Goal: Task Accomplishment & Management: Use online tool/utility

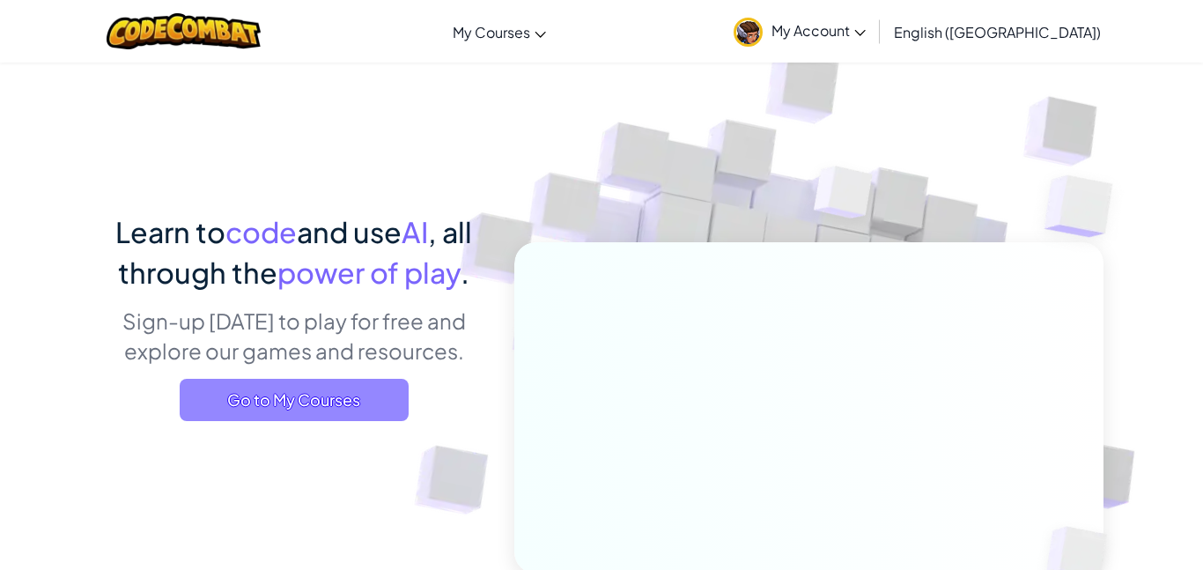
click at [319, 408] on span "Go to My Courses" at bounding box center [294, 400] width 229 height 42
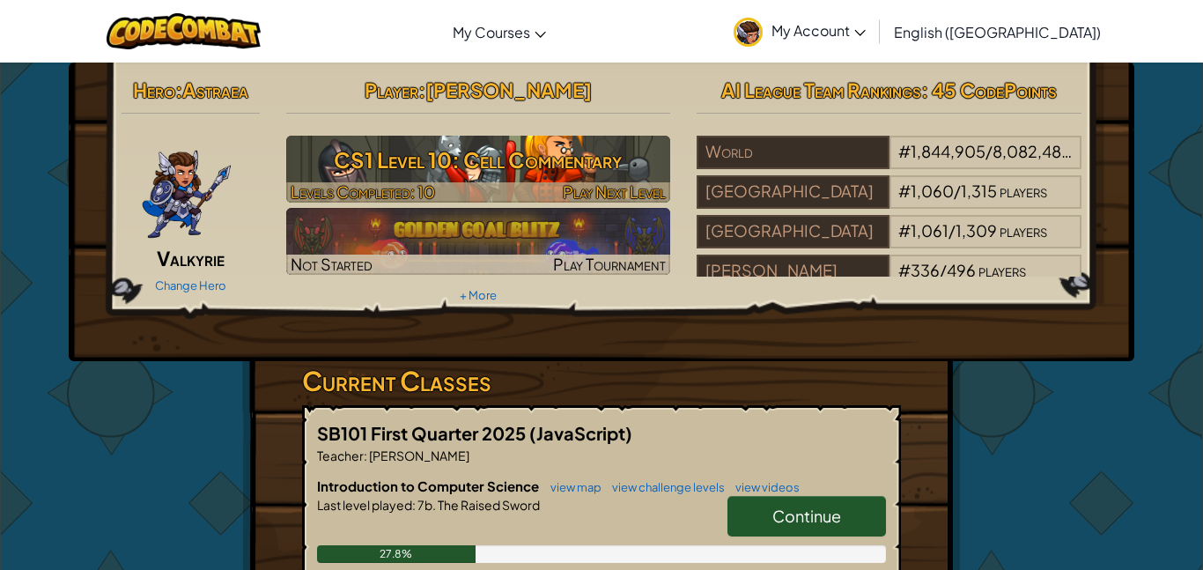
click at [529, 174] on h3 "CS1 Level 10: Cell Commentary" at bounding box center [478, 160] width 385 height 40
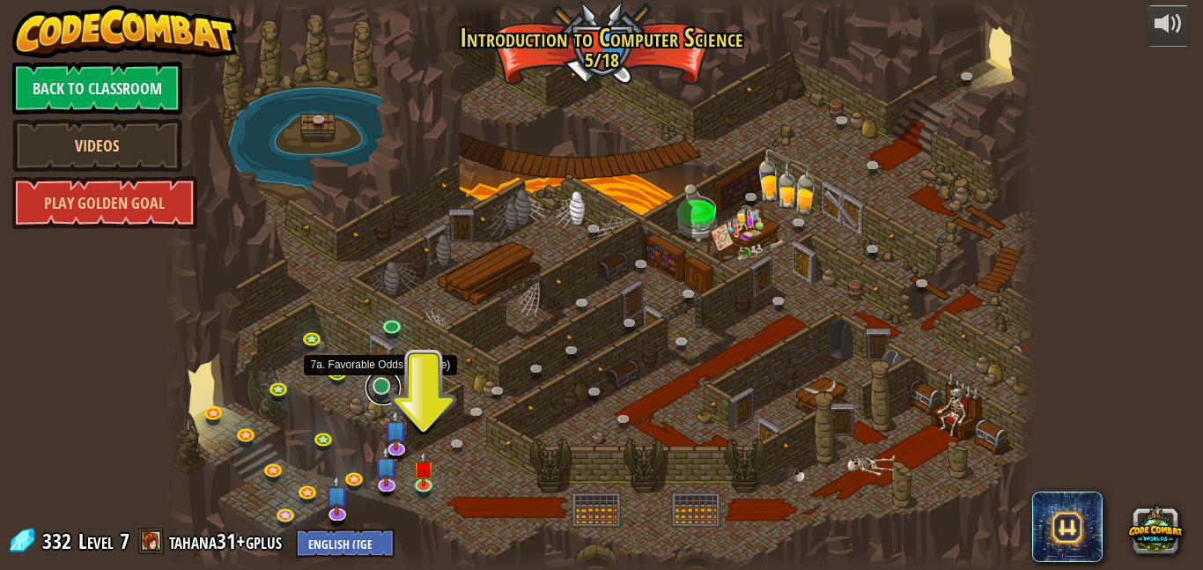
click at [382, 391] on link at bounding box center [382, 387] width 35 height 35
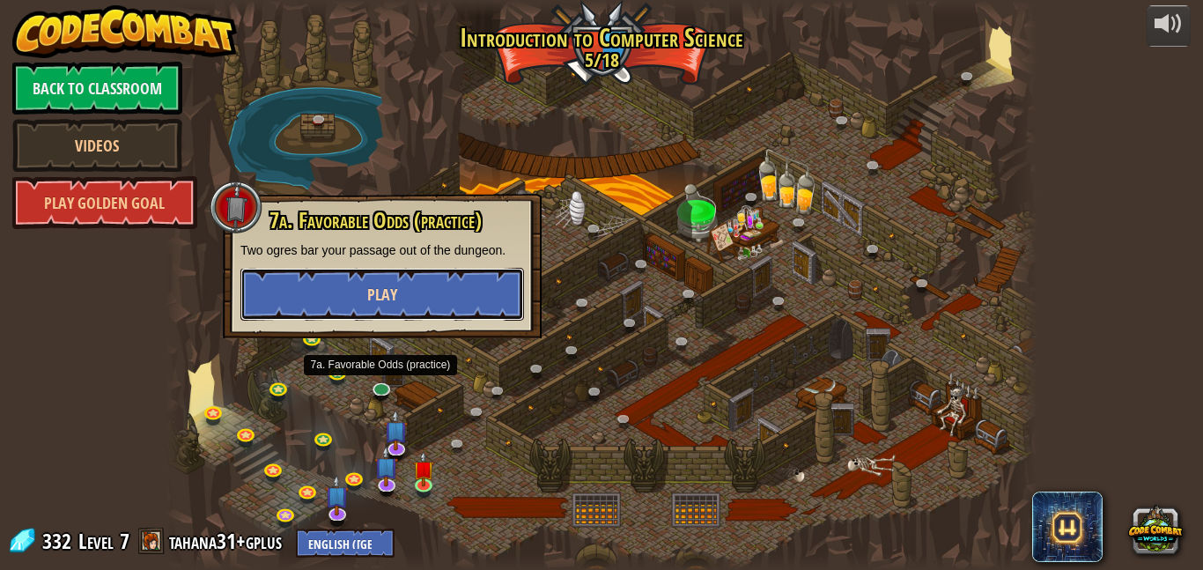
click at [373, 291] on span "Play" at bounding box center [382, 295] width 30 height 22
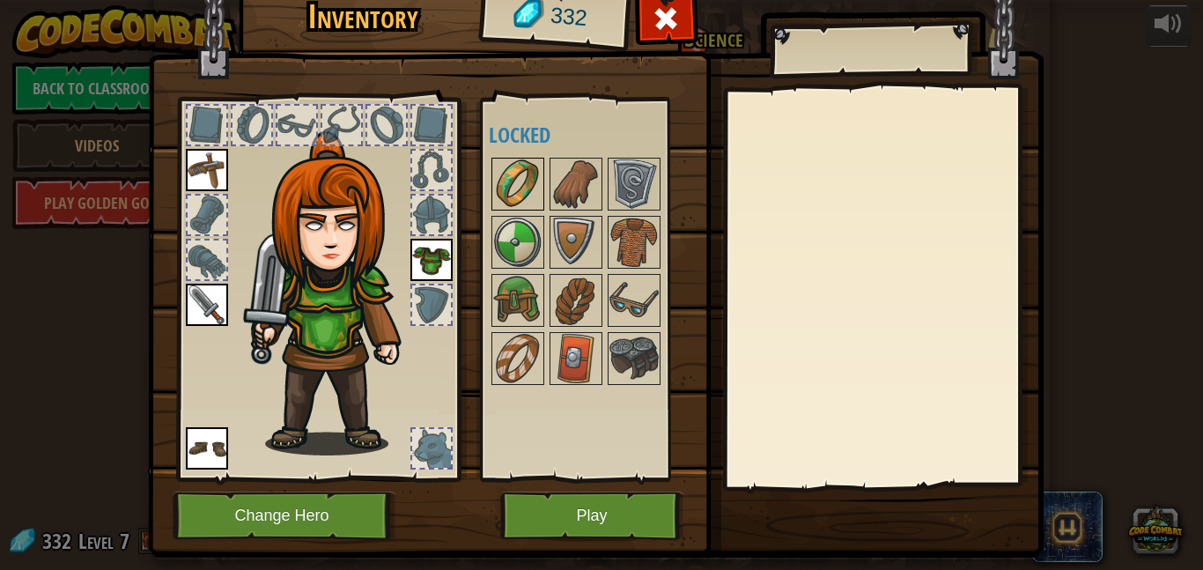
click at [508, 186] on img at bounding box center [517, 183] width 49 height 49
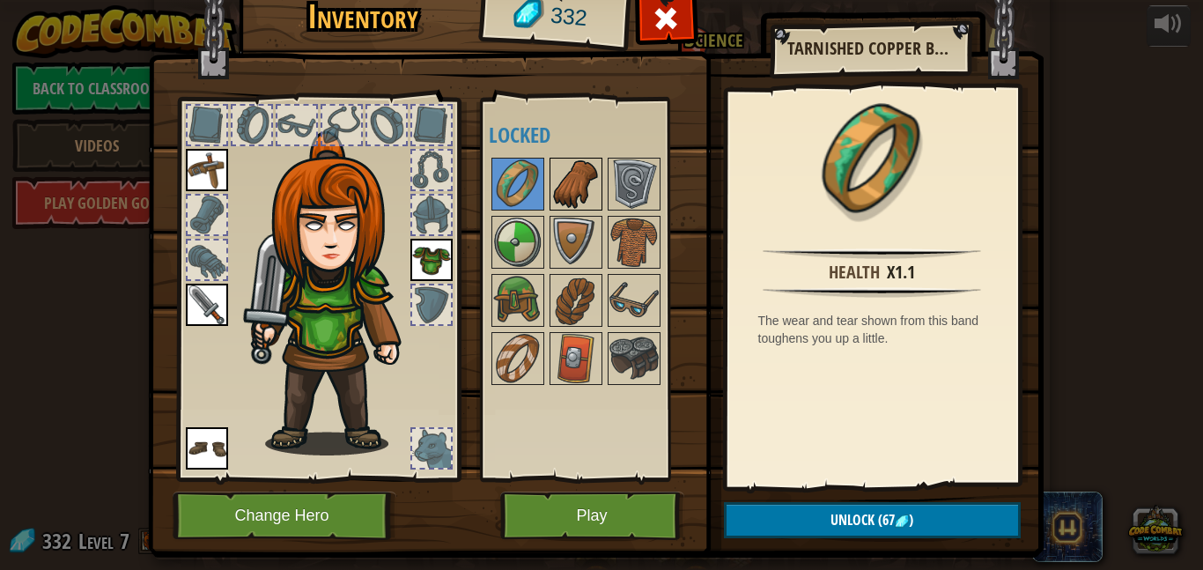
click at [563, 189] on img at bounding box center [575, 183] width 49 height 49
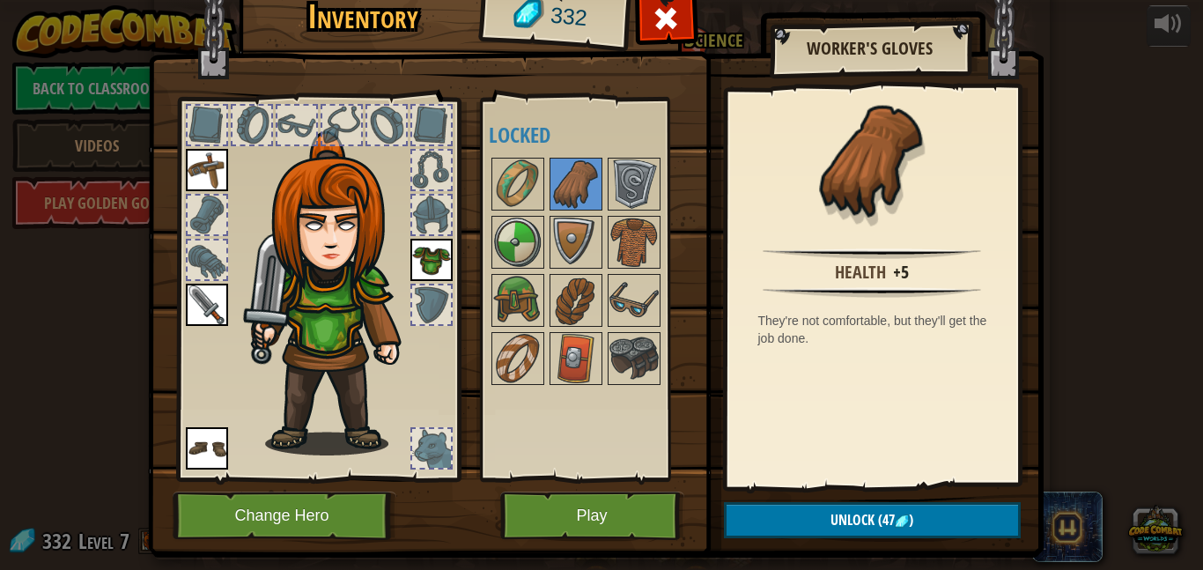
click at [602, 202] on div at bounding box center [593, 271] width 208 height 232
click at [616, 190] on img at bounding box center [633, 183] width 49 height 49
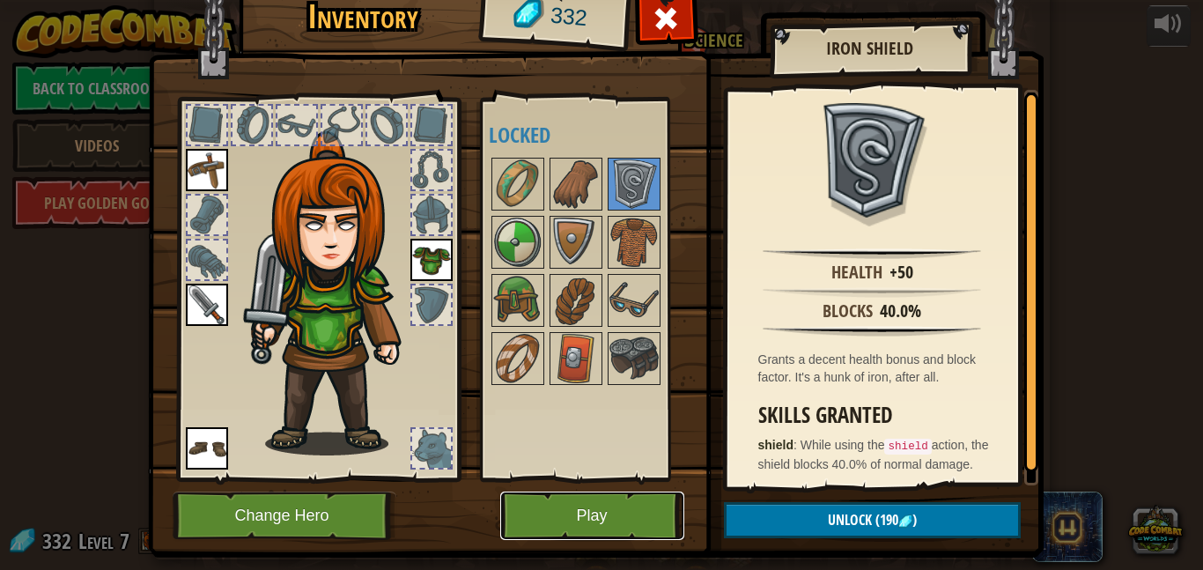
click at [586, 523] on button "Play" at bounding box center [592, 515] width 184 height 48
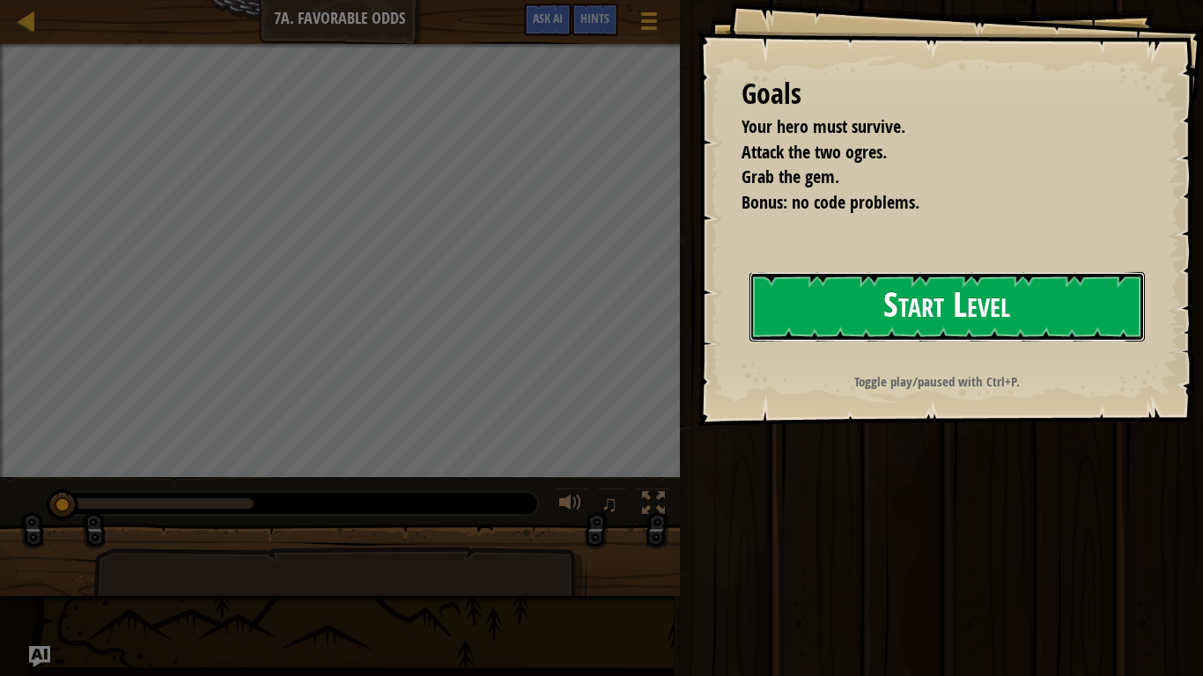
click at [887, 325] on button "Start Level" at bounding box center [946, 307] width 395 height 70
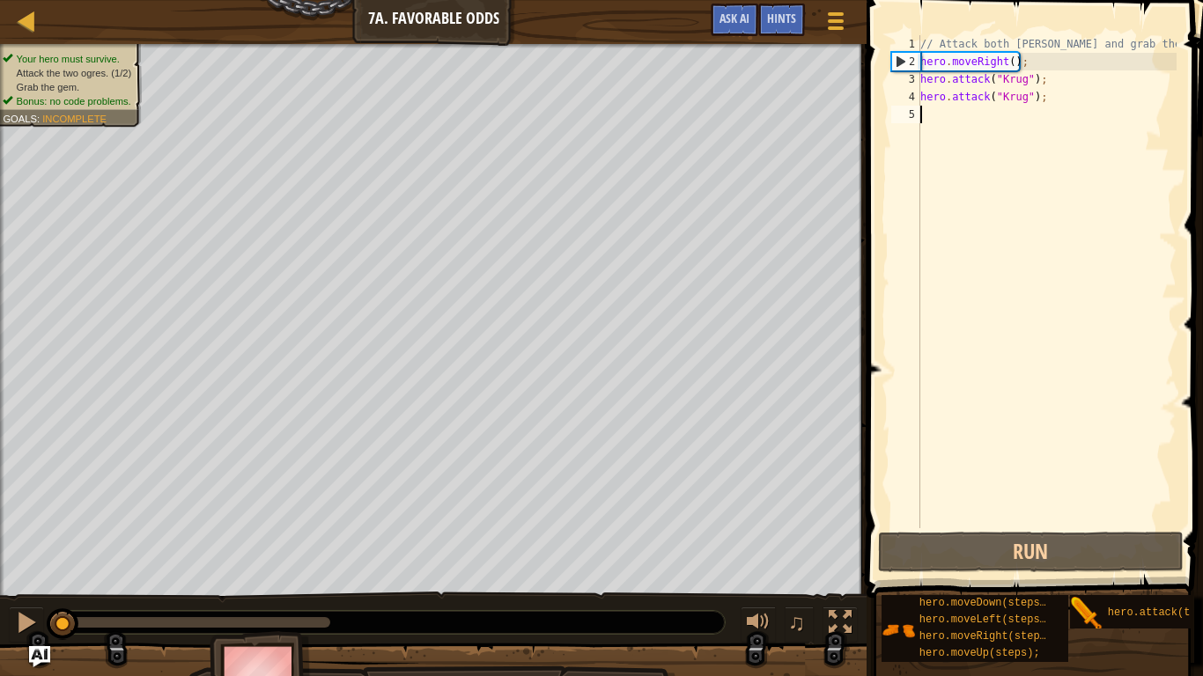
click at [1012, 63] on div "// Attack both [PERSON_NAME] and grab the gem. hero . moveRight ( ) ; hero . at…" at bounding box center [1047, 299] width 260 height 528
type textarea "hero.moveRight();"
click at [954, 116] on div "// Attack both [PERSON_NAME] and grab the gem. hero . moveRight ( ) ; hero . at…" at bounding box center [1047, 299] width 260 height 528
type textarea "h"
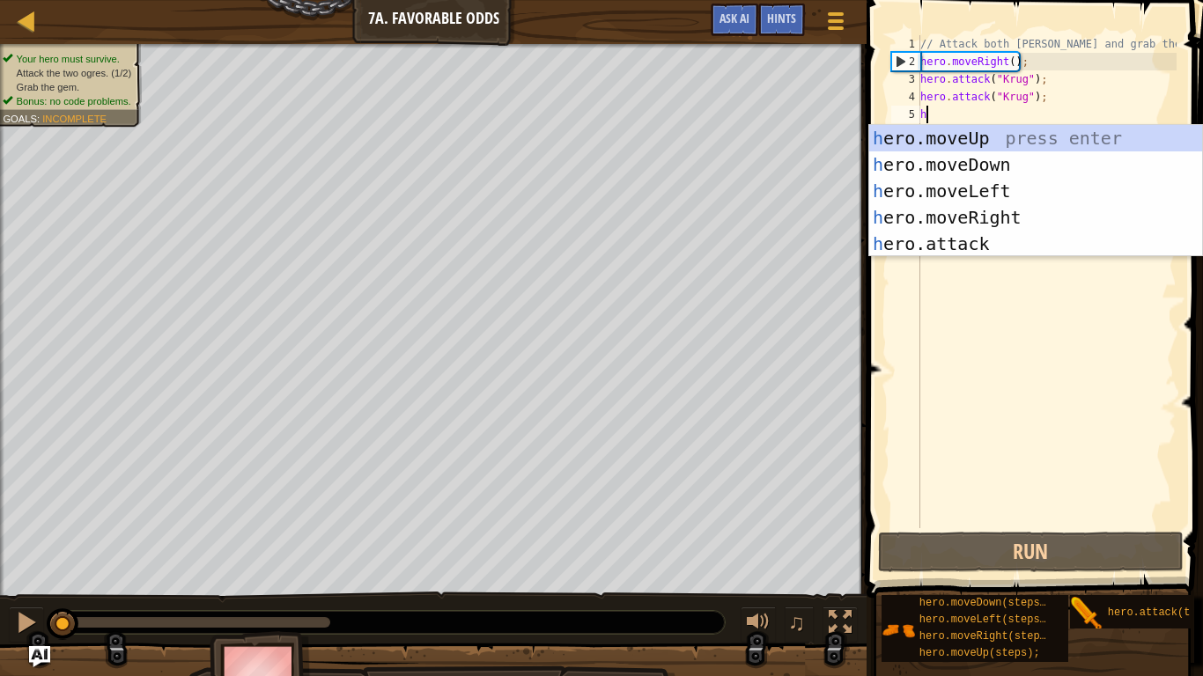
scroll to position [8, 0]
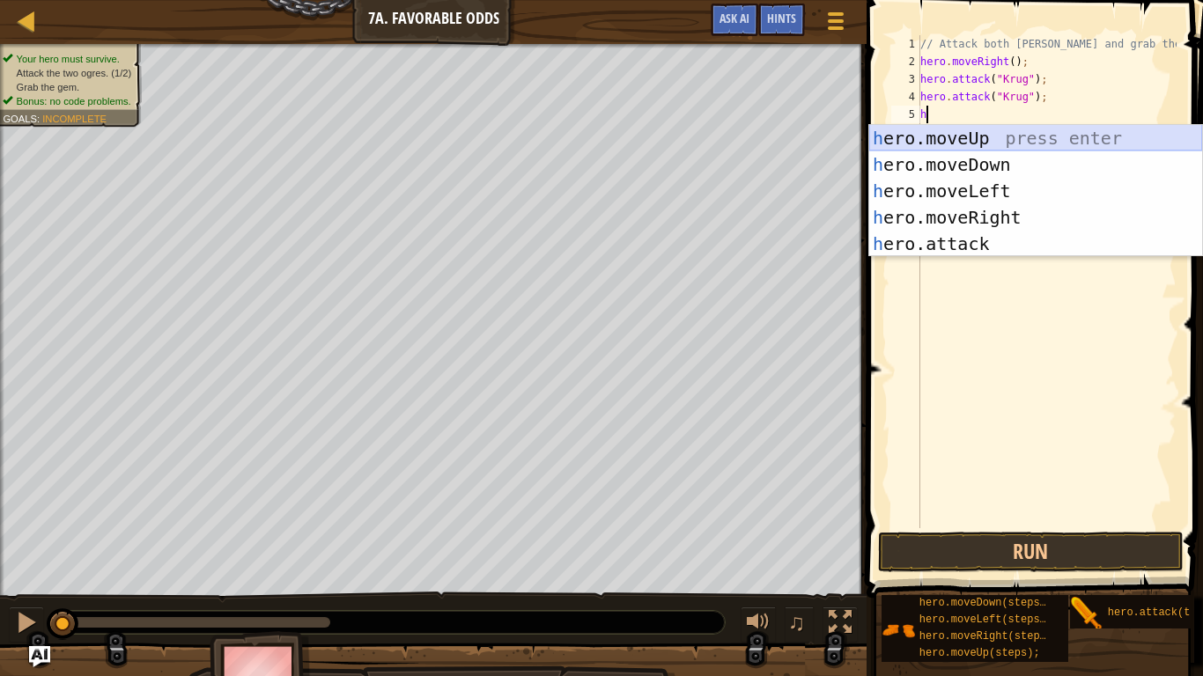
click at [961, 141] on div "h ero.moveUp press enter h ero.moveDown press enter h ero.moveLeft press enter …" at bounding box center [1035, 217] width 333 height 185
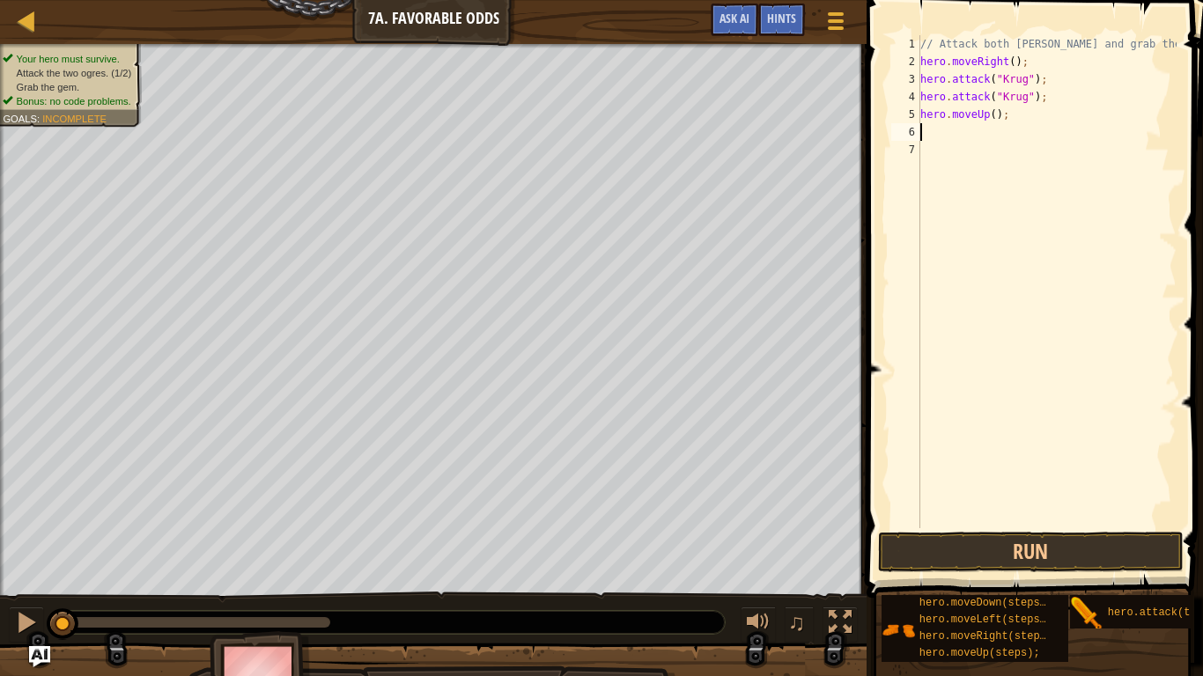
click at [1013, 119] on div "// Attack both [PERSON_NAME] and grab the gem. hero . moveRight ( ) ; hero . at…" at bounding box center [1047, 299] width 260 height 528
type textarea "h"
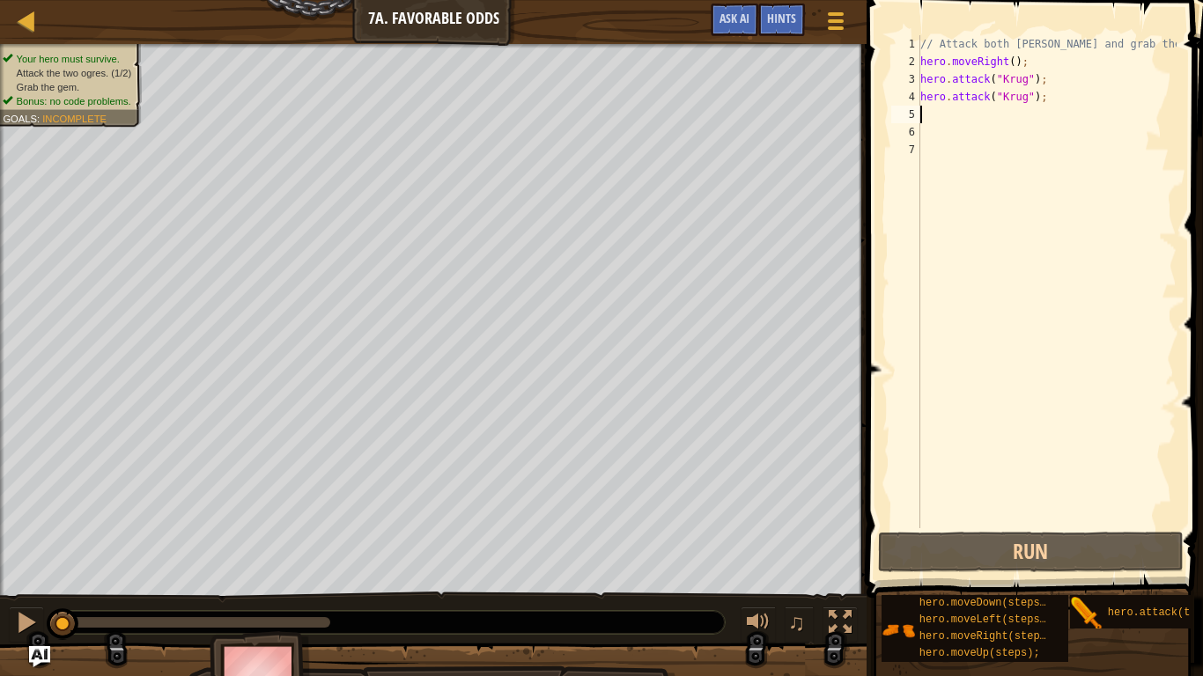
type textarea "h"
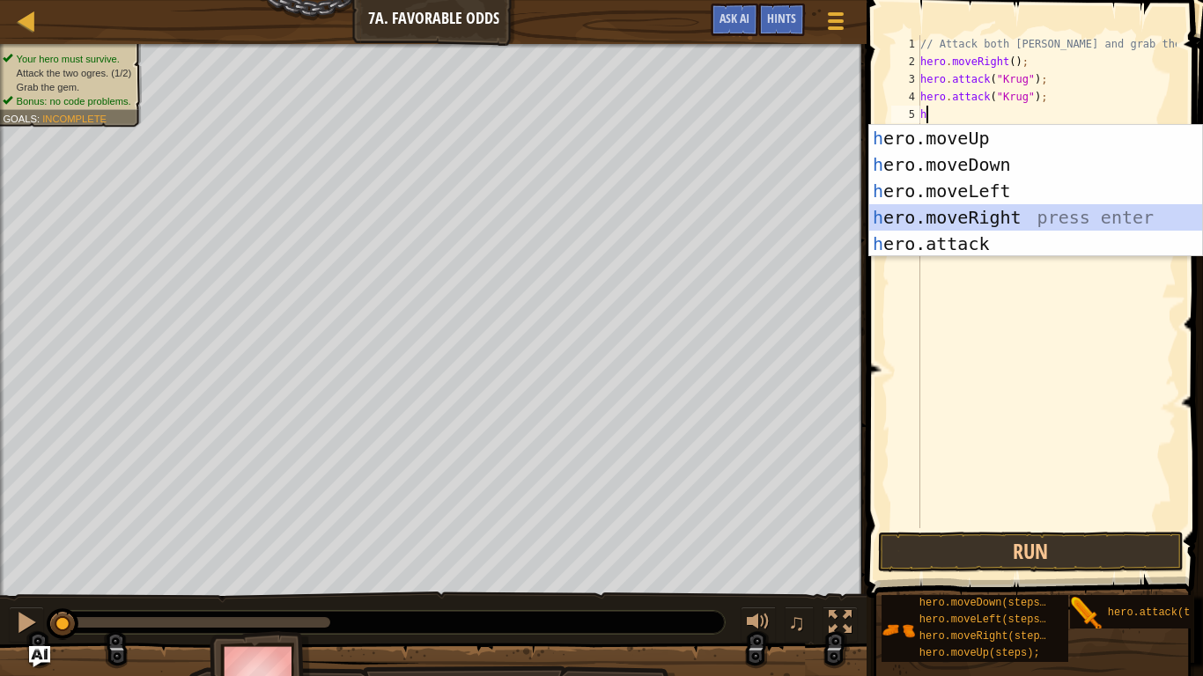
click at [1050, 218] on div "h ero.moveUp press enter h ero.moveDown press enter h ero.moveLeft press enter …" at bounding box center [1035, 217] width 333 height 185
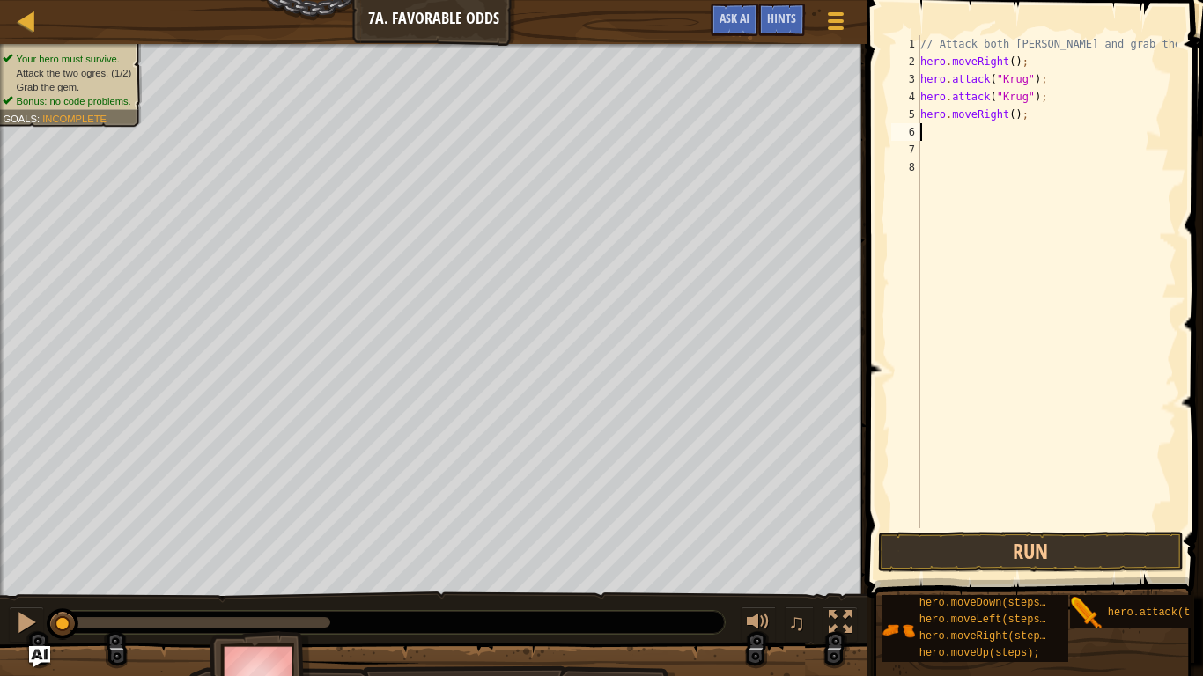
type textarea "h"
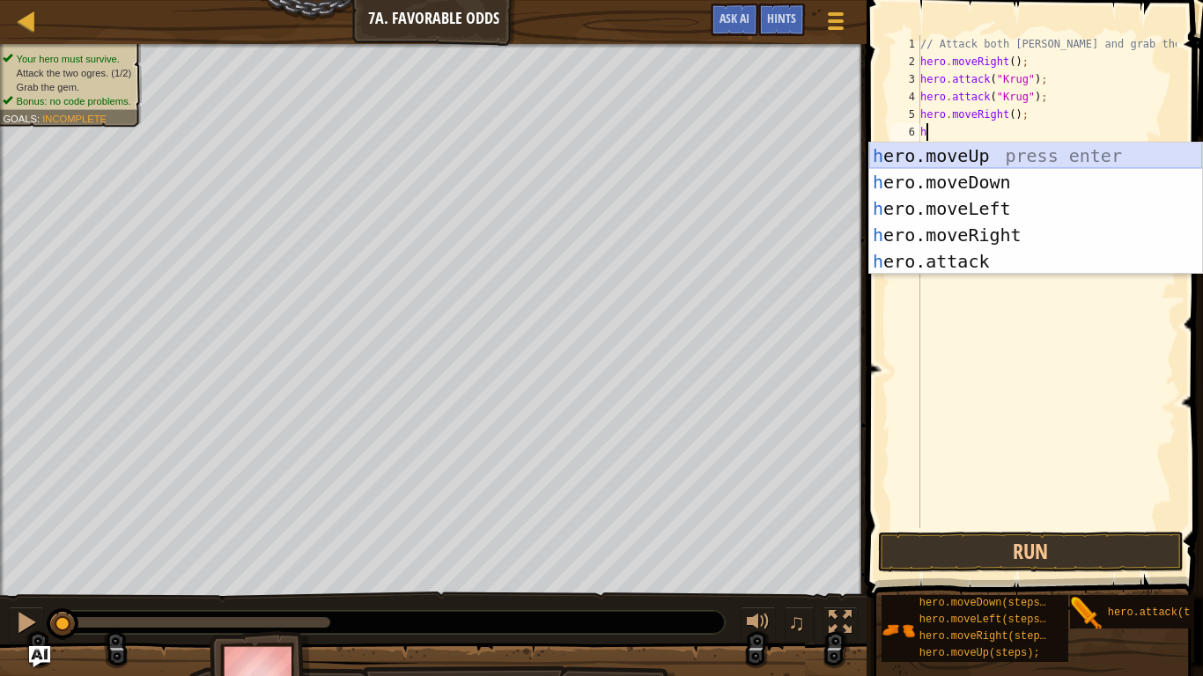
click at [981, 160] on div "h ero.moveUp press enter h ero.moveDown press enter h ero.moveLeft press enter …" at bounding box center [1035, 235] width 333 height 185
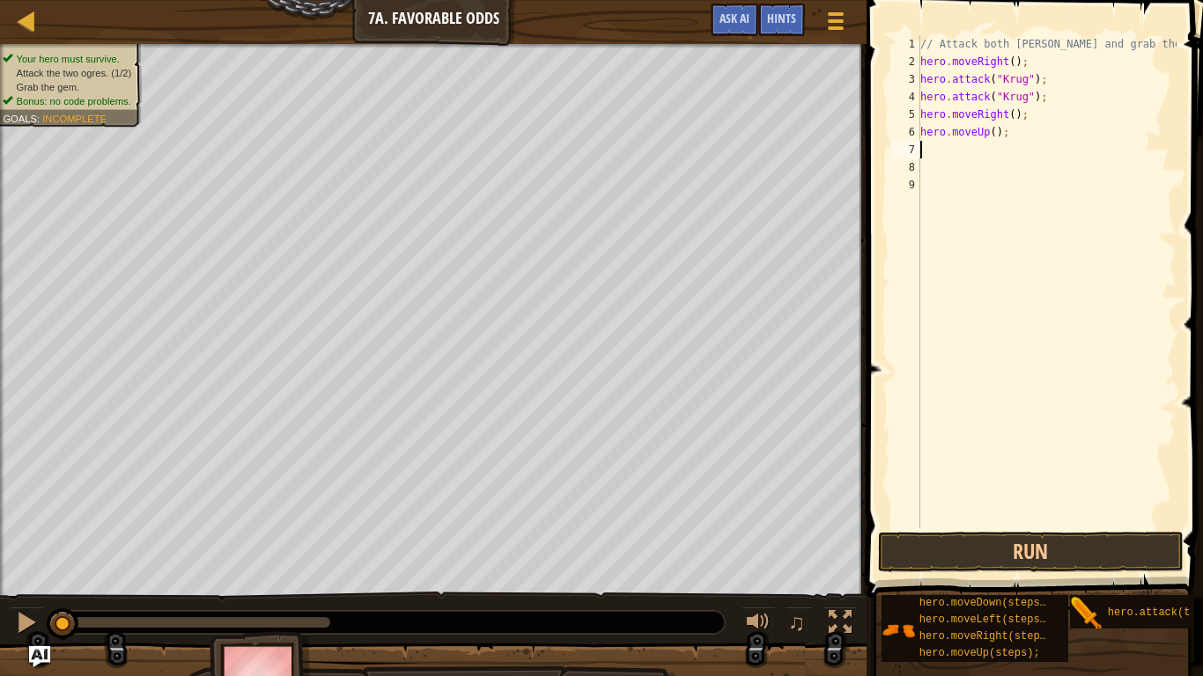
type textarea "h"
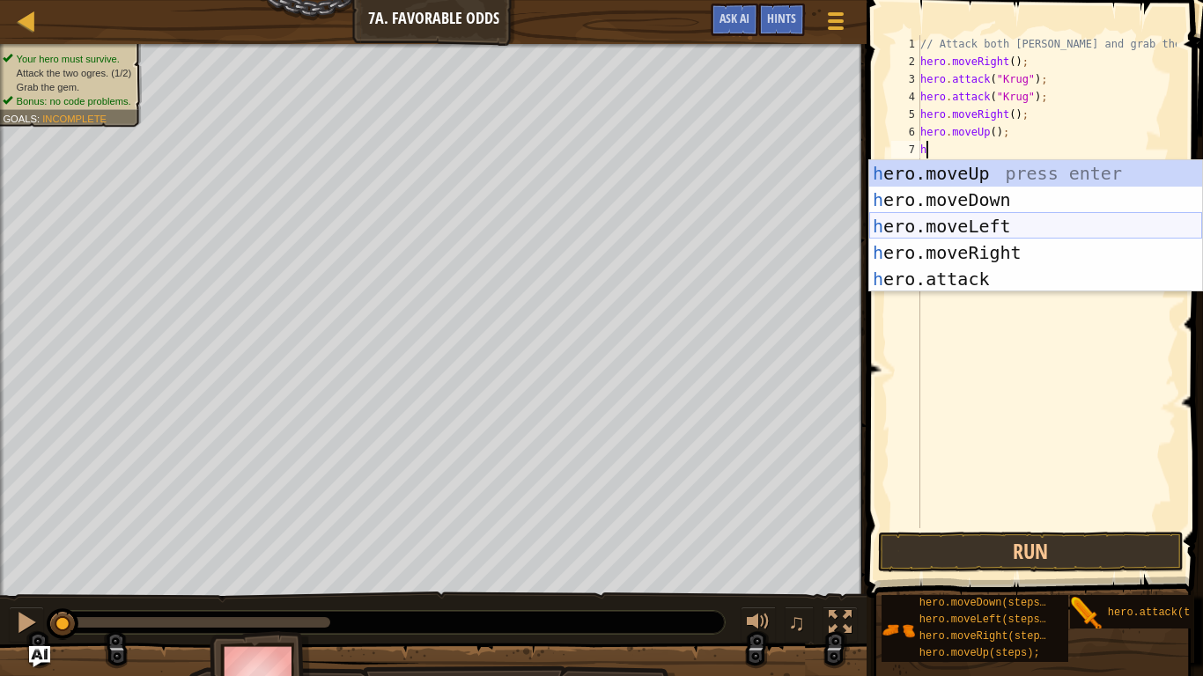
click at [999, 224] on div "h ero.moveUp press enter h ero.moveDown press enter h ero.moveLeft press enter …" at bounding box center [1035, 252] width 333 height 185
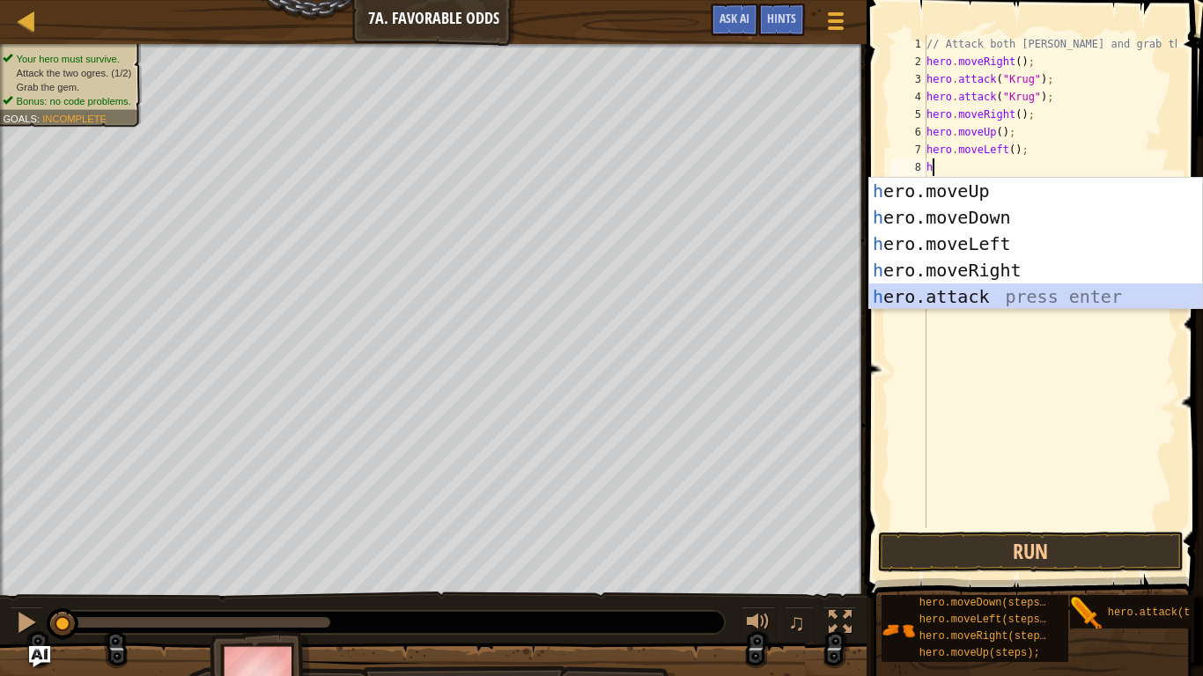
click at [998, 288] on div "h ero.moveUp press enter h ero.moveDown press enter h ero.moveLeft press enter …" at bounding box center [1035, 270] width 333 height 185
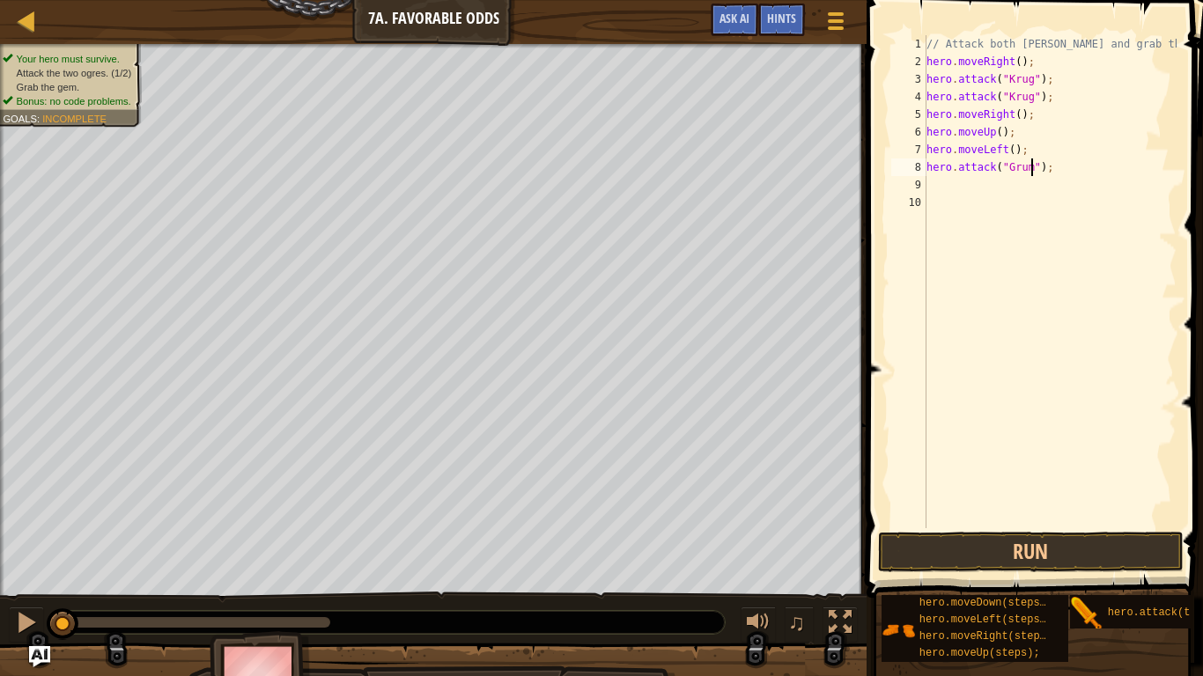
type textarea "hero.attack("Grump");"
click at [1063, 184] on div "// Attack both [PERSON_NAME] and grab the gem. hero . moveRight ( ) ; hero . at…" at bounding box center [1050, 299] width 254 height 528
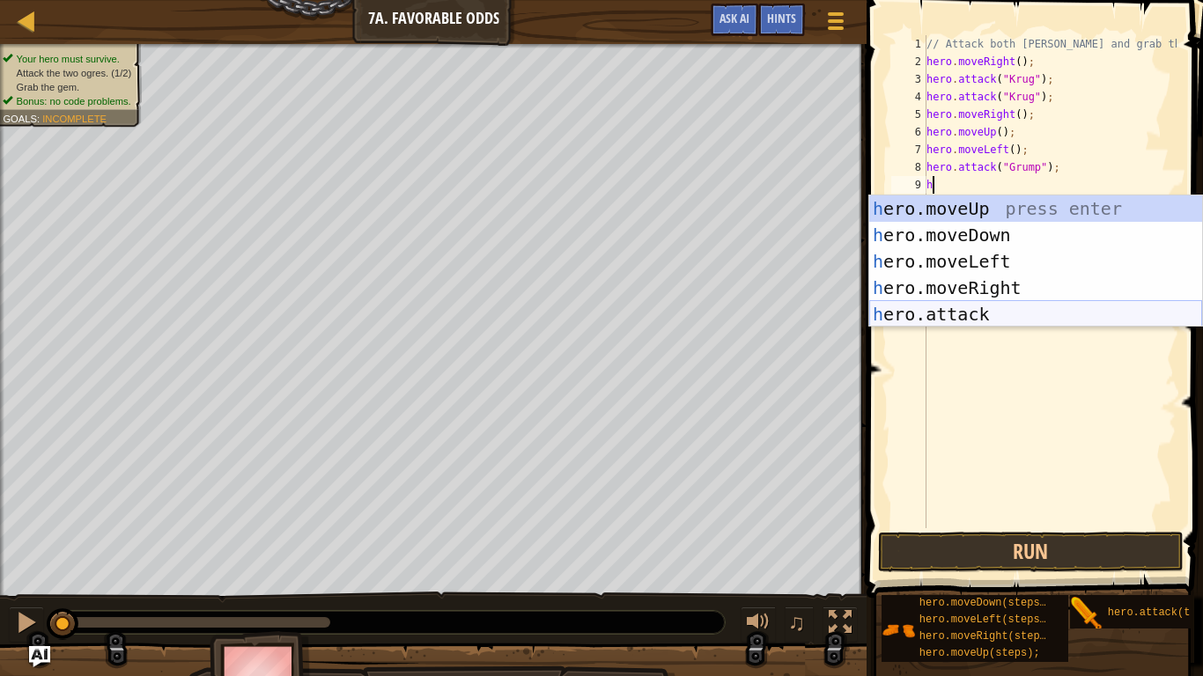
click at [1063, 310] on div "h ero.moveUp press enter h ero.moveDown press enter h ero.moveLeft press enter …" at bounding box center [1035, 287] width 333 height 185
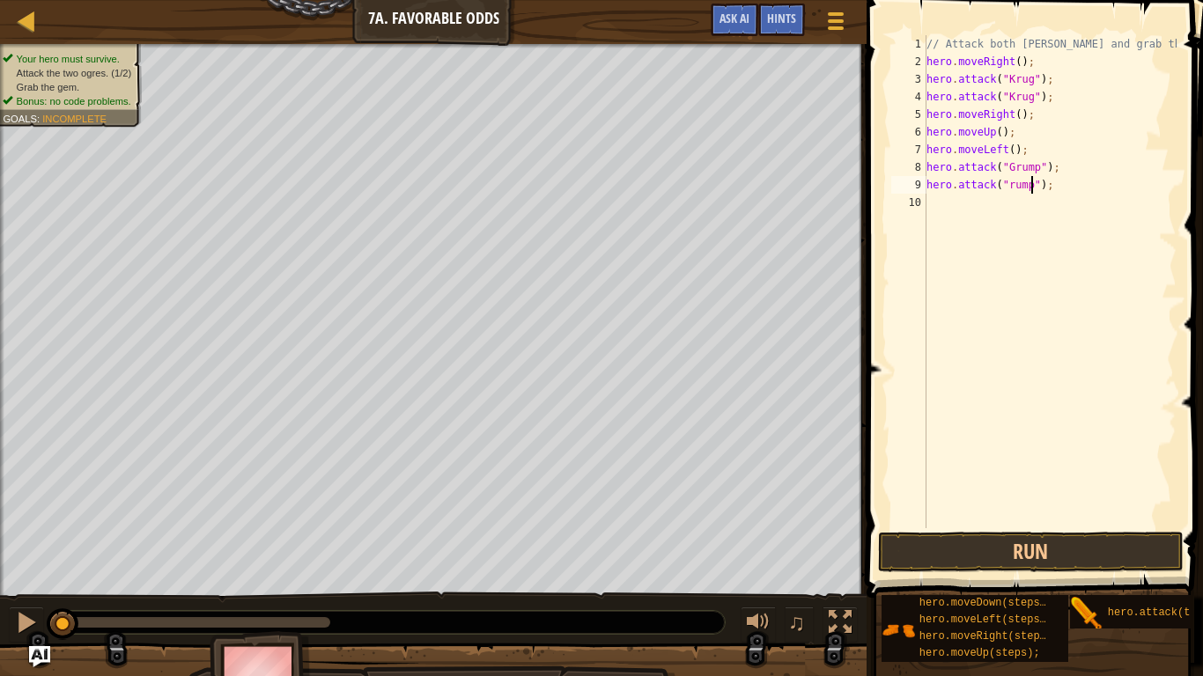
scroll to position [8, 16]
click at [1006, 184] on div "// Attack both [PERSON_NAME] and grab the gem. hero . moveRight ( ) ; hero . at…" at bounding box center [1050, 299] width 254 height 528
type textarea "hero.attack("Grump");"
click at [960, 206] on div "// Attack both [PERSON_NAME] and grab the gem. hero . moveRight ( ) ; hero . at…" at bounding box center [1050, 299] width 254 height 528
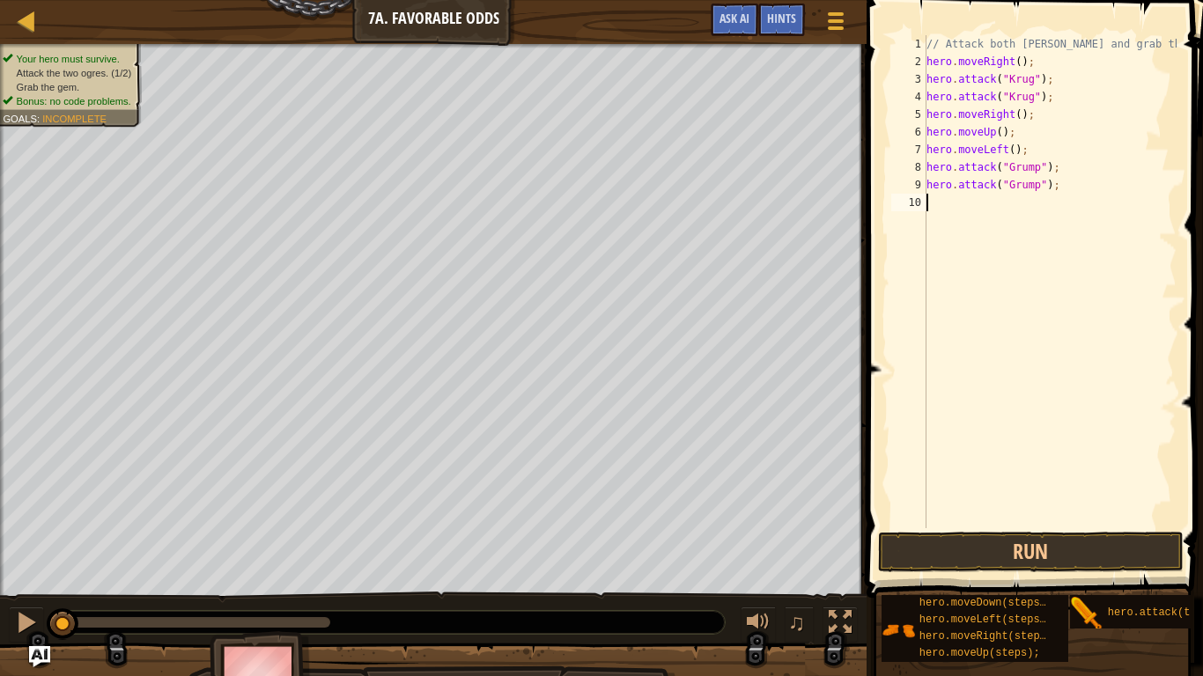
scroll to position [8, 0]
type textarea "h"
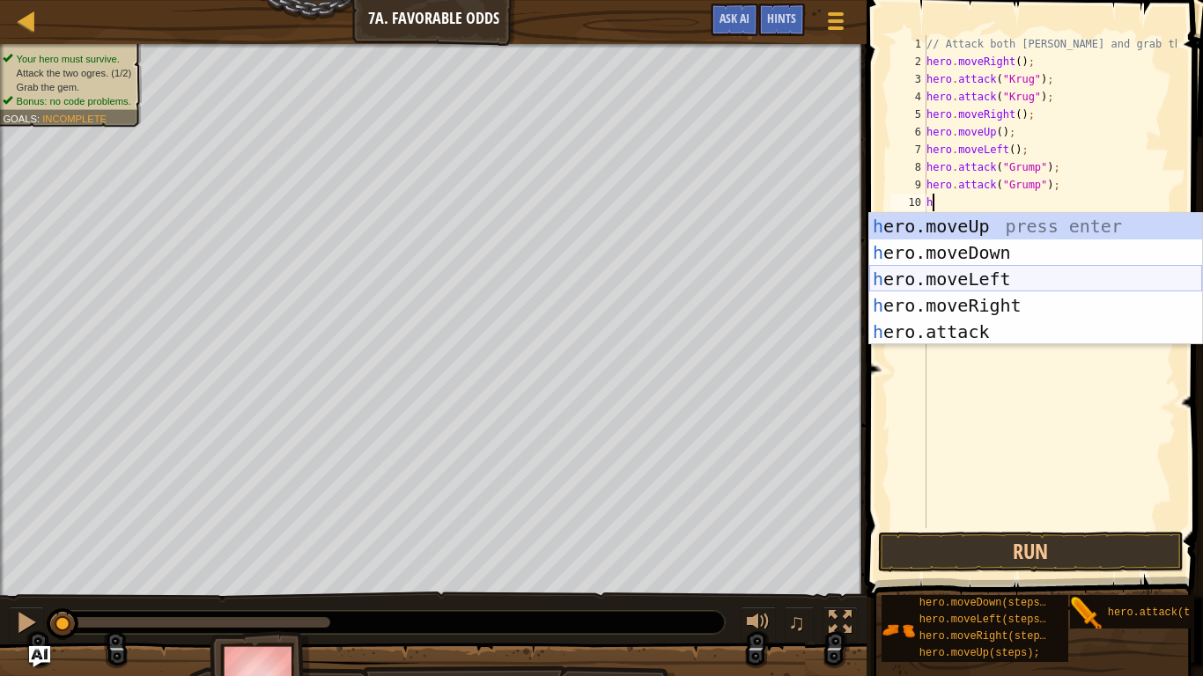
click at [943, 279] on div "h ero.moveUp press enter h ero.moveDown press enter h ero.moveLeft press enter …" at bounding box center [1035, 305] width 333 height 185
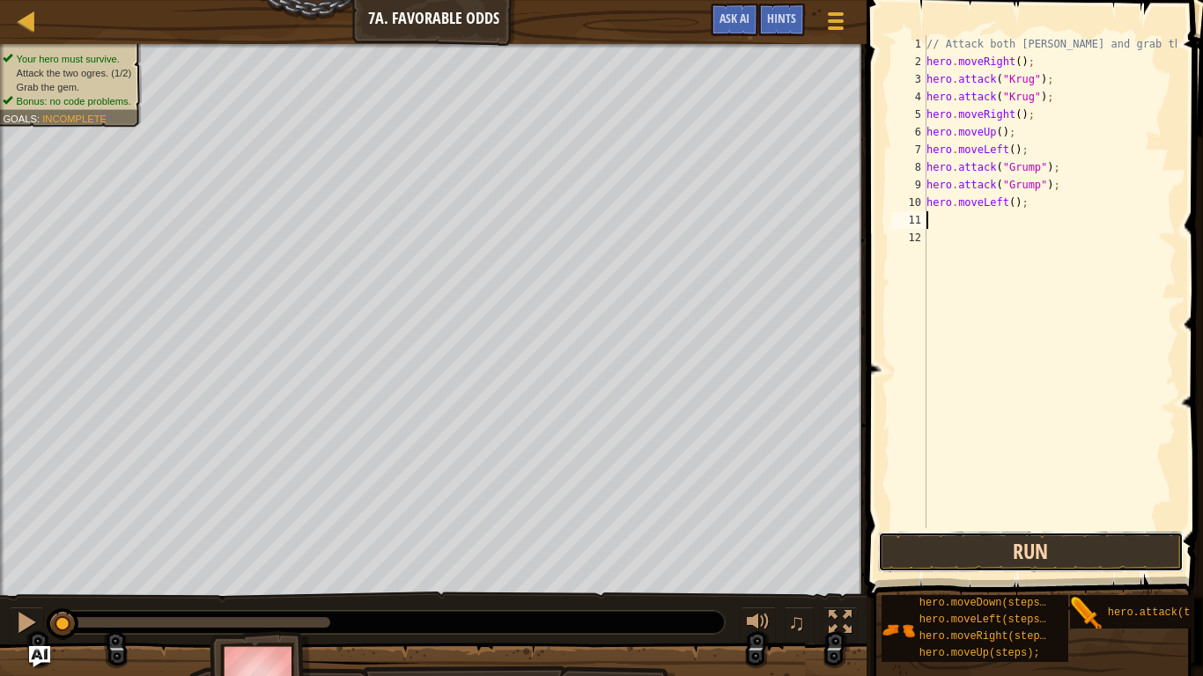
click at [981, 557] on button "Run" at bounding box center [1031, 552] width 306 height 41
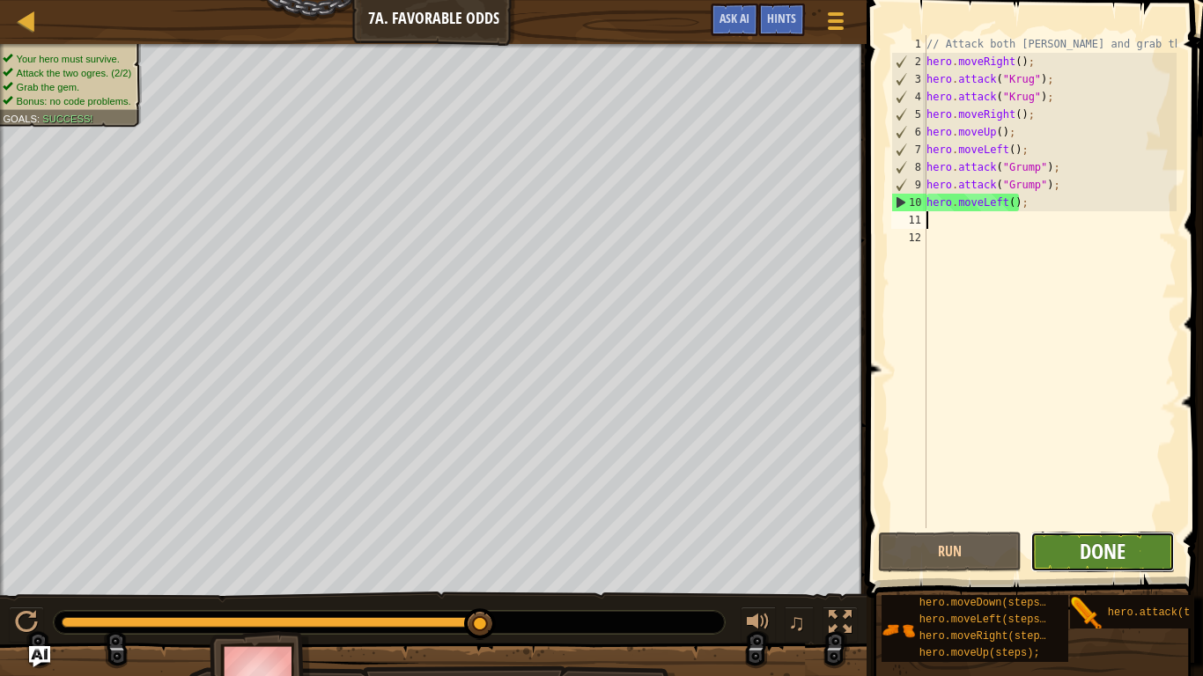
click at [1101, 557] on span "Done" at bounding box center [1102, 551] width 46 height 28
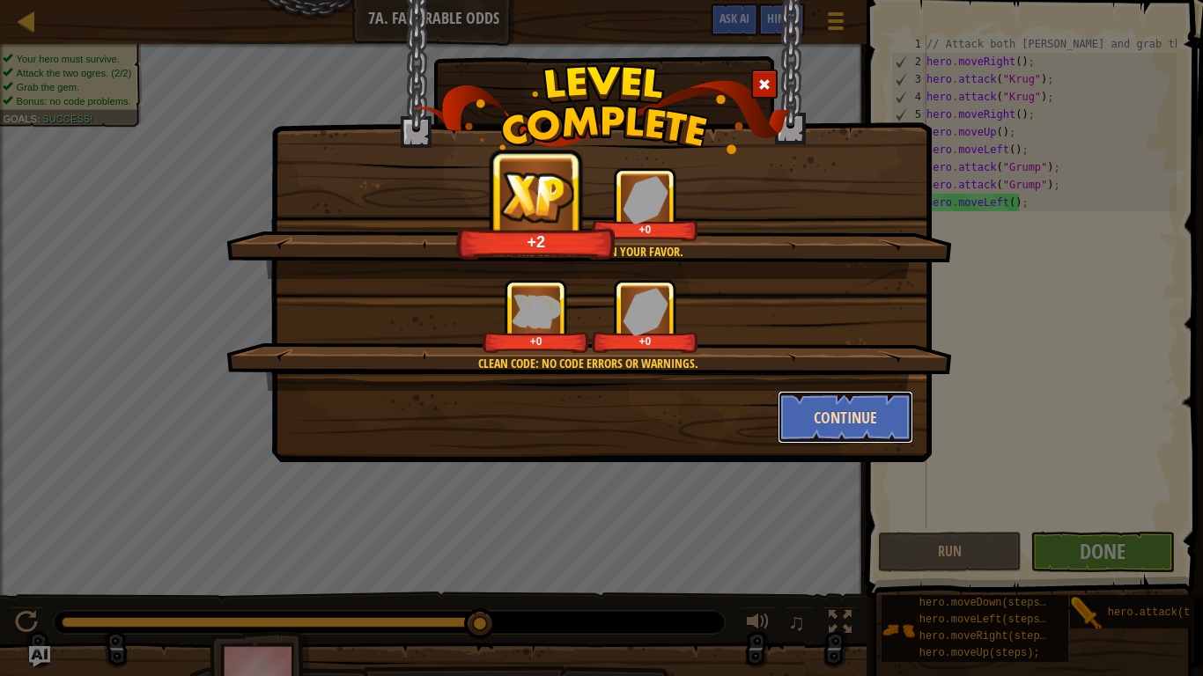
click at [849, 424] on button "Continue" at bounding box center [845, 417] width 136 height 53
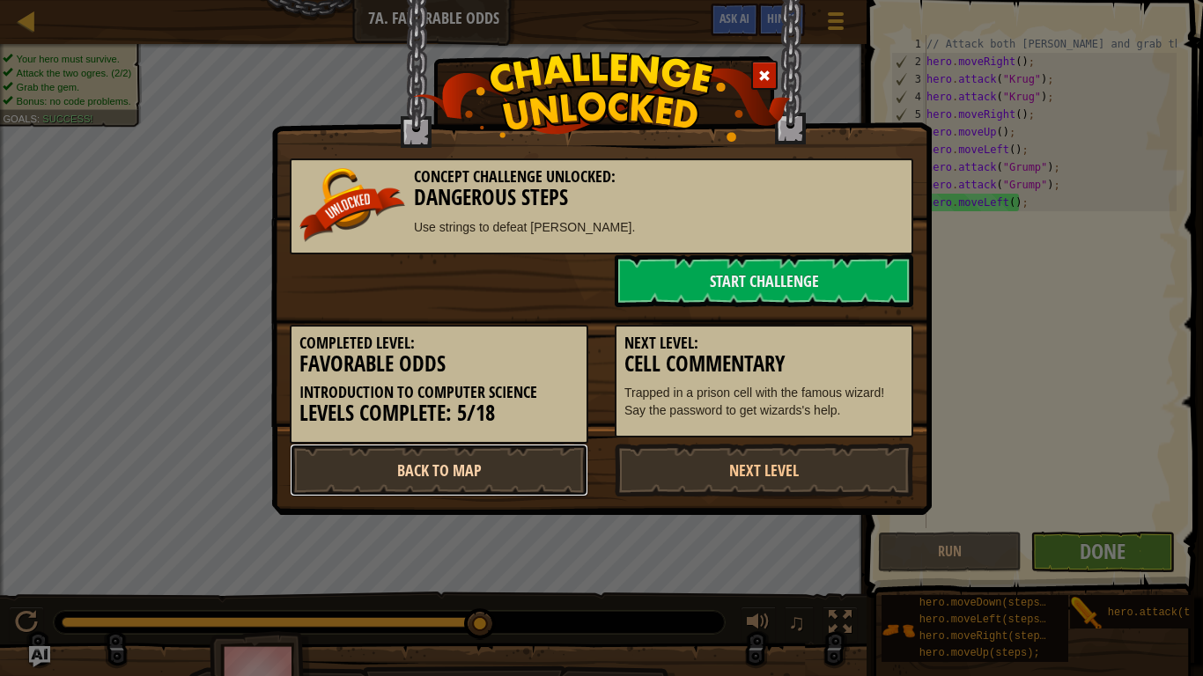
click at [444, 476] on link "Back to Map" at bounding box center [439, 470] width 298 height 53
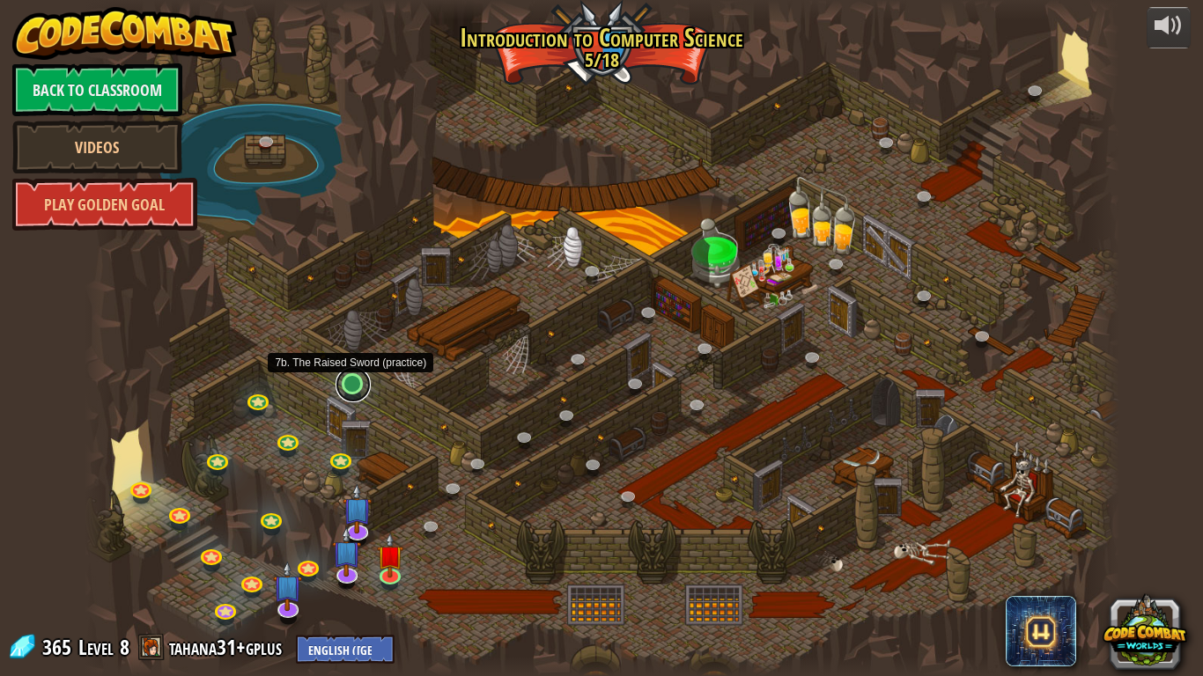
click at [348, 384] on link at bounding box center [352, 384] width 35 height 35
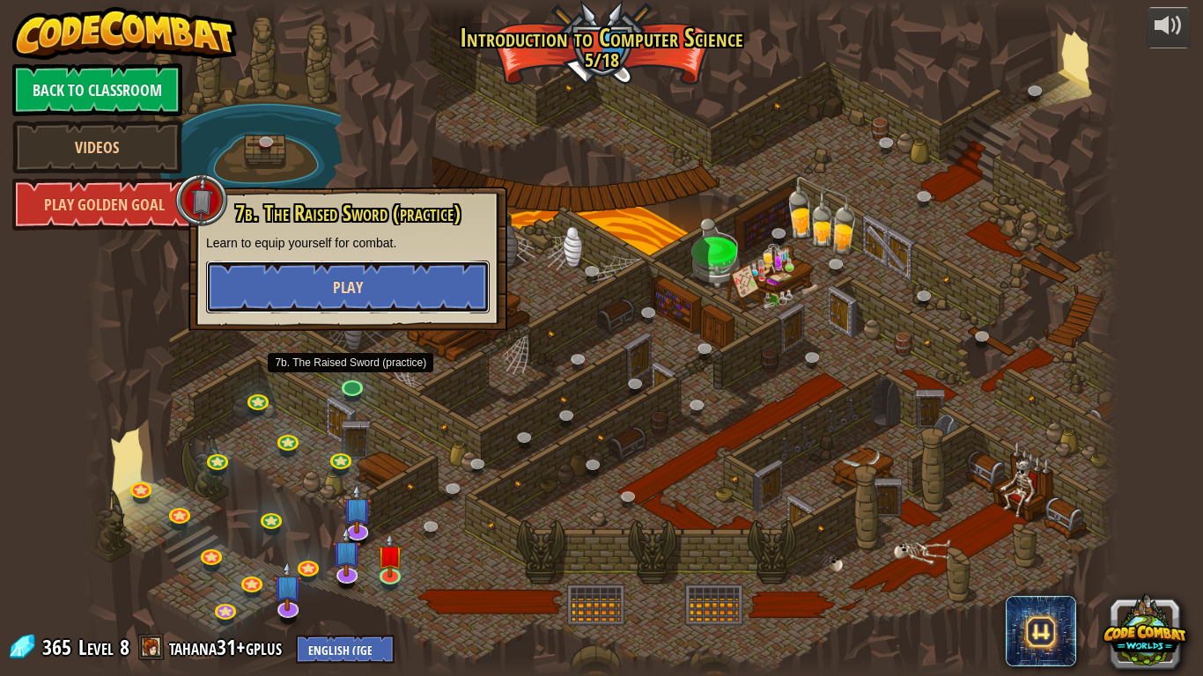
click at [409, 281] on button "Play" at bounding box center [348, 287] width 284 height 53
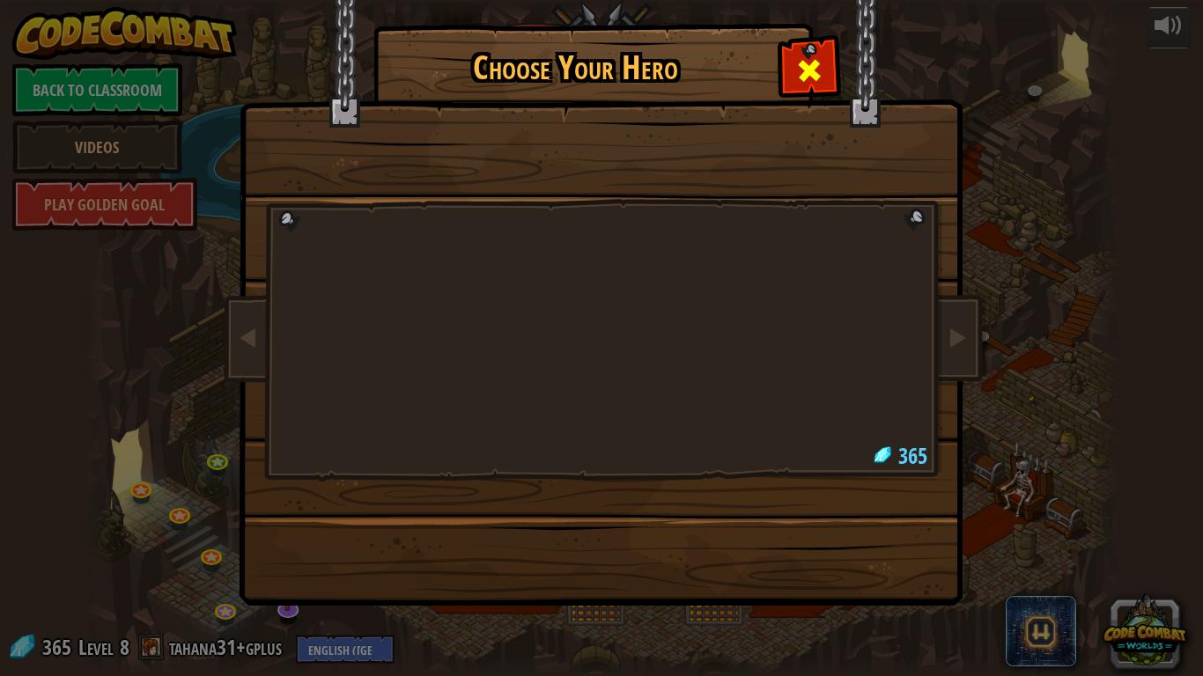
click at [815, 68] on span at bounding box center [809, 70] width 28 height 28
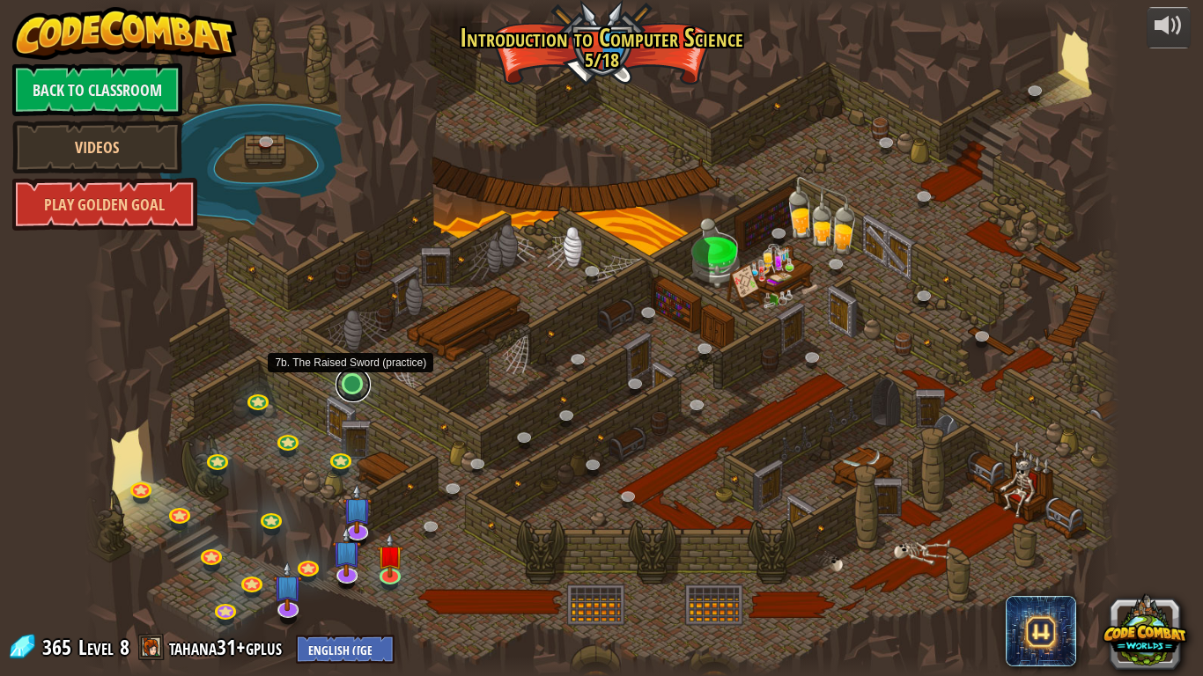
click at [353, 387] on link at bounding box center [352, 384] width 35 height 35
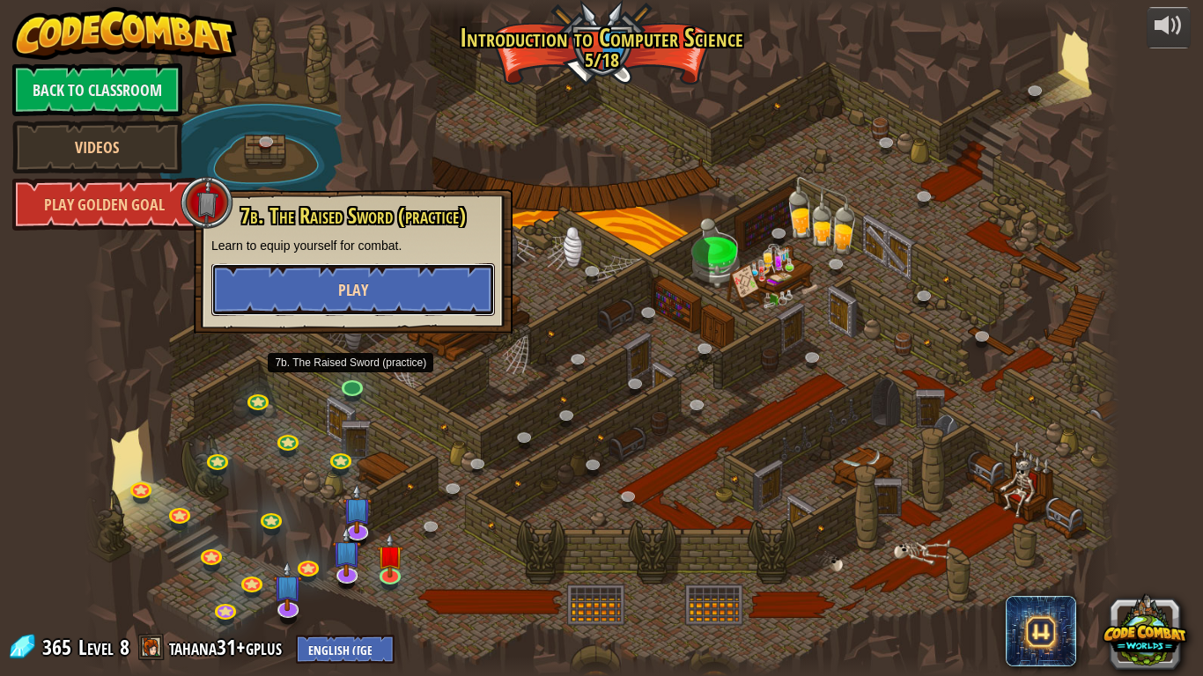
click at [339, 291] on span "Play" at bounding box center [353, 290] width 30 height 22
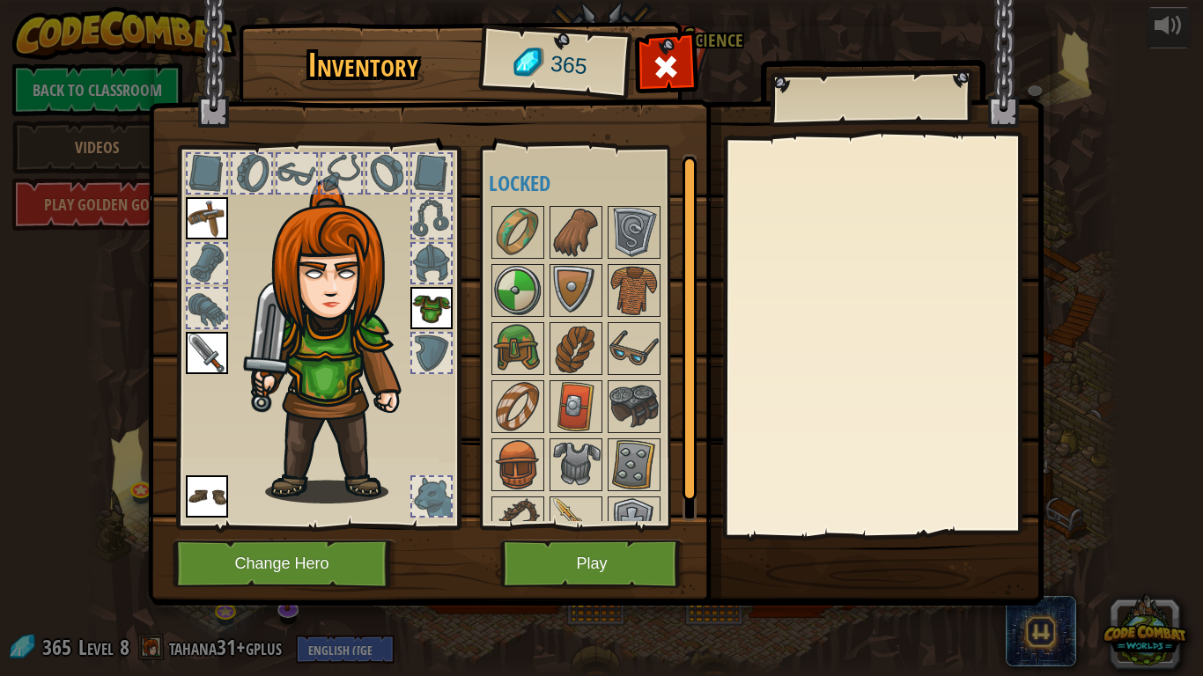
click at [435, 297] on img at bounding box center [431, 308] width 42 height 42
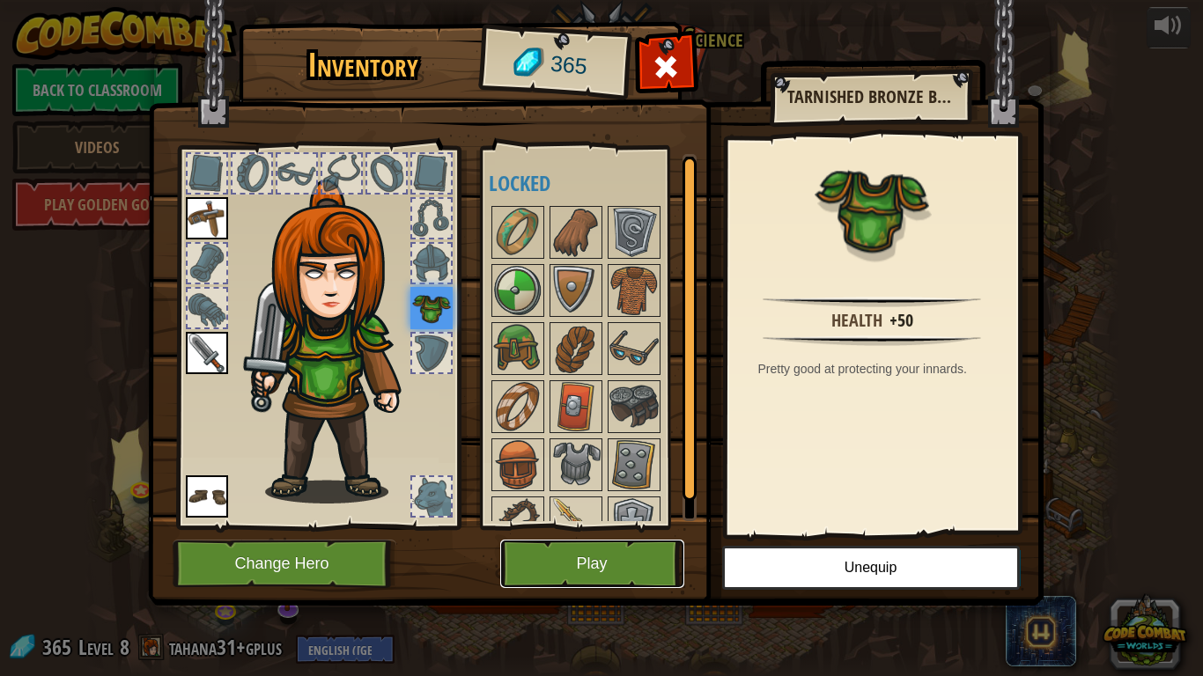
click at [582, 547] on button "Play" at bounding box center [592, 564] width 184 height 48
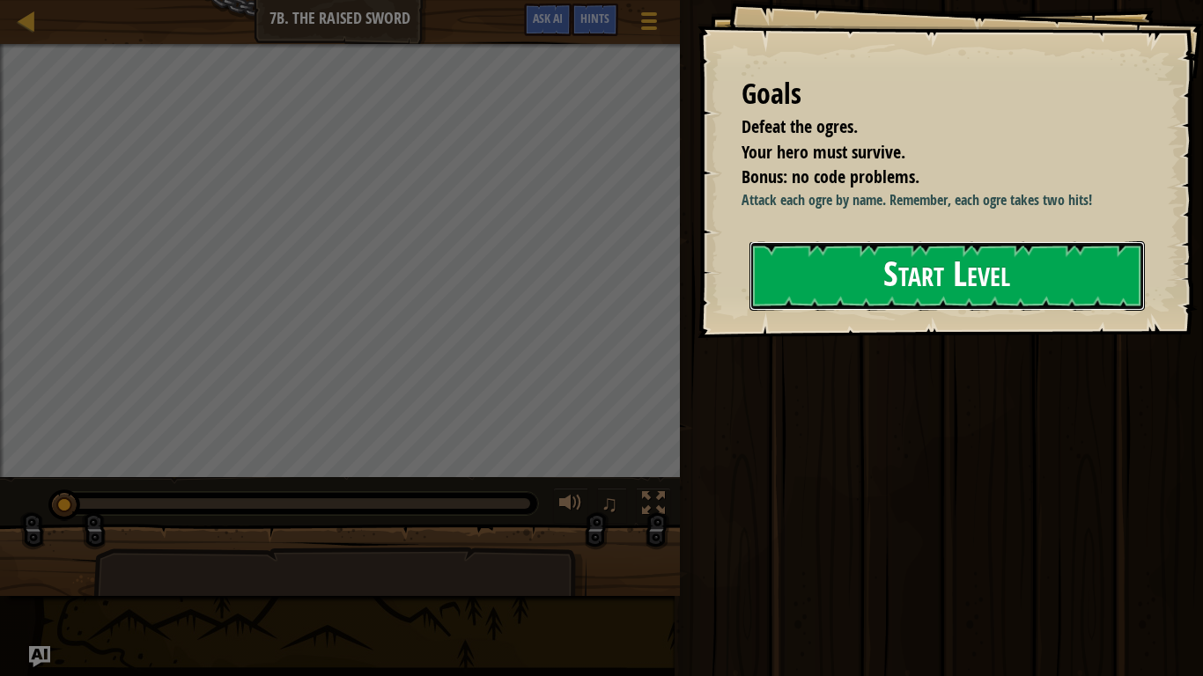
click at [859, 311] on button "Start Level" at bounding box center [946, 276] width 395 height 70
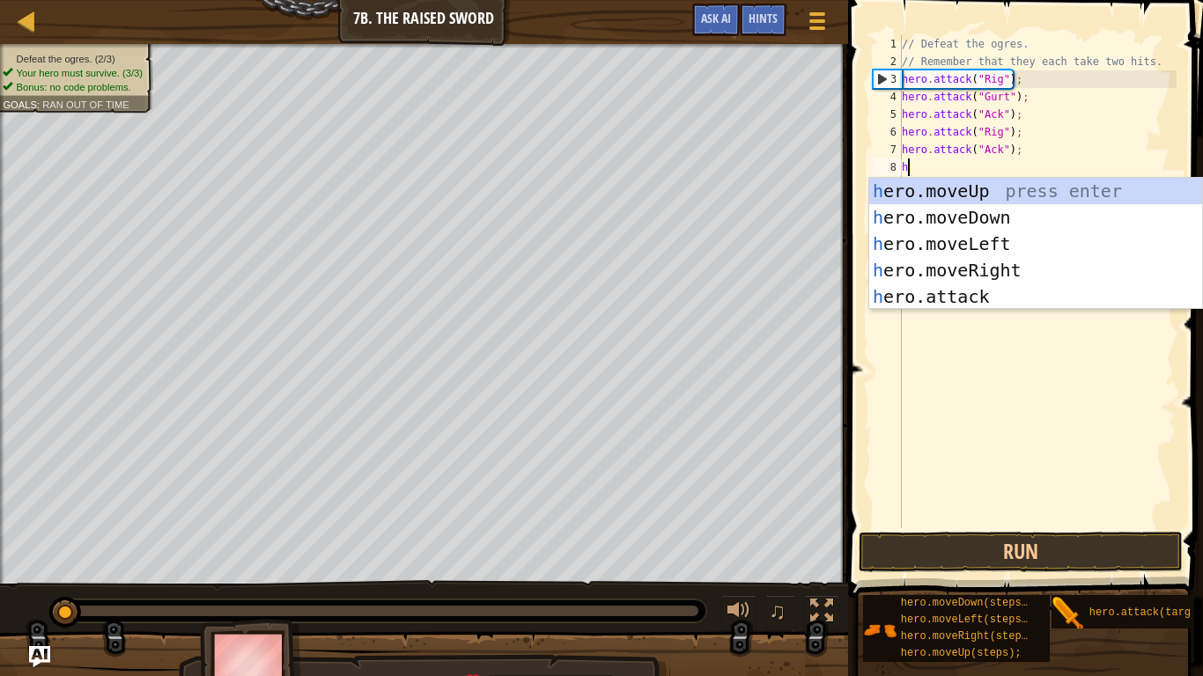
scroll to position [8, 0]
click at [991, 294] on div "h ero.moveUp press enter h ero.moveDown press enter h ero.moveLeft press enter …" at bounding box center [1035, 270] width 333 height 185
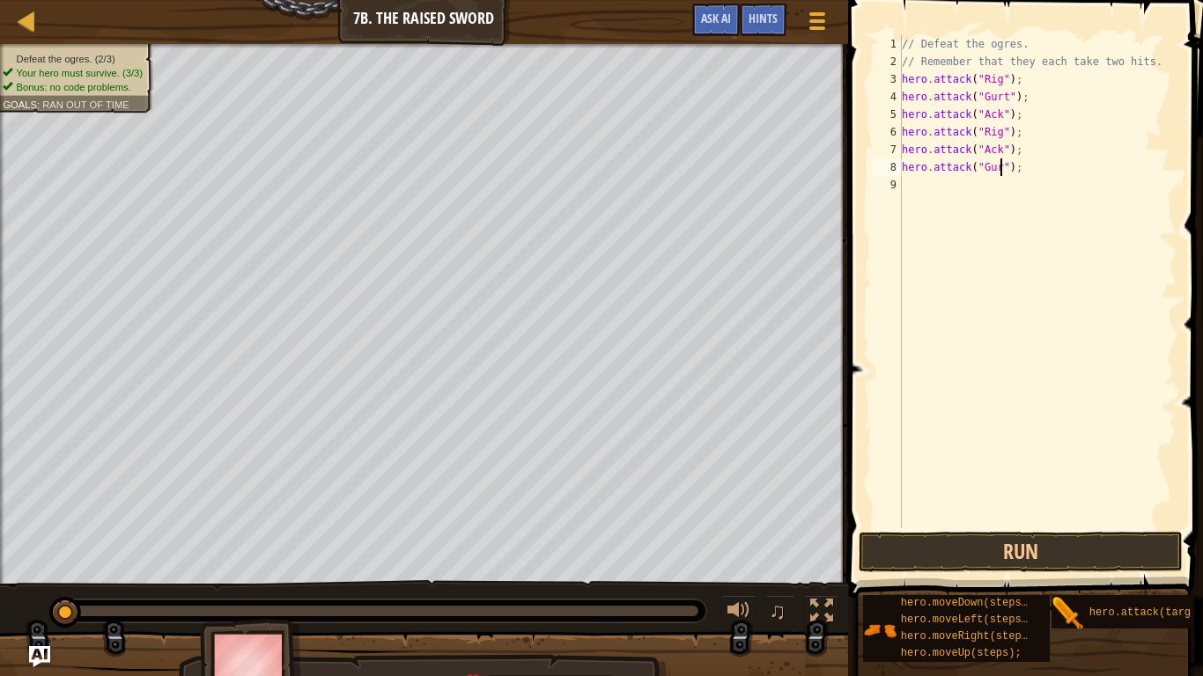
scroll to position [8, 15]
type textarea "hero.attack("Gurt");"
click at [1078, 552] on button "Run" at bounding box center [1020, 552] width 324 height 41
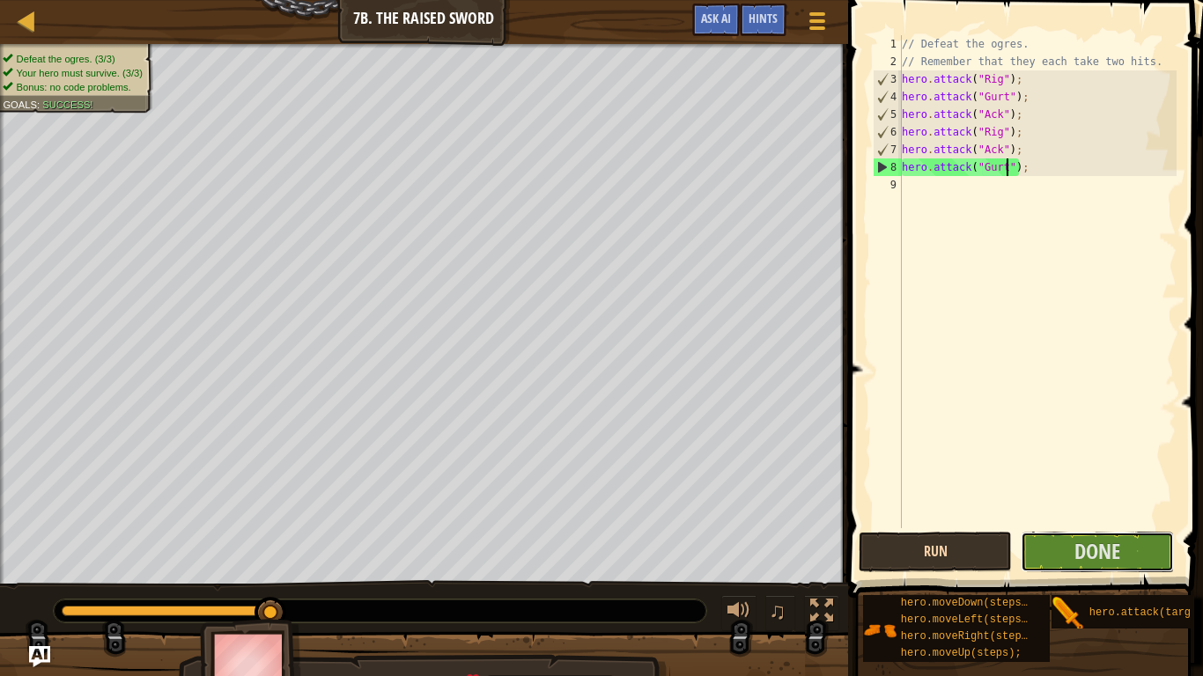
click at [1078, 552] on span "Done" at bounding box center [1097, 551] width 46 height 28
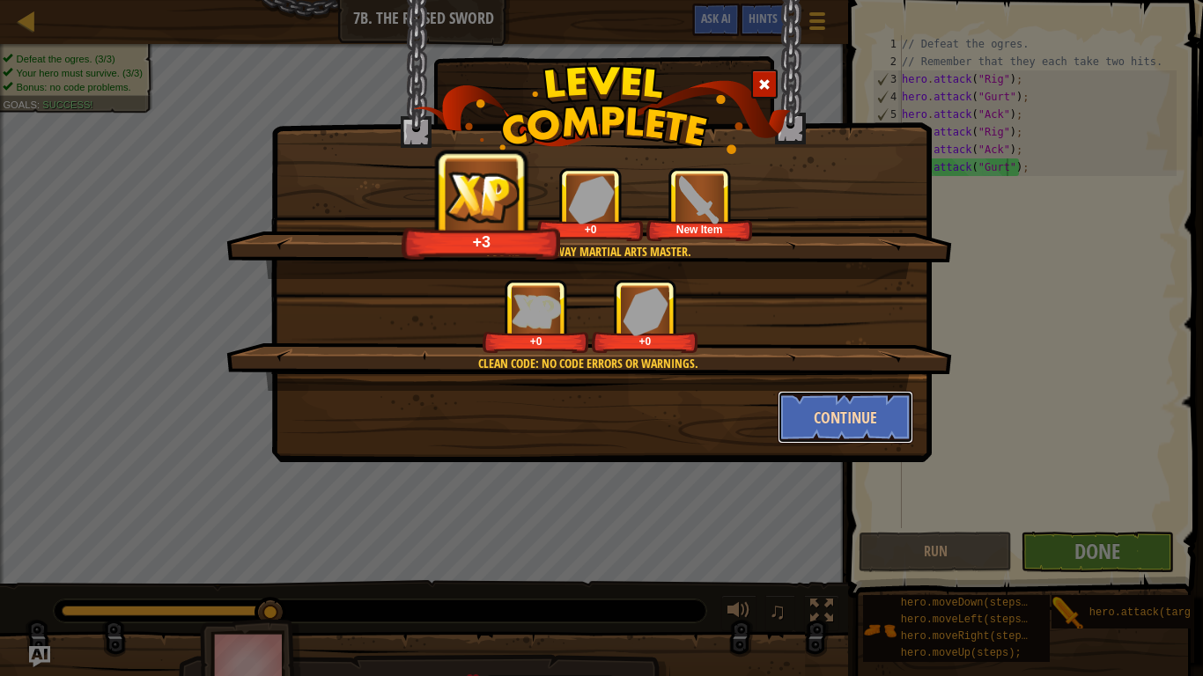
click at [821, 421] on button "Continue" at bounding box center [845, 417] width 136 height 53
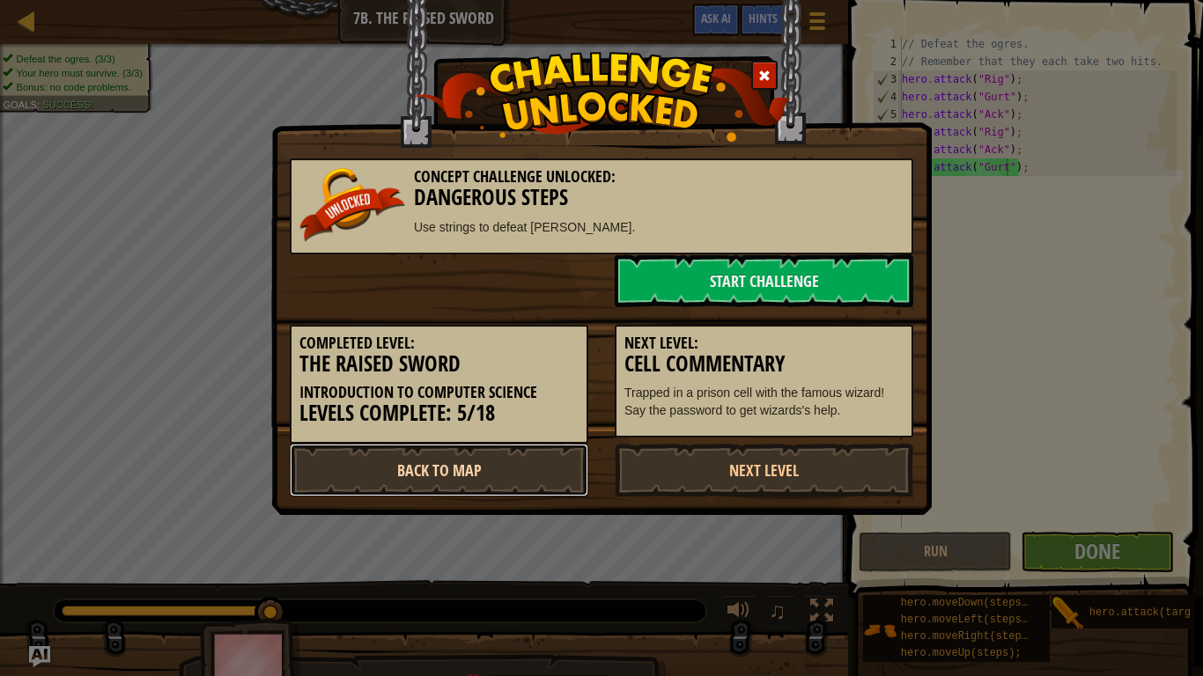
click at [480, 461] on link "Back to Map" at bounding box center [439, 470] width 298 height 53
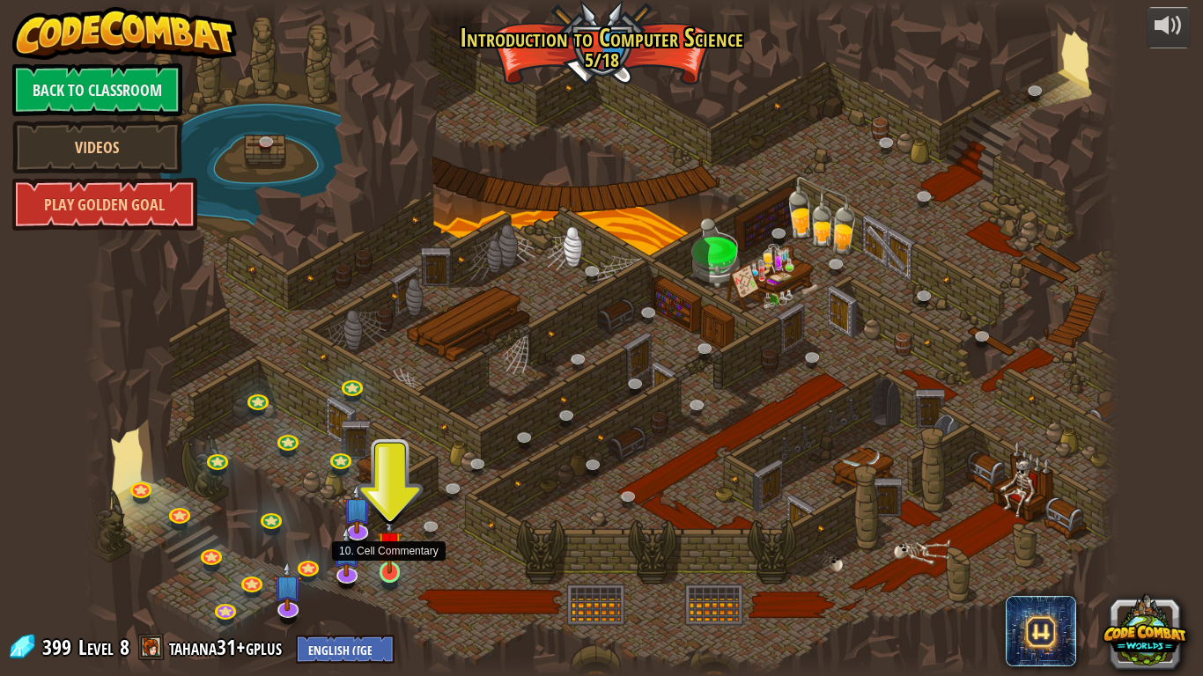
click at [390, 569] on img at bounding box center [390, 544] width 26 height 60
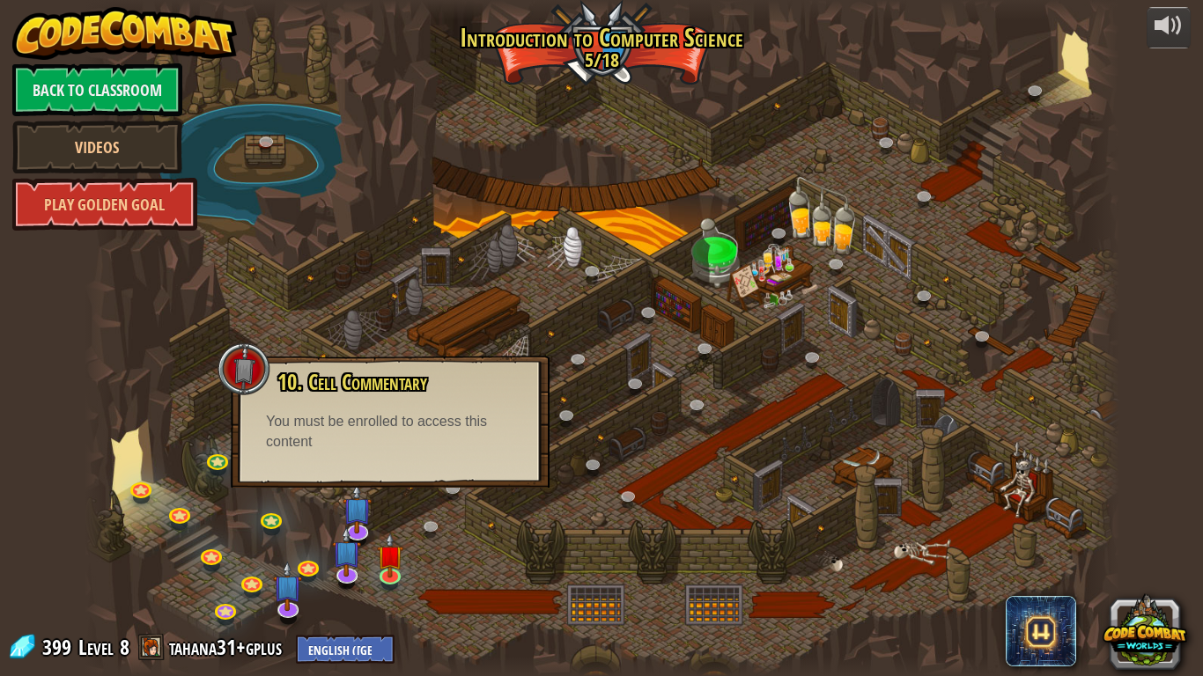
click at [737, 349] on div at bounding box center [602, 338] width 1035 height 676
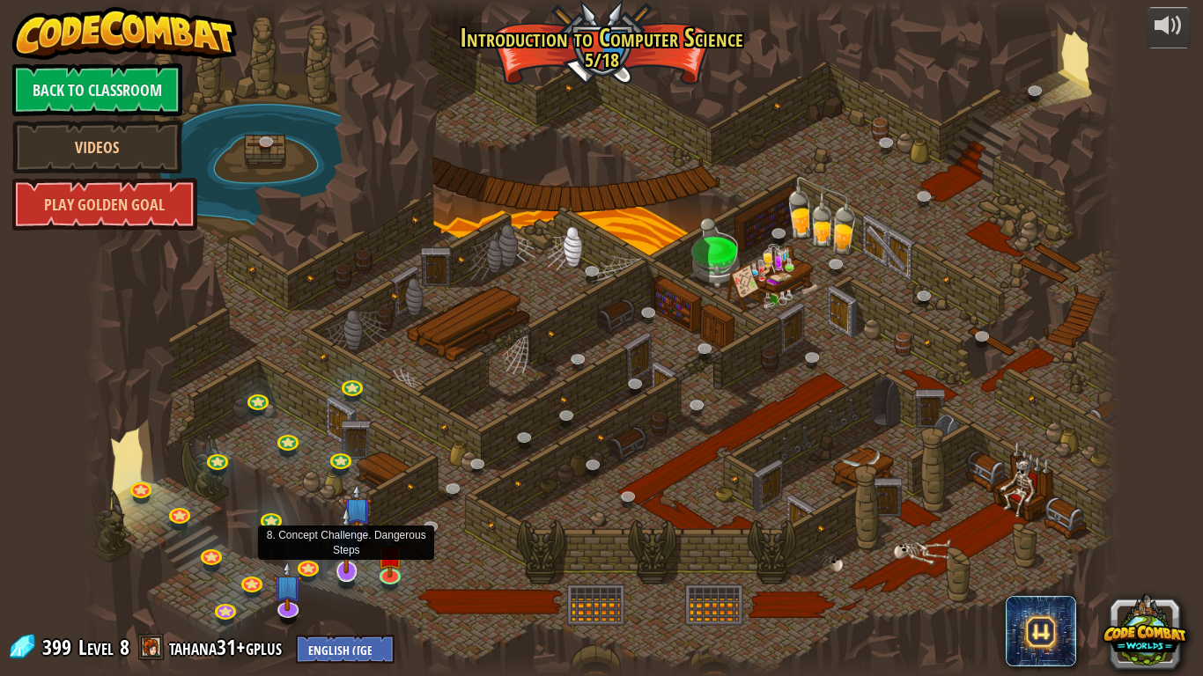
click at [347, 568] on img at bounding box center [346, 539] width 29 height 67
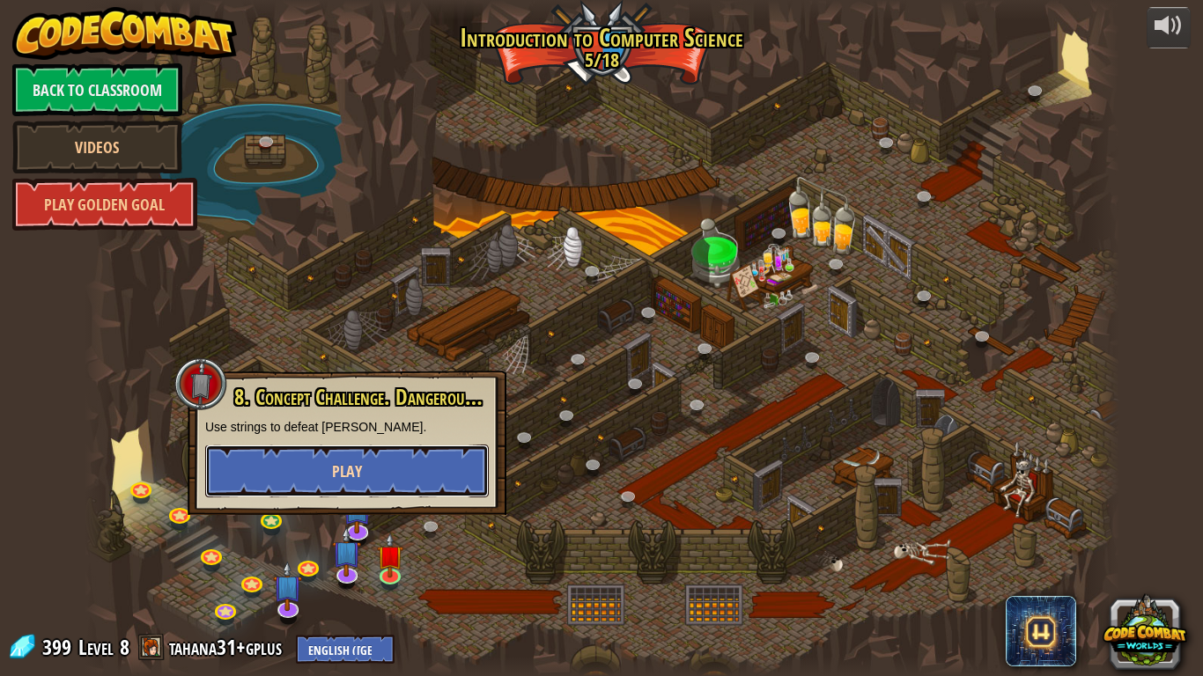
click at [353, 483] on button "Play" at bounding box center [347, 471] width 284 height 53
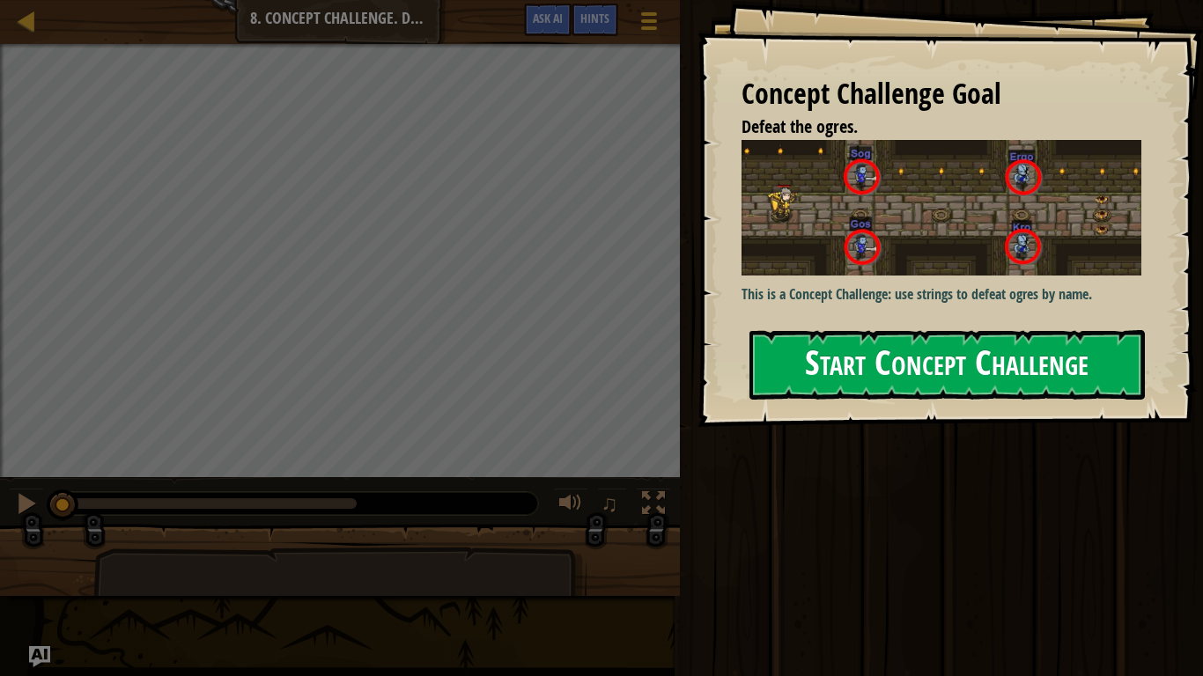
click at [857, 260] on img at bounding box center [941, 208] width 400 height 136
click at [890, 361] on button "Start Concept Challenge" at bounding box center [946, 365] width 395 height 70
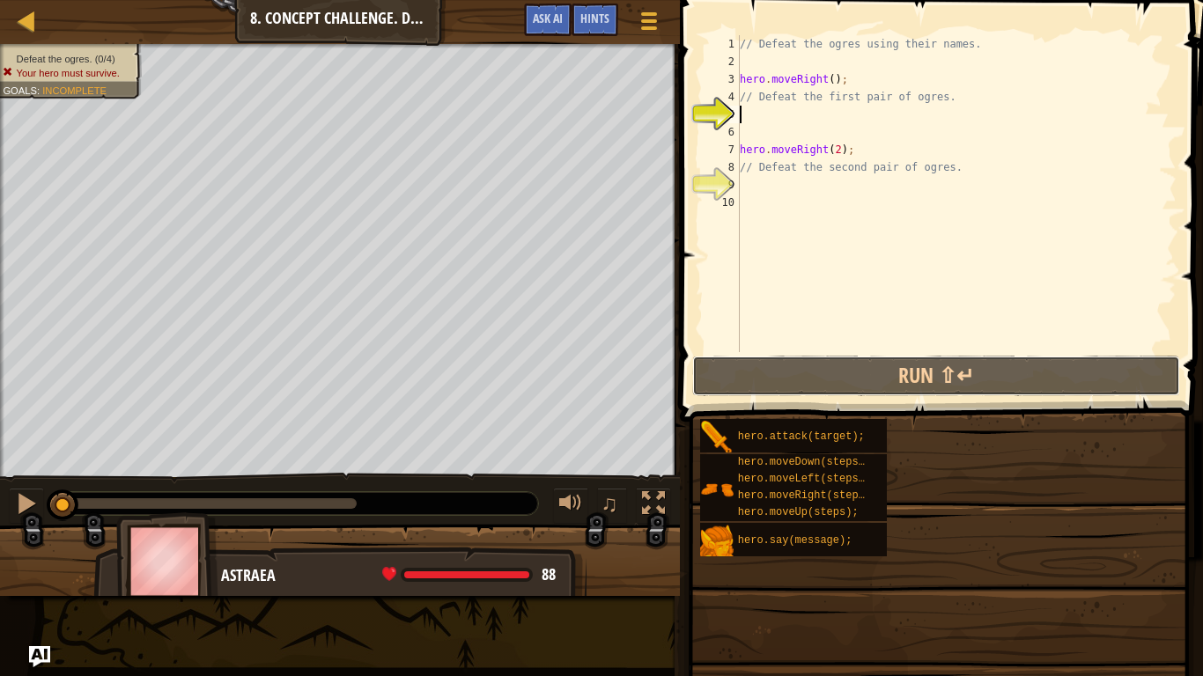
click at [890, 361] on button "Run ⇧↵" at bounding box center [935, 376] width 487 height 41
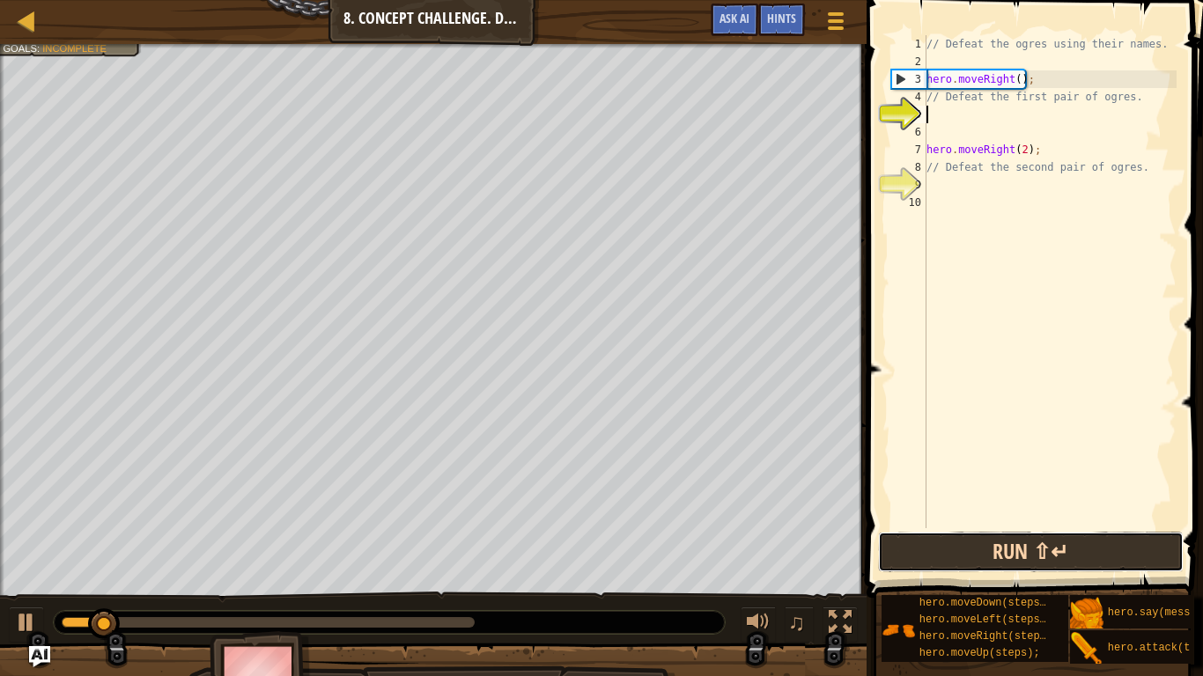
click at [1029, 548] on button "Run ⇧↵" at bounding box center [1031, 552] width 306 height 41
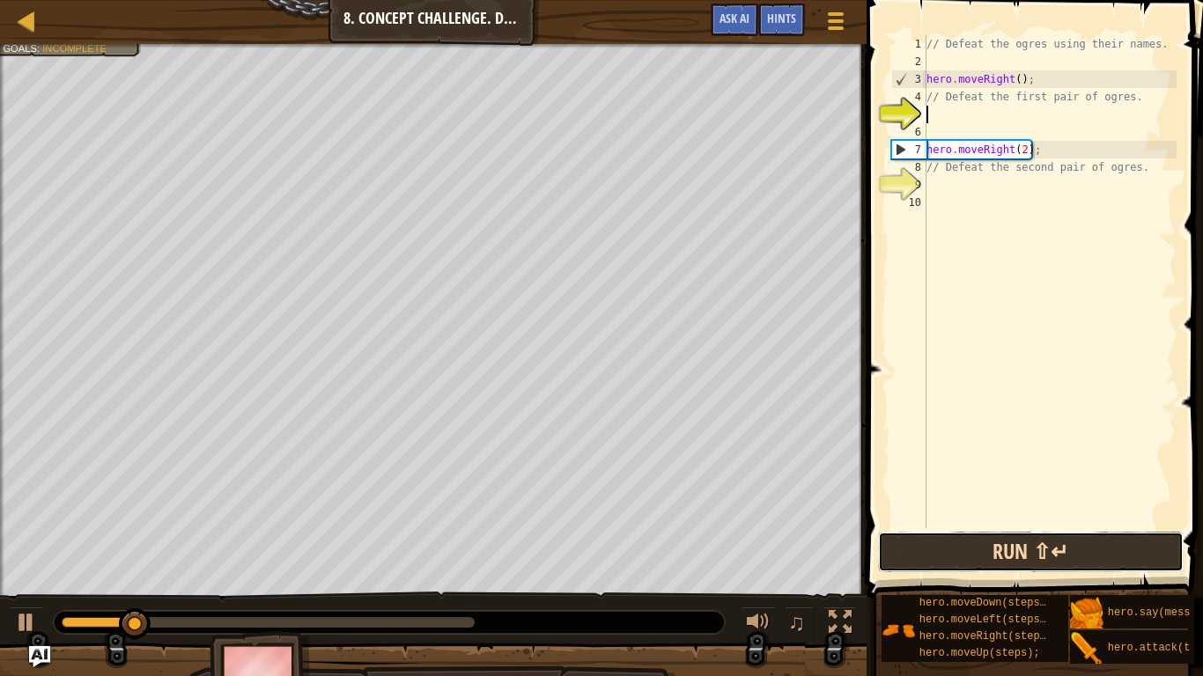
click at [1030, 539] on button "Run ⇧↵" at bounding box center [1031, 552] width 306 height 41
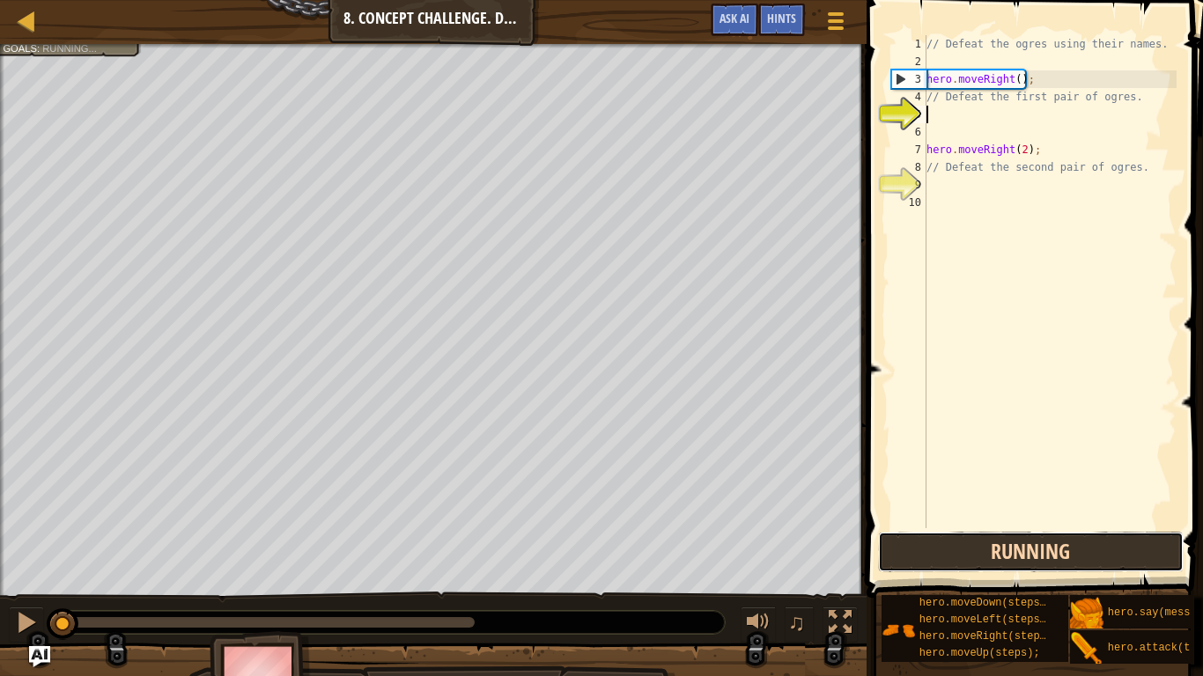
click at [1030, 539] on button "Running" at bounding box center [1031, 552] width 306 height 41
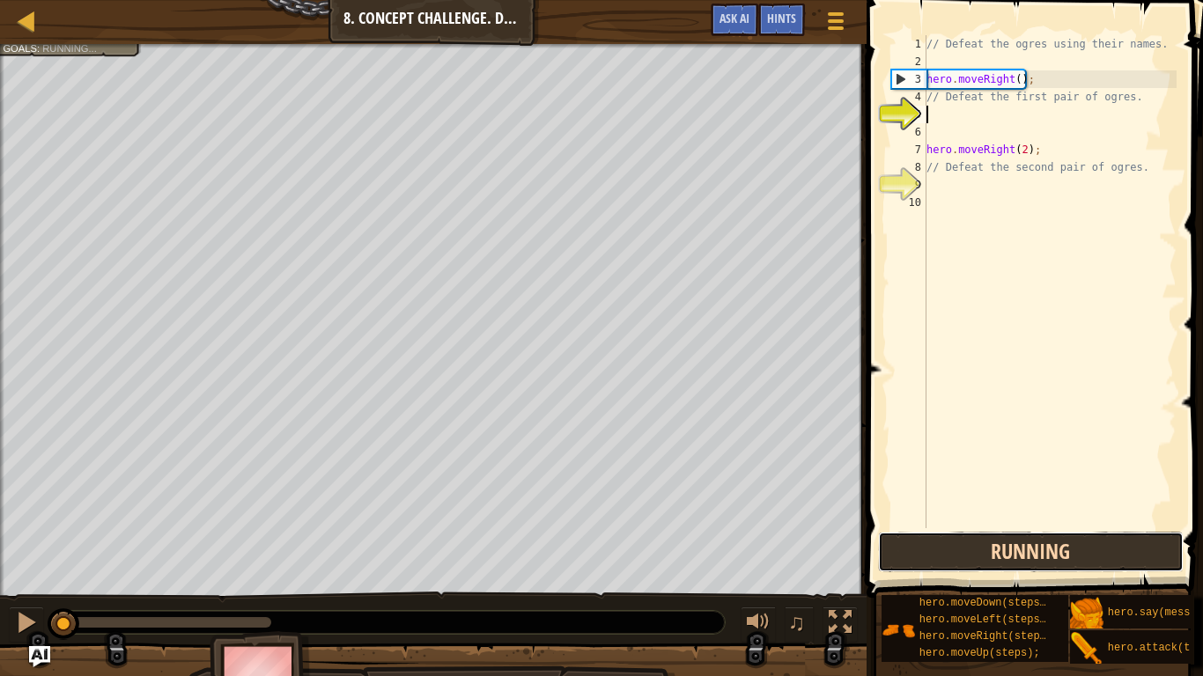
click at [1030, 539] on button "Running" at bounding box center [1031, 552] width 306 height 41
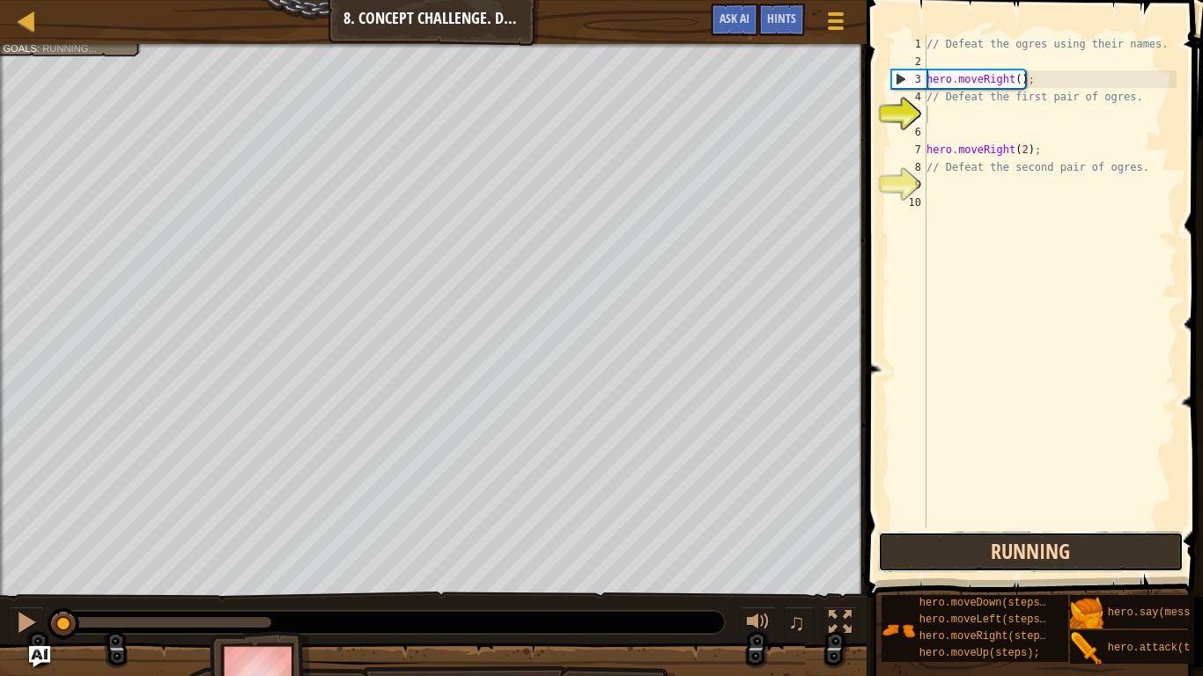
click at [1028, 538] on button "Running" at bounding box center [1031, 552] width 306 height 41
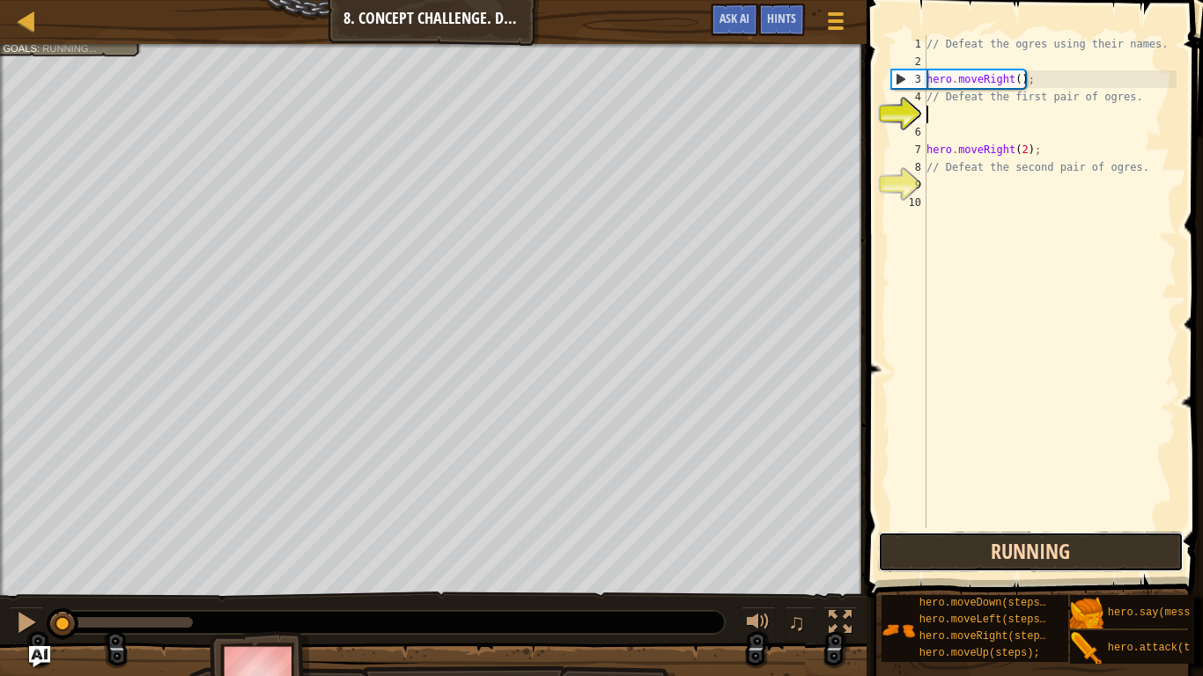
click at [1028, 538] on button "Running" at bounding box center [1031, 552] width 306 height 41
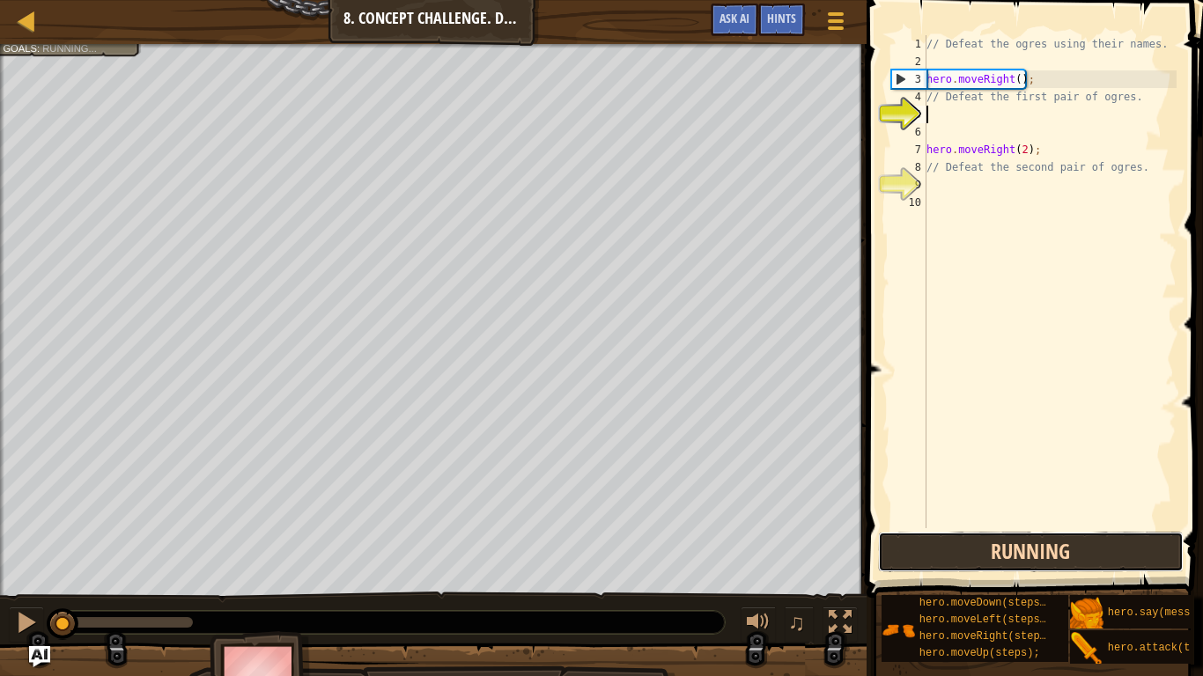
click at [1028, 538] on button "Running" at bounding box center [1031, 552] width 306 height 41
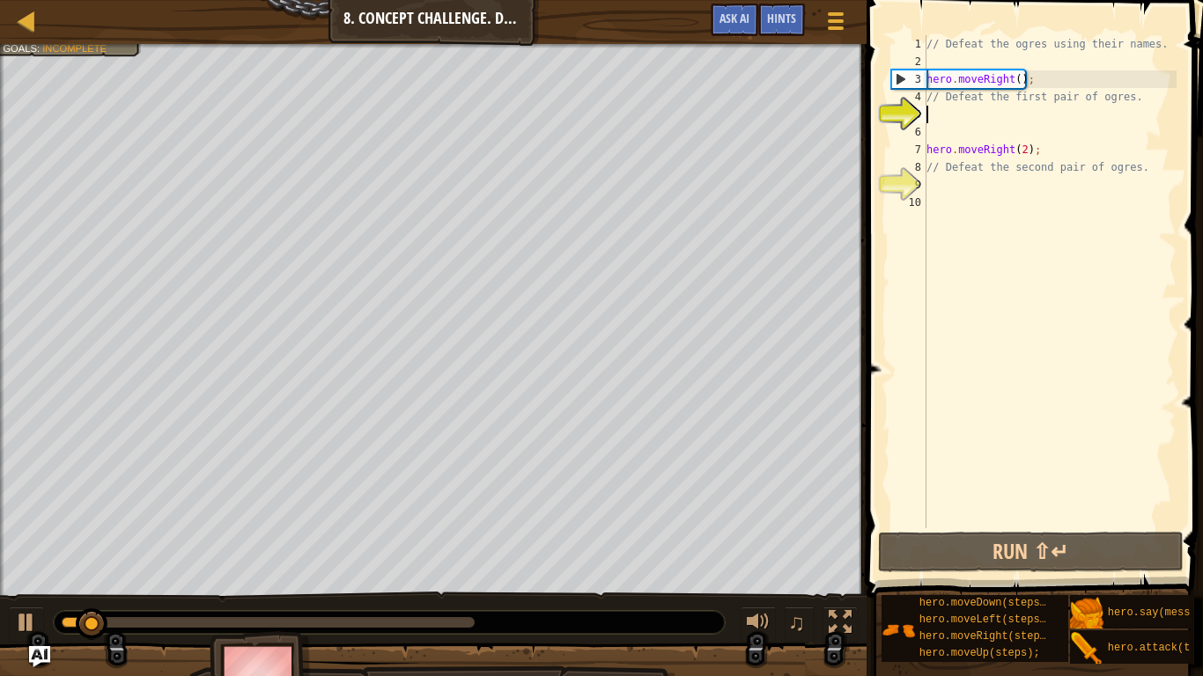
click at [940, 105] on div "// Defeat the ogres using their names. hero . moveRight ( ) ; // Defeat the fir…" at bounding box center [1050, 299] width 254 height 528
type textarea "// Defeat the first pair of ogres."
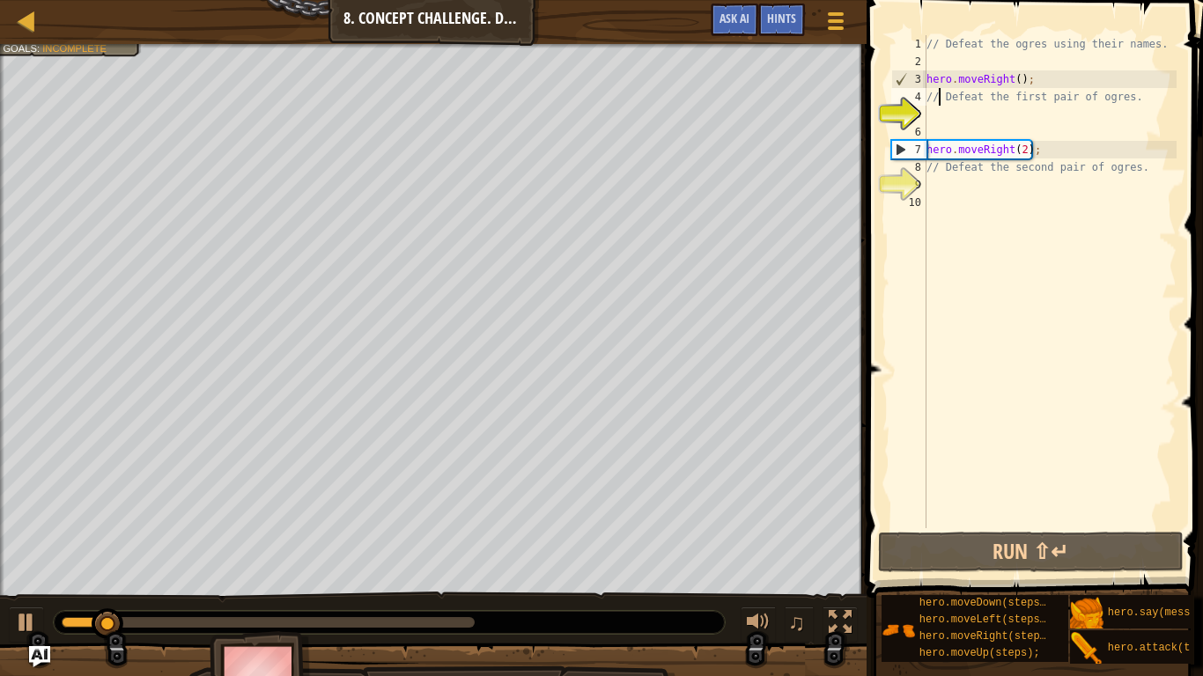
click at [944, 115] on div "// Defeat the ogres using their names. hero . moveRight ( ) ; // Defeat the fir…" at bounding box center [1050, 299] width 254 height 528
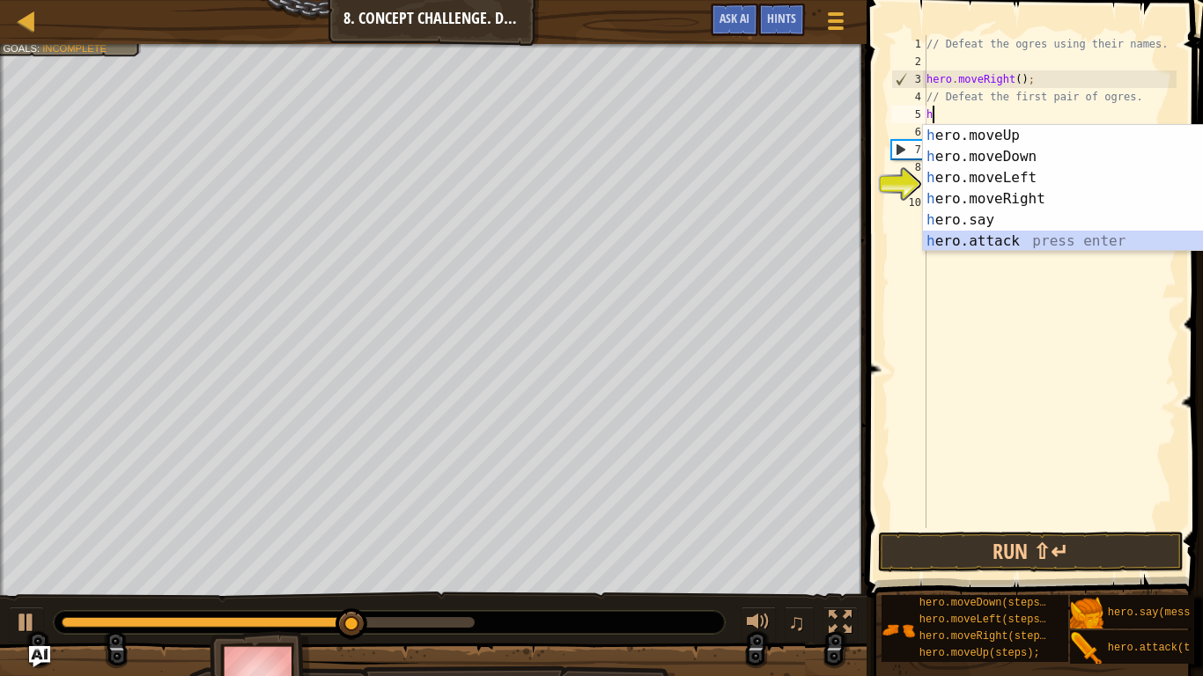
click at [1000, 247] on div "h ero.moveUp press enter h ero.moveDown press enter h ero.moveLeft press enter …" at bounding box center [1089, 209] width 333 height 169
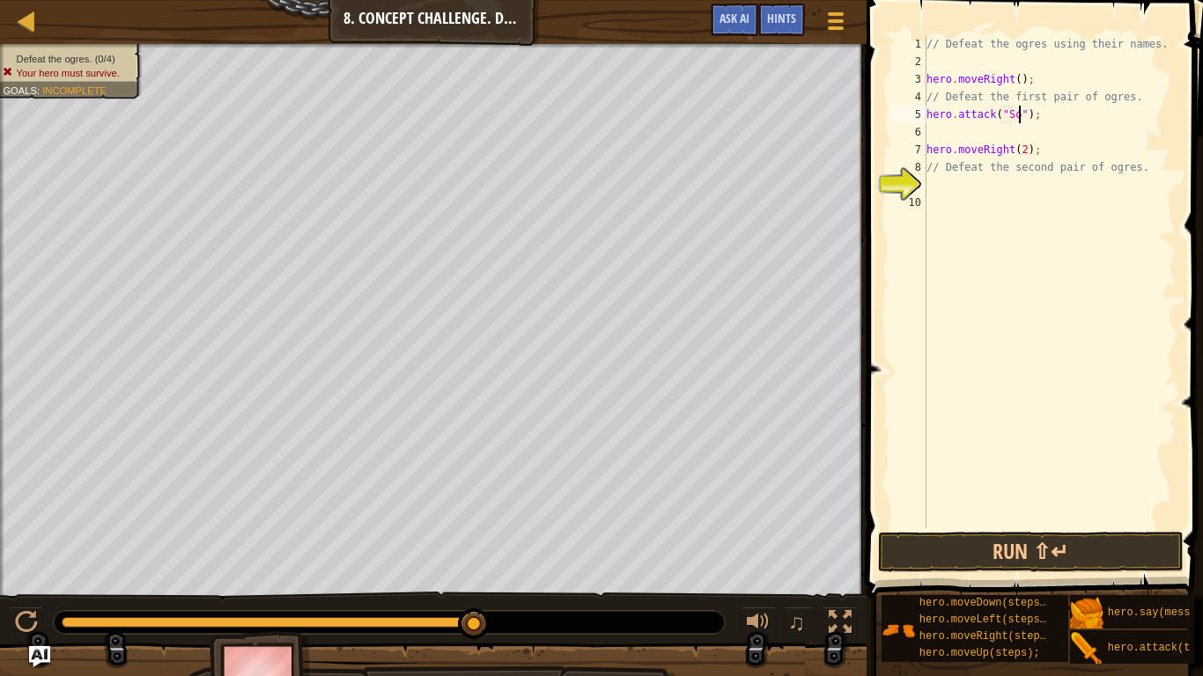
scroll to position [8, 15]
type textarea "hero.attack("Sog");"
click at [1061, 136] on div "// Defeat the ogres using their names. hero . moveRight ( ) ; // Defeat the fir…" at bounding box center [1050, 299] width 254 height 528
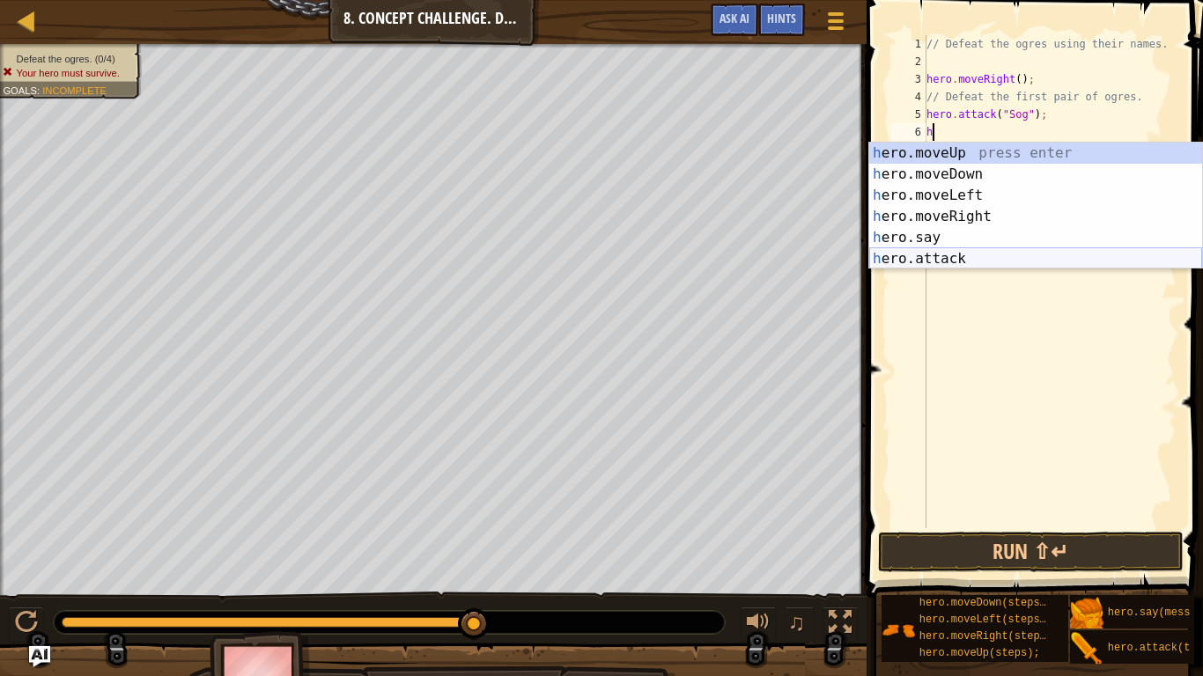
click at [1047, 249] on div "h ero.moveUp press enter h ero.moveDown press enter h ero.moveLeft press enter …" at bounding box center [1035, 227] width 333 height 169
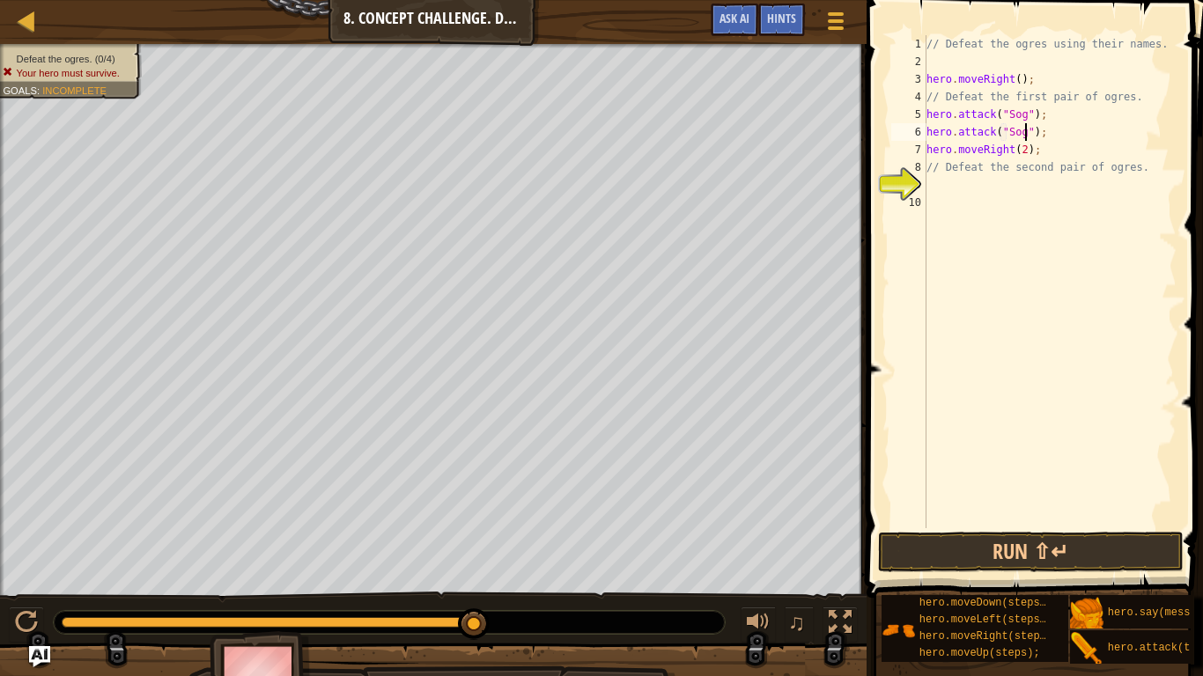
scroll to position [8, 15]
click at [1006, 169] on div "// Defeat the ogres using their names. hero . moveRight ( ) ; // Defeat the fir…" at bounding box center [1050, 299] width 254 height 528
type textarea "// Defeat the second pair of ogres."
click at [1017, 186] on div "// Defeat the ogres using their names. hero . moveRight ( ) ; // Defeat the fir…" at bounding box center [1050, 299] width 254 height 528
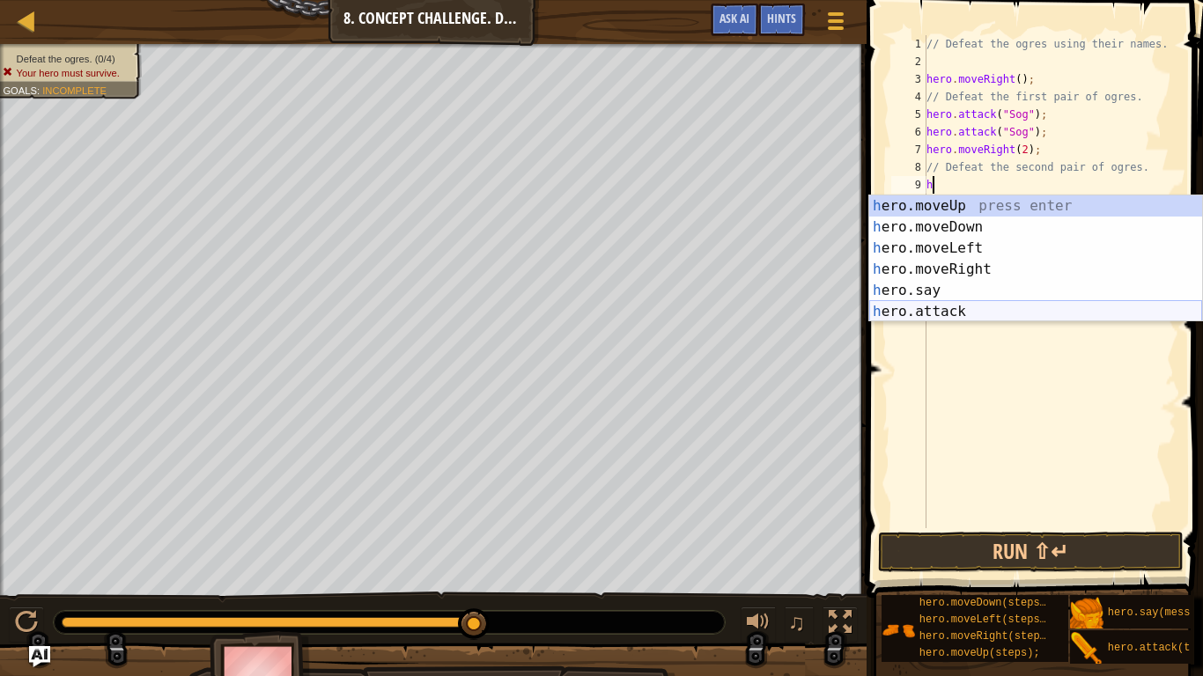
click at [1040, 314] on div "h ero.moveUp press enter h ero.moveDown press enter h ero.moveLeft press enter …" at bounding box center [1035, 279] width 333 height 169
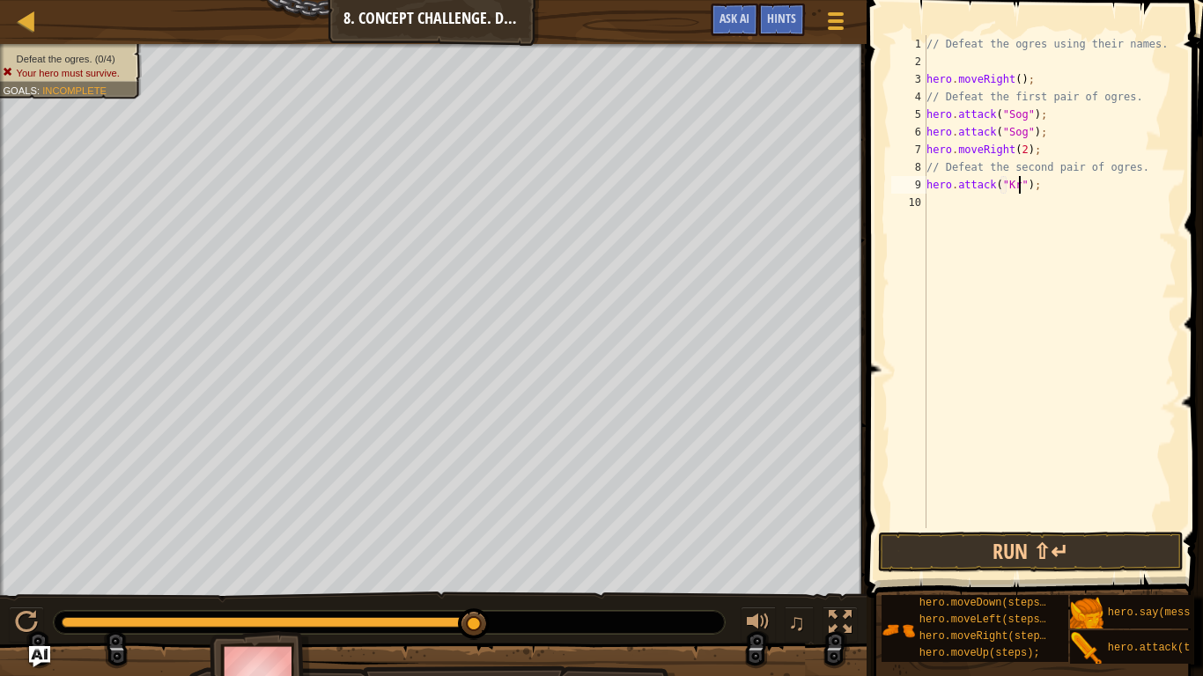
scroll to position [8, 15]
type textarea "hero.attack("Kro");"
click at [1042, 211] on div "// Defeat the ogres using their names. hero . moveRight ( ) ; // Defeat the fir…" at bounding box center [1050, 299] width 254 height 528
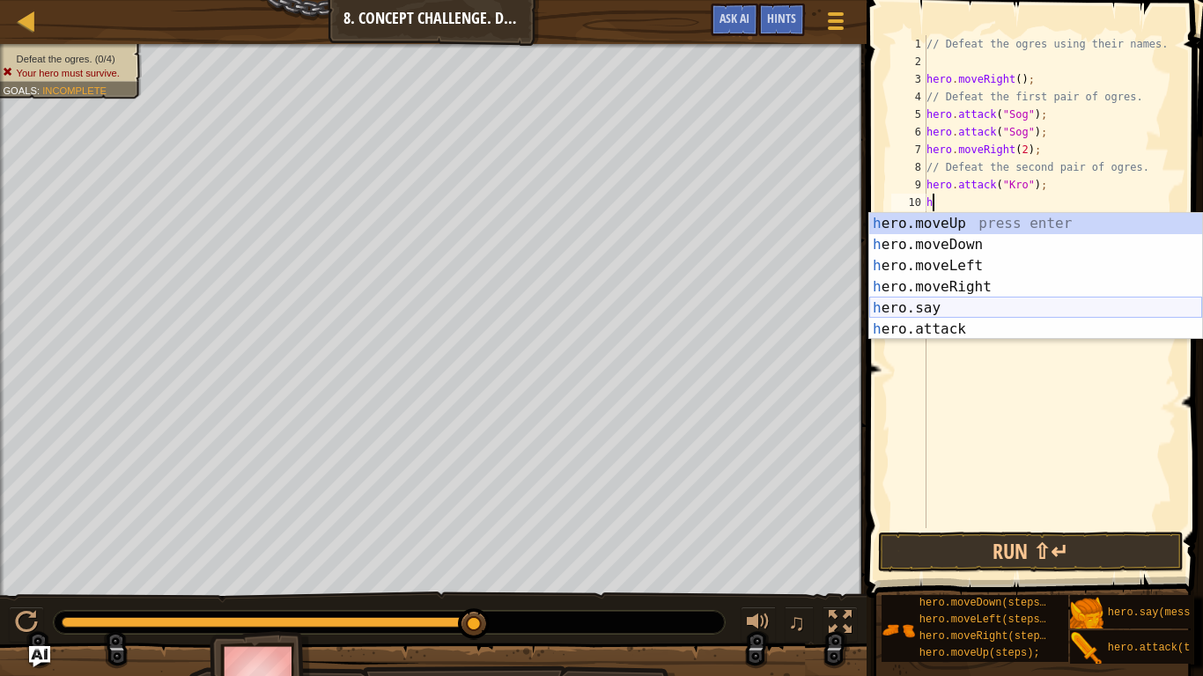
click at [1072, 320] on div "h ero.moveUp press enter h ero.moveDown press enter h ero.moveLeft press enter …" at bounding box center [1035, 297] width 333 height 169
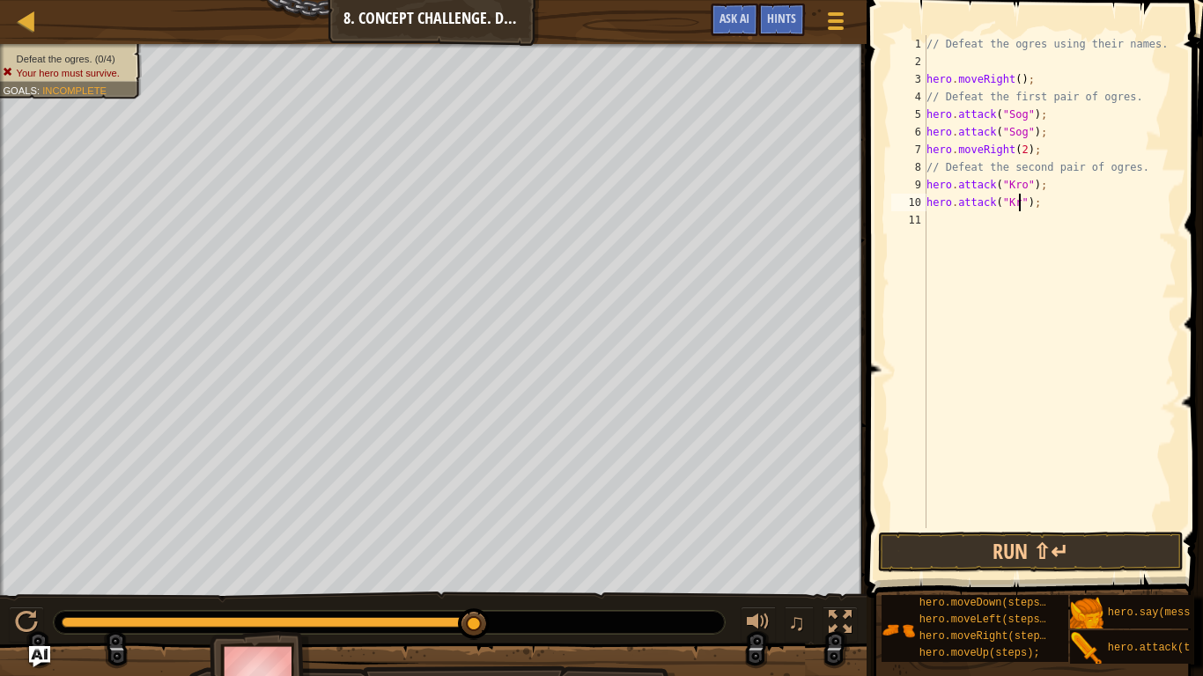
scroll to position [8, 15]
type textarea "hero.attack("Kro");"
click at [969, 216] on div "// Defeat the ogres using their names. hero . moveRight ( ) ; // Defeat the fir…" at bounding box center [1050, 299] width 254 height 528
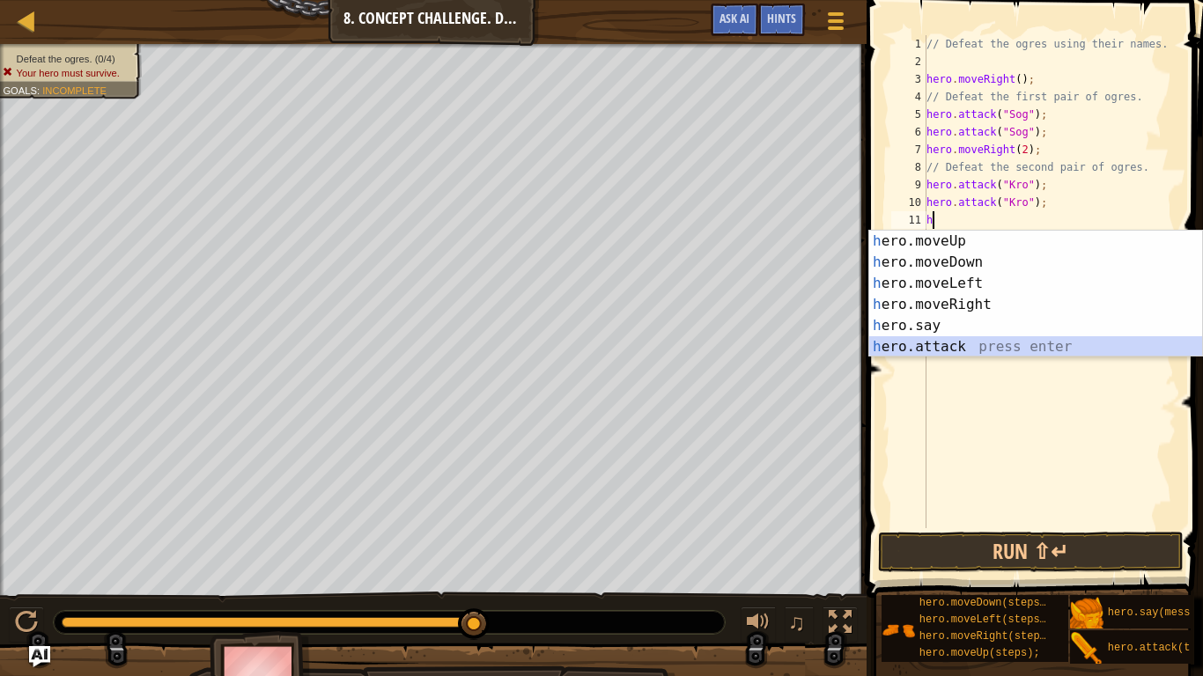
click at [992, 348] on div "h ero.moveUp press enter h ero.moveDown press enter h ero.moveLeft press enter …" at bounding box center [1035, 315] width 333 height 169
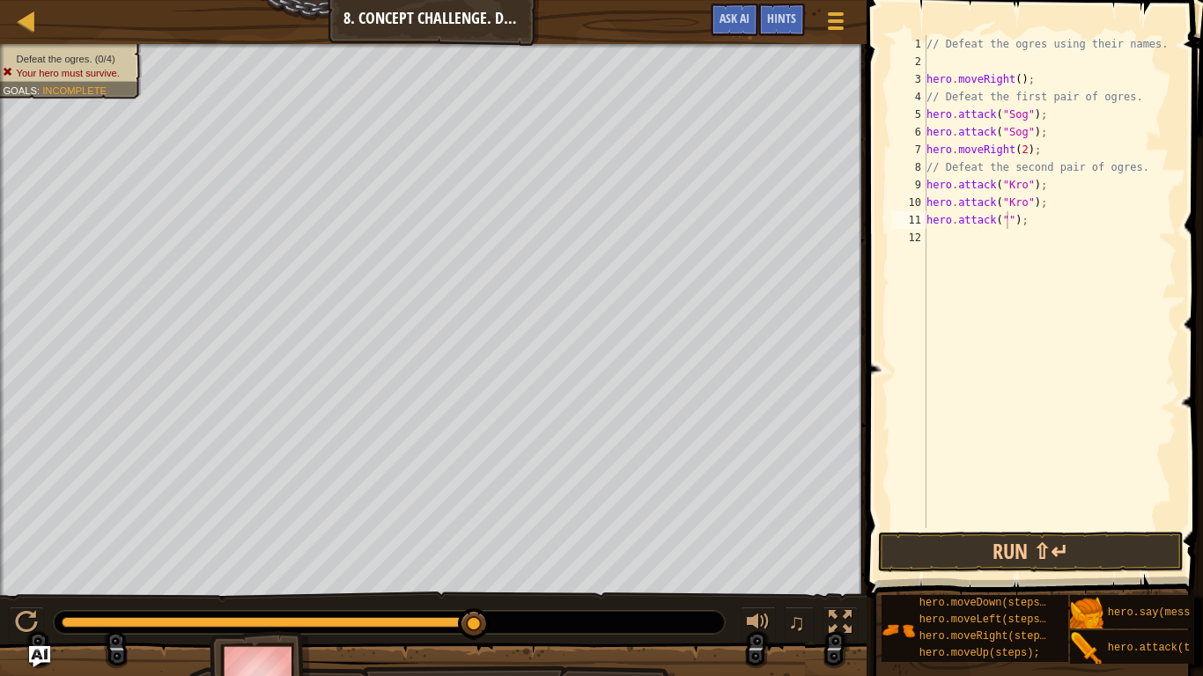
click at [1011, 218] on div "// Defeat the ogres using their names. hero . moveRight ( ) ; // Defeat the fir…" at bounding box center [1050, 299] width 254 height 528
click at [1006, 225] on div "// Defeat the ogres using their names. hero . moveRight ( ) ; // Defeat the fir…" at bounding box center [1050, 299] width 254 height 528
type textarea "hero.attack("Ergo");"
click at [1001, 249] on div "// Defeat the ogres using their names. hero . moveRight ( ) ; // Defeat the fir…" at bounding box center [1050, 299] width 254 height 528
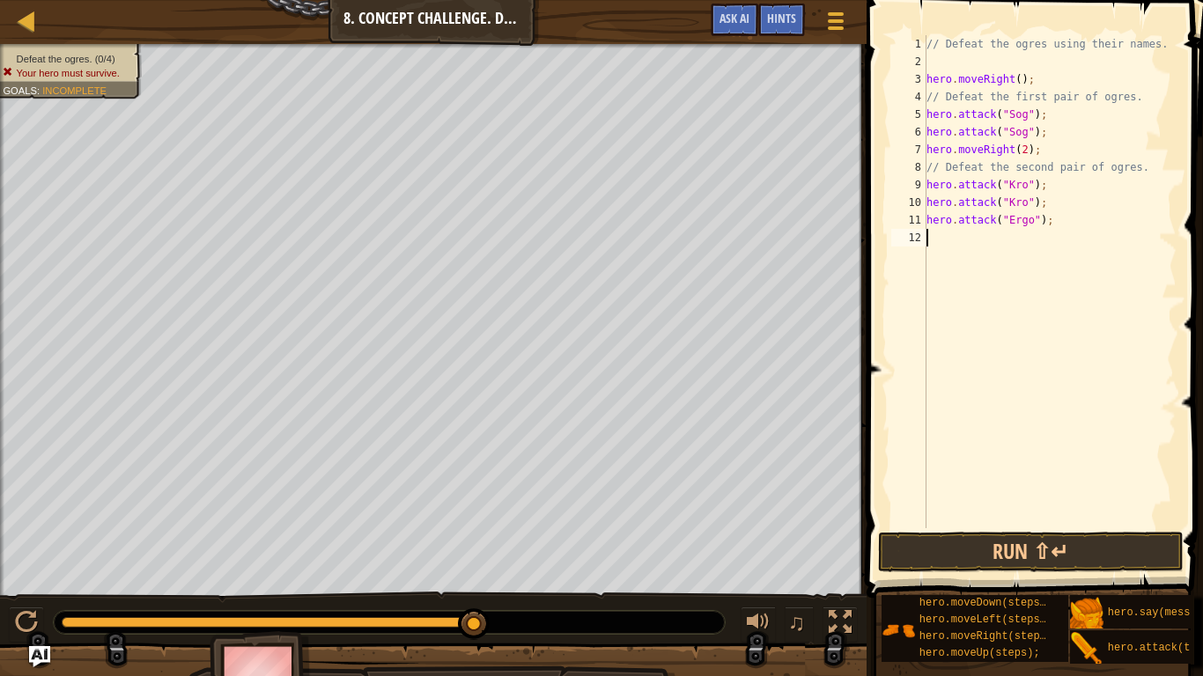
scroll to position [8, 0]
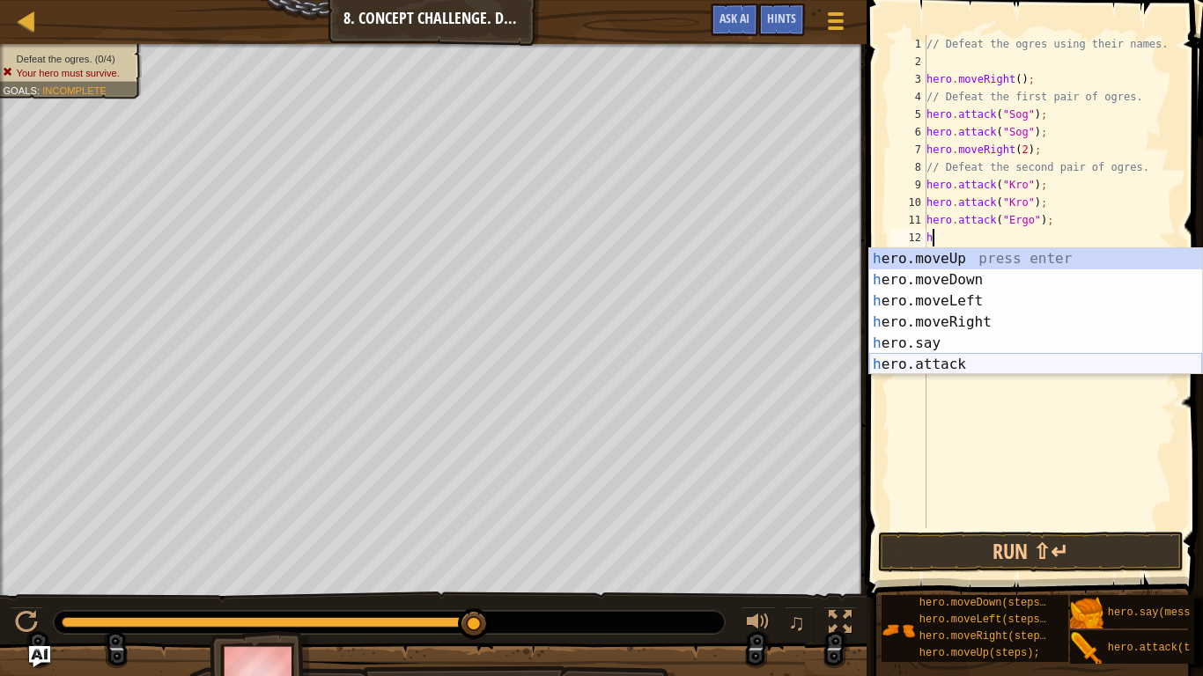
click at [1034, 361] on div "h ero.moveUp press enter h ero.moveDown press enter h ero.moveLeft press enter …" at bounding box center [1035, 332] width 333 height 169
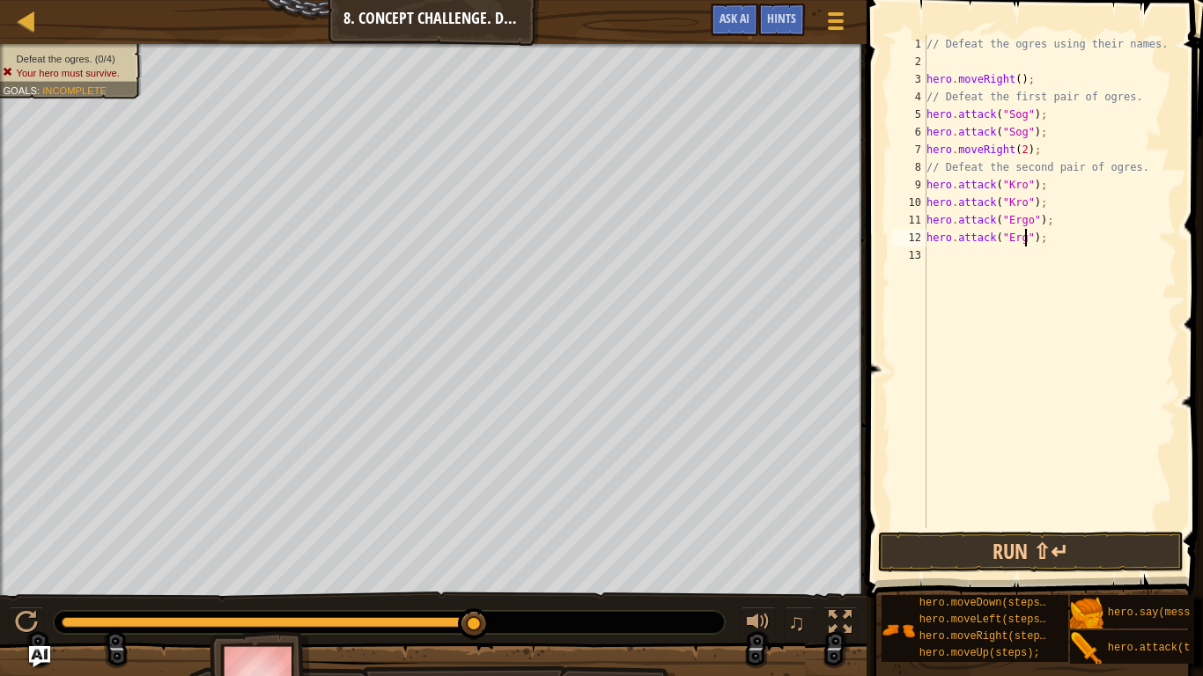
scroll to position [8, 16]
click at [1048, 152] on div "// Defeat the ogres using their names. hero . moveRight ( ) ; // Defeat the fir…" at bounding box center [1050, 299] width 254 height 528
click at [1043, 127] on div "// Defeat the ogres using their names. hero . moveRight ( ) ; // Defeat the fir…" at bounding box center [1050, 299] width 254 height 528
type textarea "hero.attack("Sog");"
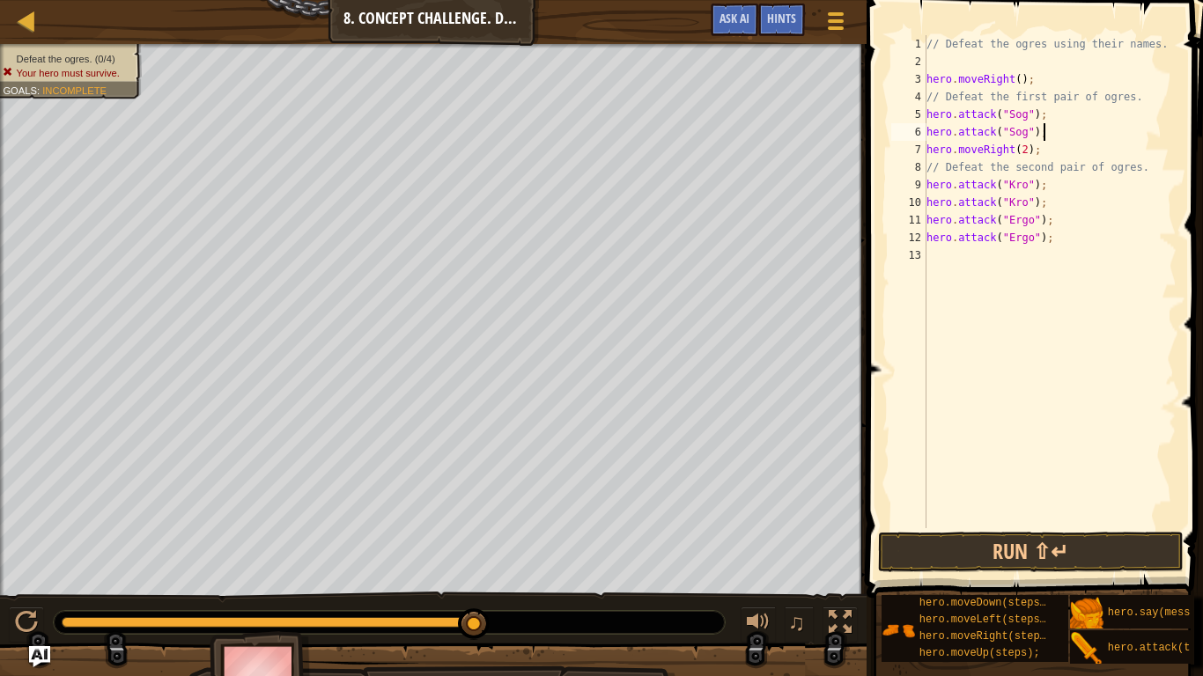
click at [974, 138] on div "// Defeat the ogres using their names. hero . moveRight ( ) ; // Defeat the fir…" at bounding box center [1050, 299] width 254 height 528
click at [1050, 137] on div "// Defeat the ogres using their names. hero . moveRight ( ) ; // Defeat the fir…" at bounding box center [1050, 299] width 254 height 528
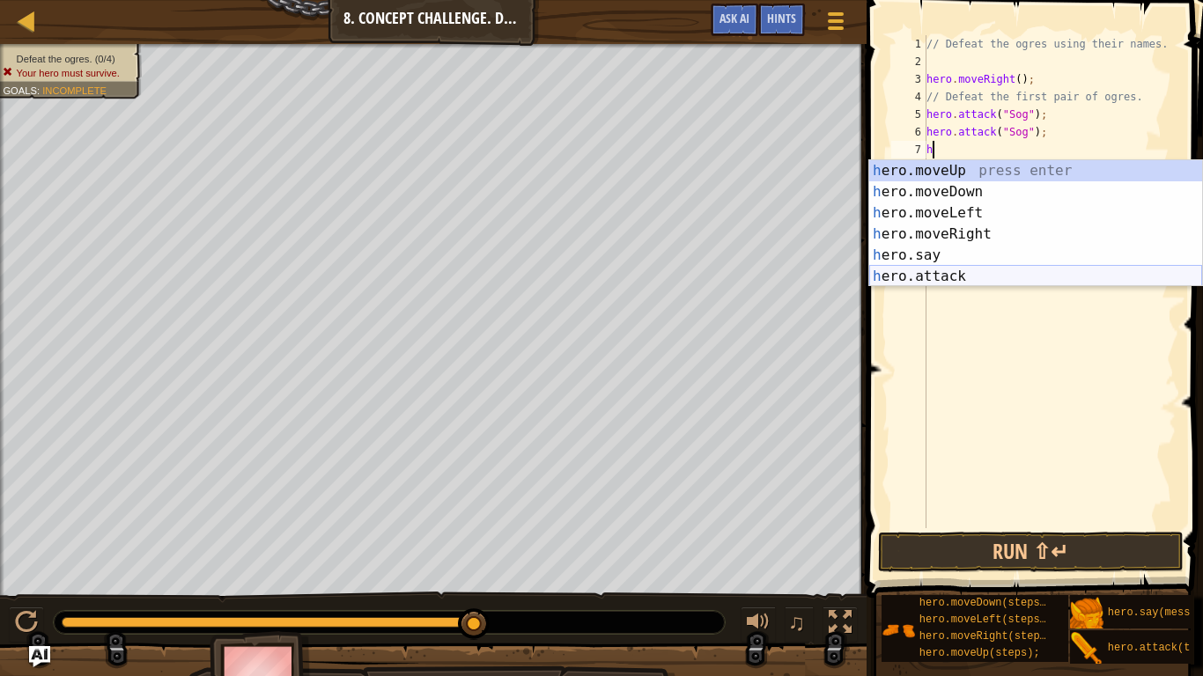
click at [1061, 273] on div "h ero.moveUp press enter h ero.moveDown press enter h ero.moveLeft press enter …" at bounding box center [1035, 244] width 333 height 169
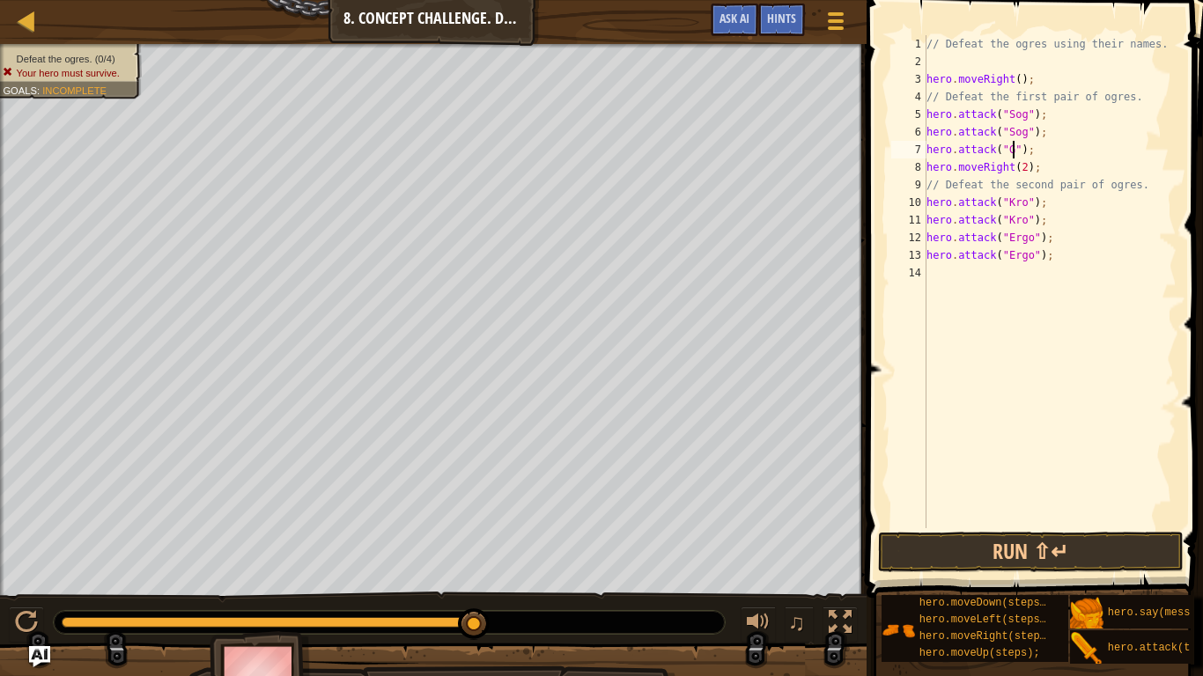
type textarea "hero.attack("Gos");"
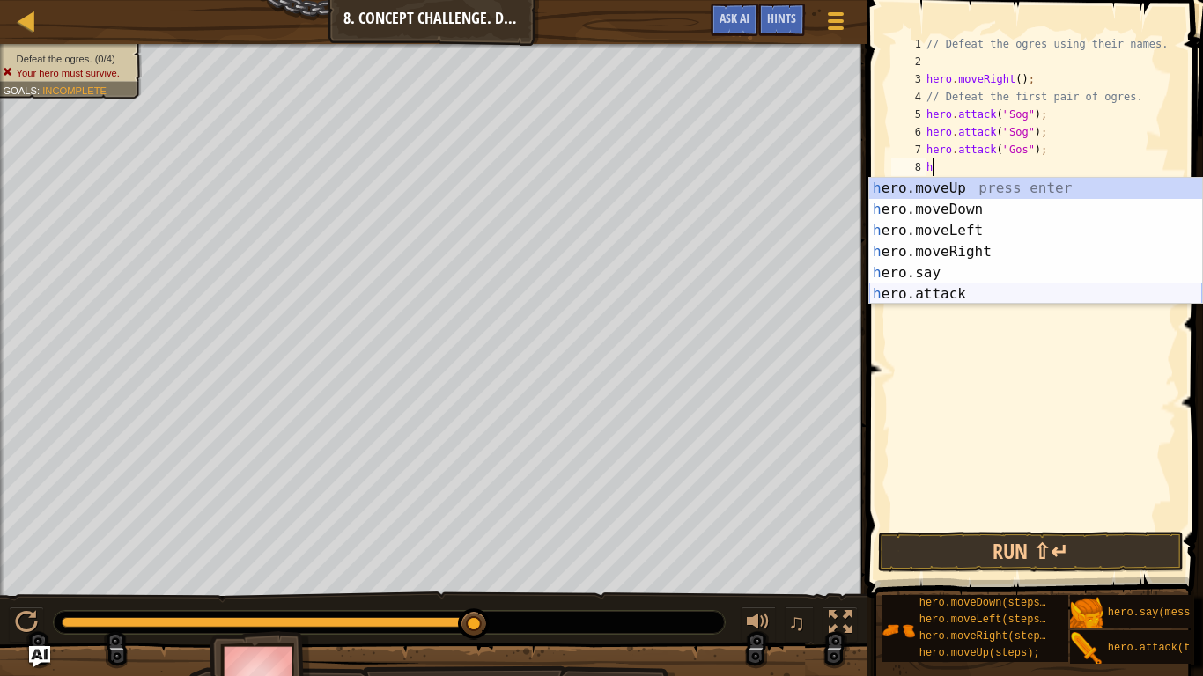
click at [1028, 289] on div "h ero.moveUp press enter h ero.moveDown press enter h ero.moveLeft press enter …" at bounding box center [1035, 262] width 333 height 169
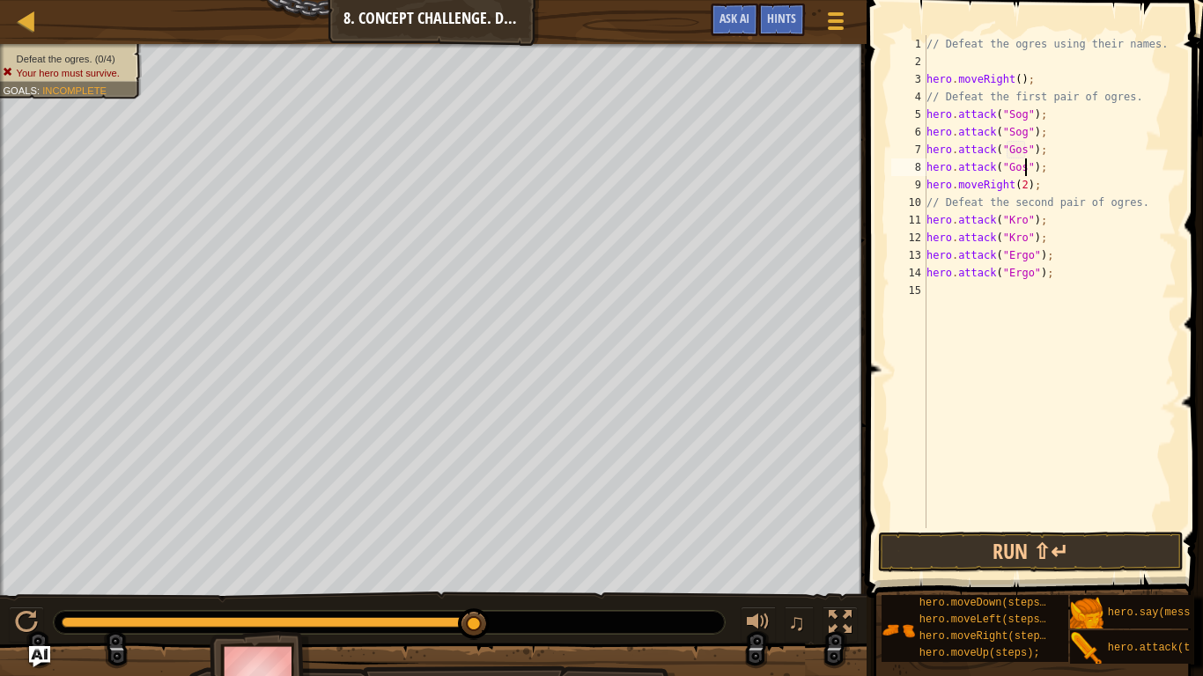
scroll to position [8, 15]
type textarea "hero.attack("Gos");"
click at [1050, 560] on button "Run ⇧↵" at bounding box center [1031, 552] width 306 height 41
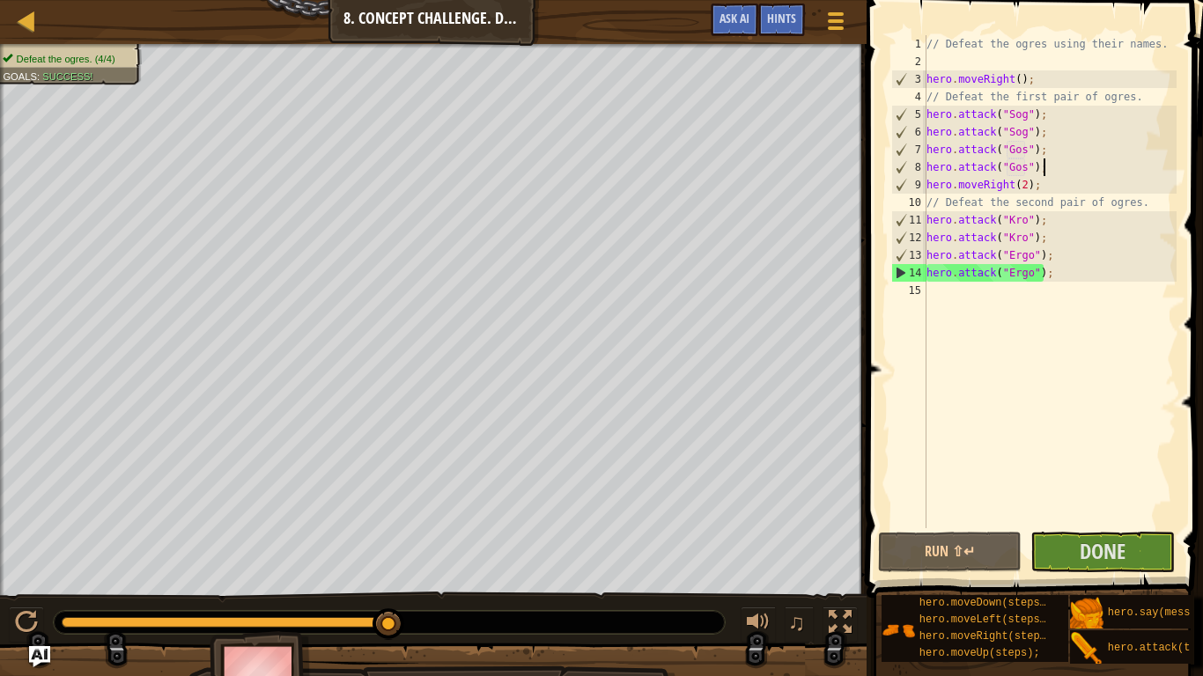
click at [1050, 159] on div "// Defeat the ogres using their names. hero . moveRight ( ) ; // Defeat the fir…" at bounding box center [1050, 299] width 254 height 528
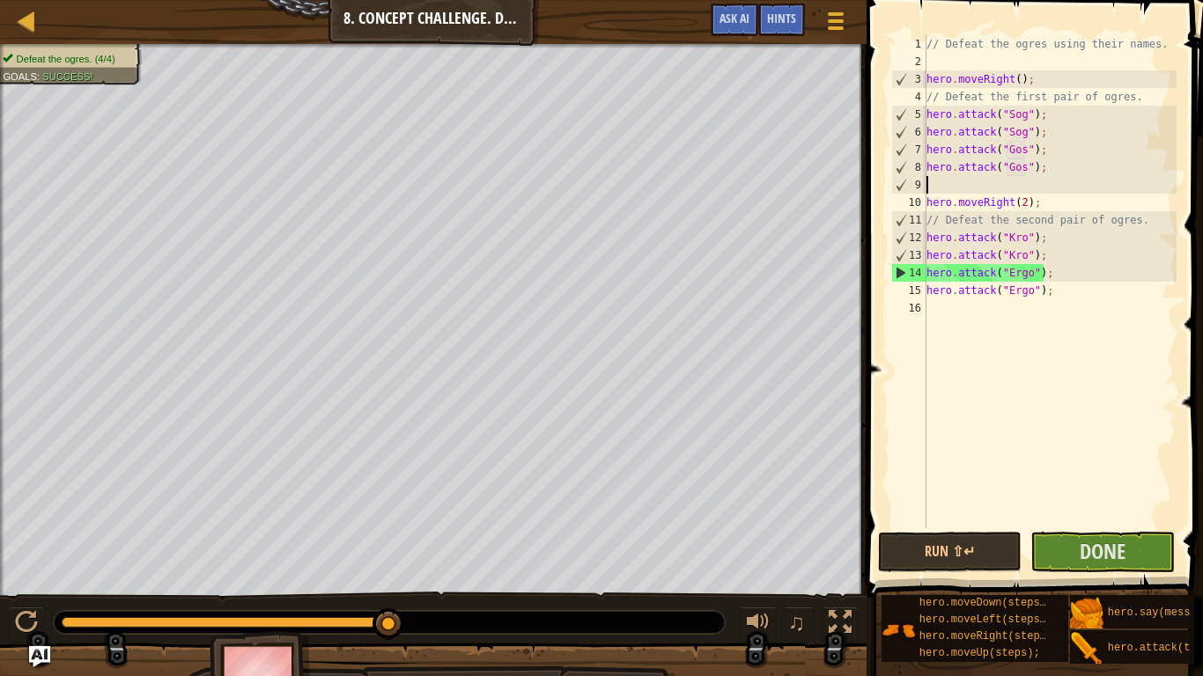
scroll to position [8, 0]
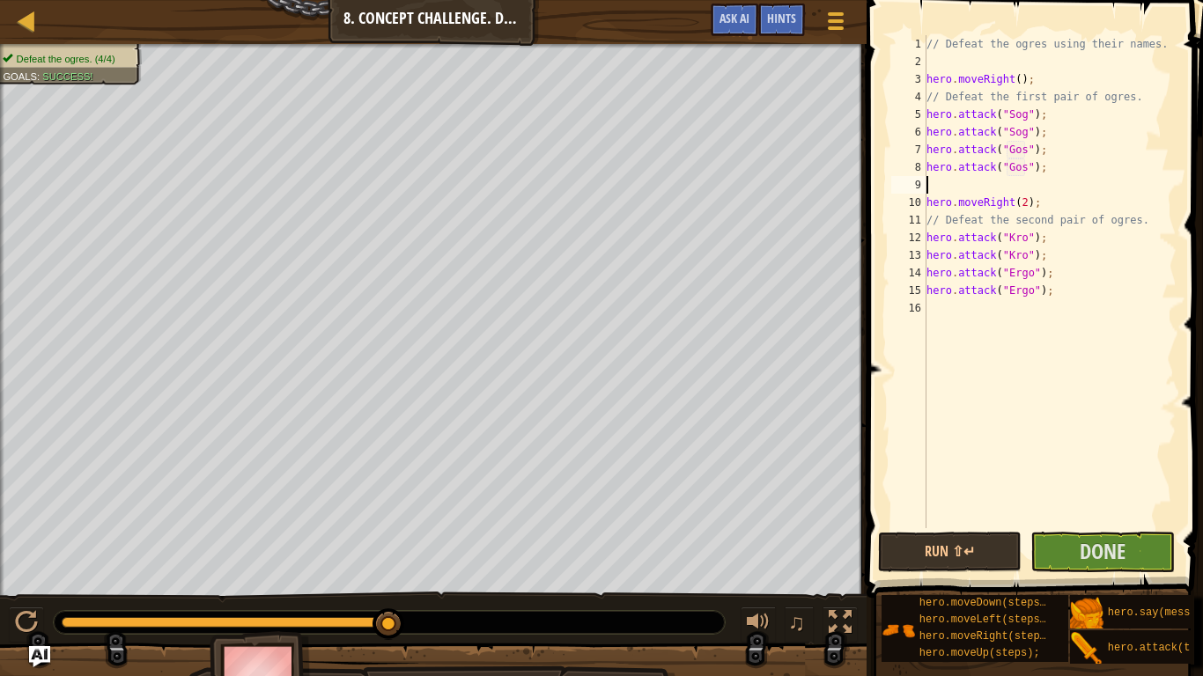
type textarea "h"
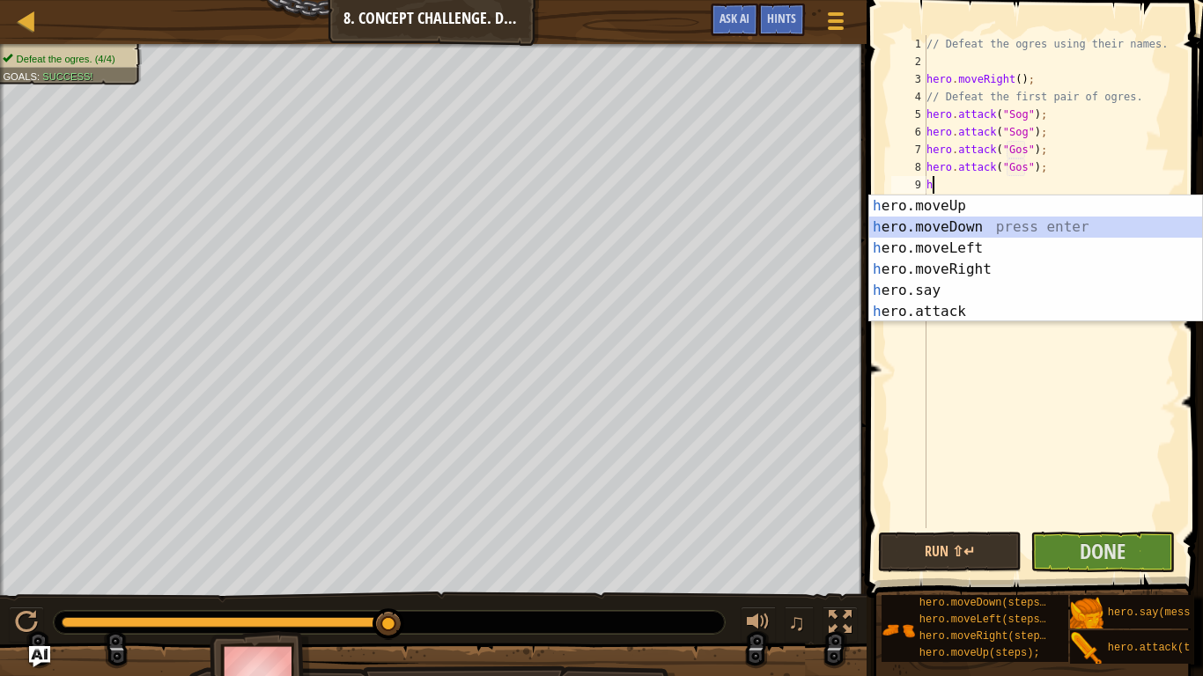
click at [1038, 223] on div "h ero.moveUp press enter h ero.moveDown press enter h ero.moveLeft press enter …" at bounding box center [1035, 279] width 333 height 169
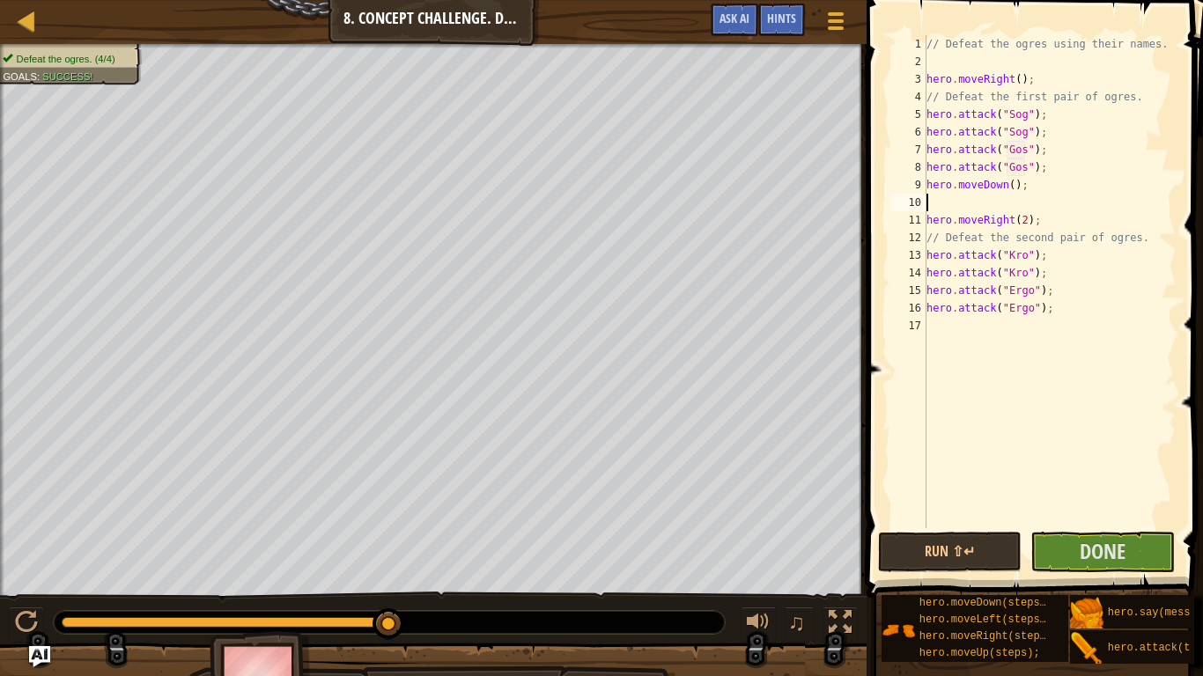
type textarea "h"
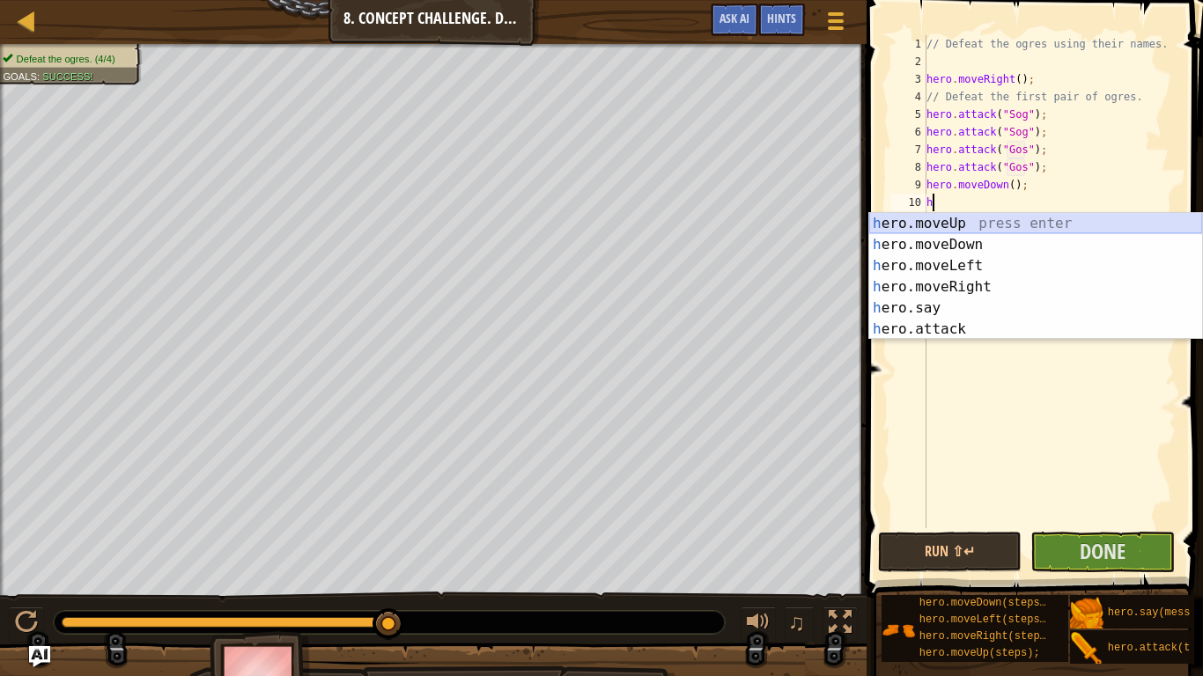
click at [1028, 220] on div "h ero.moveUp press enter h ero.moveDown press enter h ero.moveLeft press enter …" at bounding box center [1035, 297] width 333 height 169
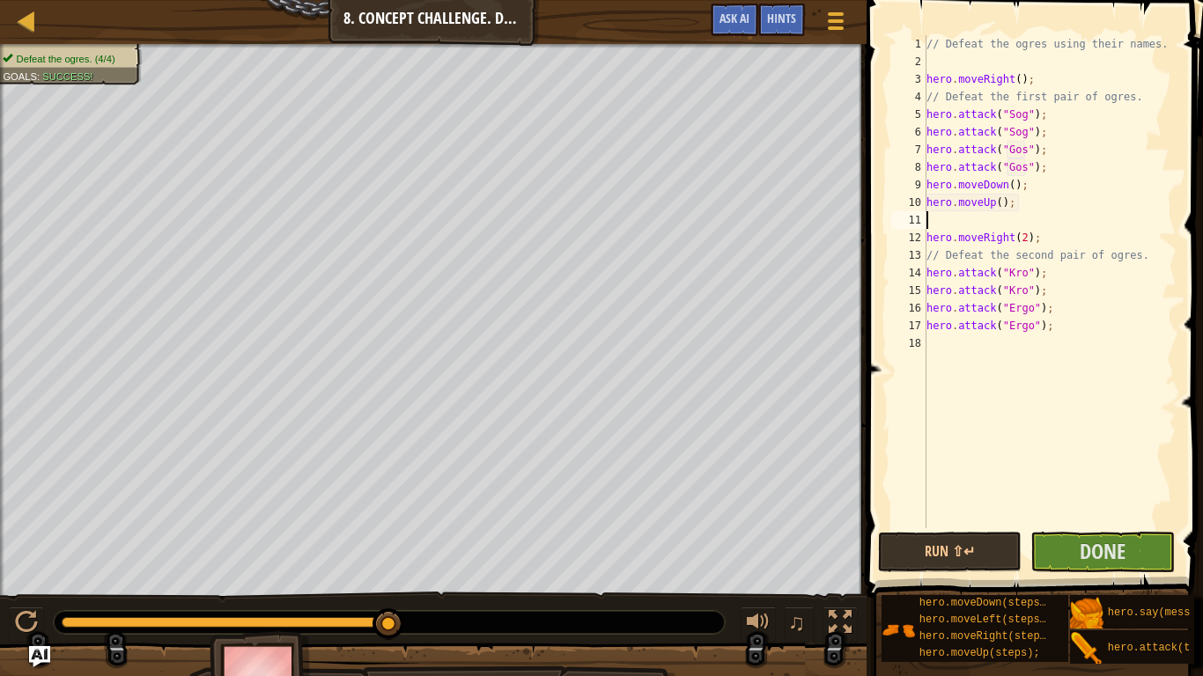
click at [1041, 235] on div "// Defeat the ogres using their names. hero . moveRight ( ) ; // Defeat the fir…" at bounding box center [1050, 299] width 254 height 528
type textarea "hero.moveRight(2);"
click at [926, 218] on div "// Defeat the ogres using their names. hero . moveRight ( ) ; // Defeat the fir…" at bounding box center [1050, 299] width 254 height 528
click at [1057, 333] on div "// Defeat the ogres using their names. hero . moveRight ( ) ; // Defeat the fir…" at bounding box center [1050, 299] width 254 height 528
type textarea "hero.attack("Ergo");"
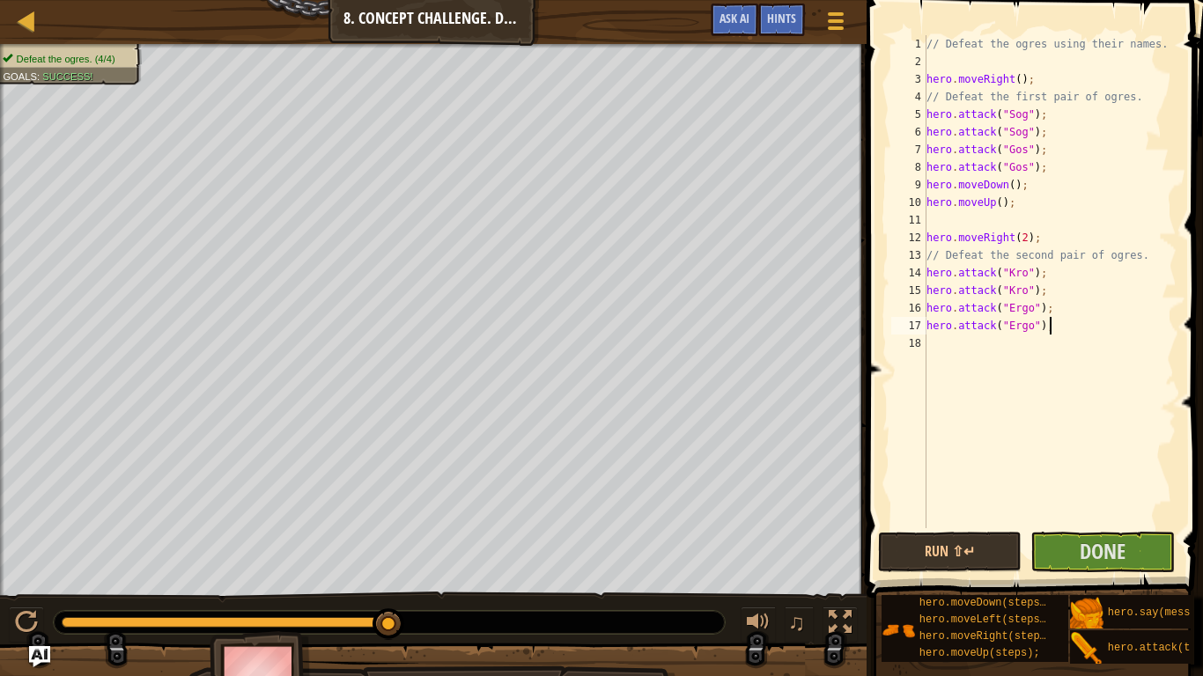
click at [1018, 350] on div "// Defeat the ogres using their names. hero . moveRight ( ) ; // Defeat the fir…" at bounding box center [1050, 299] width 254 height 528
type textarea "h"
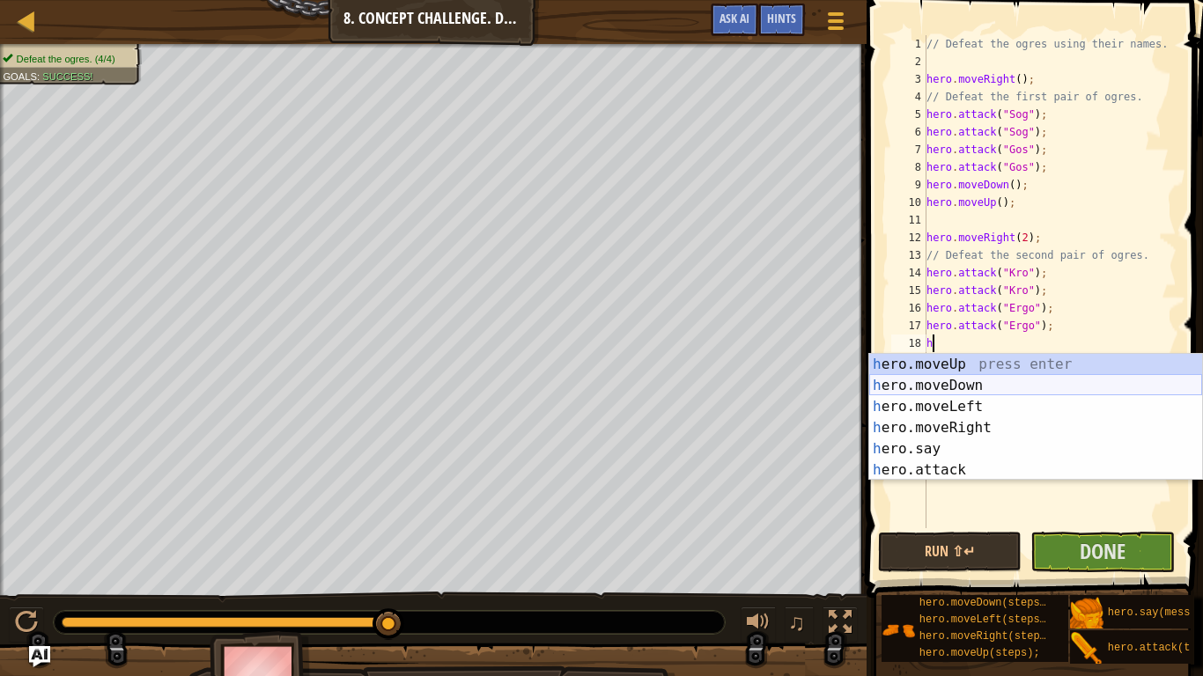
click at [1013, 384] on div "h ero.moveUp press enter h ero.moveDown press enter h ero.moveLeft press enter …" at bounding box center [1035, 438] width 333 height 169
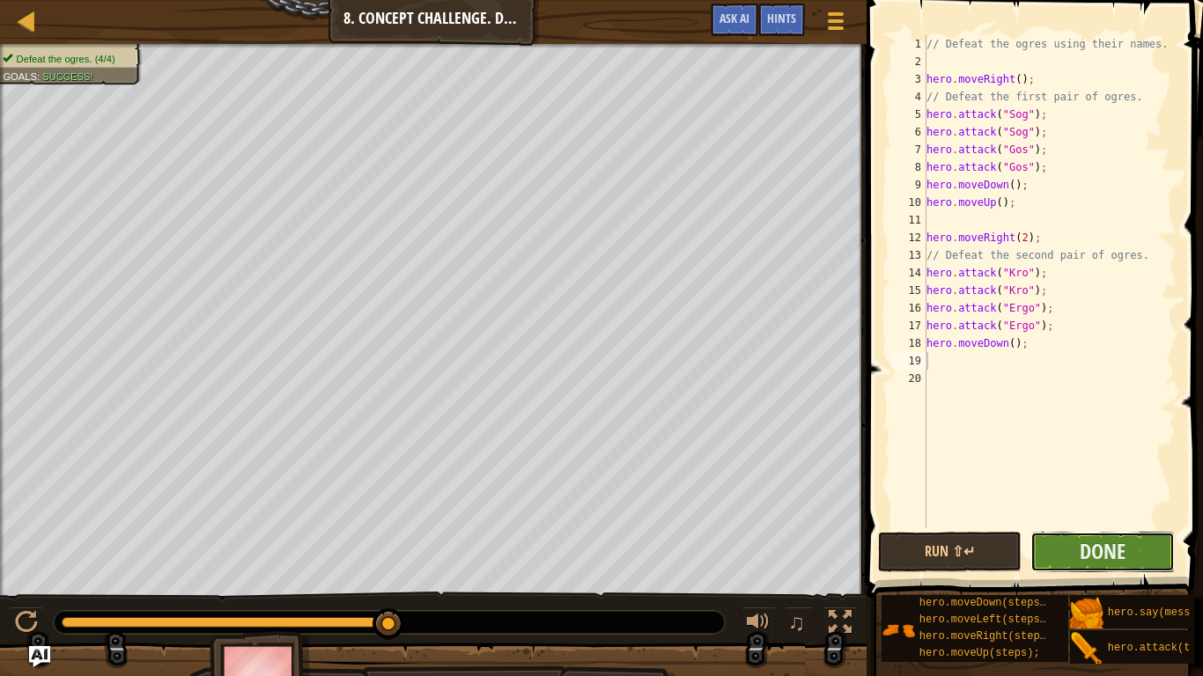
click at [1072, 559] on button "Done" at bounding box center [1102, 552] width 144 height 41
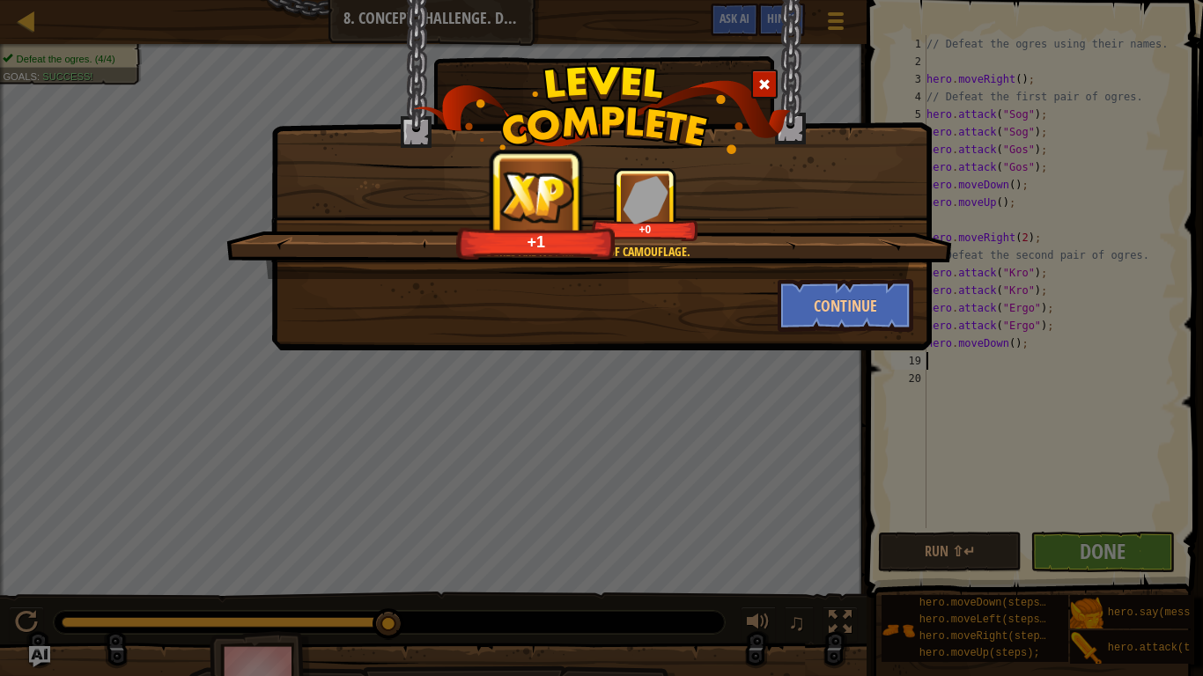
click at [772, 93] on div at bounding box center [764, 84] width 26 height 29
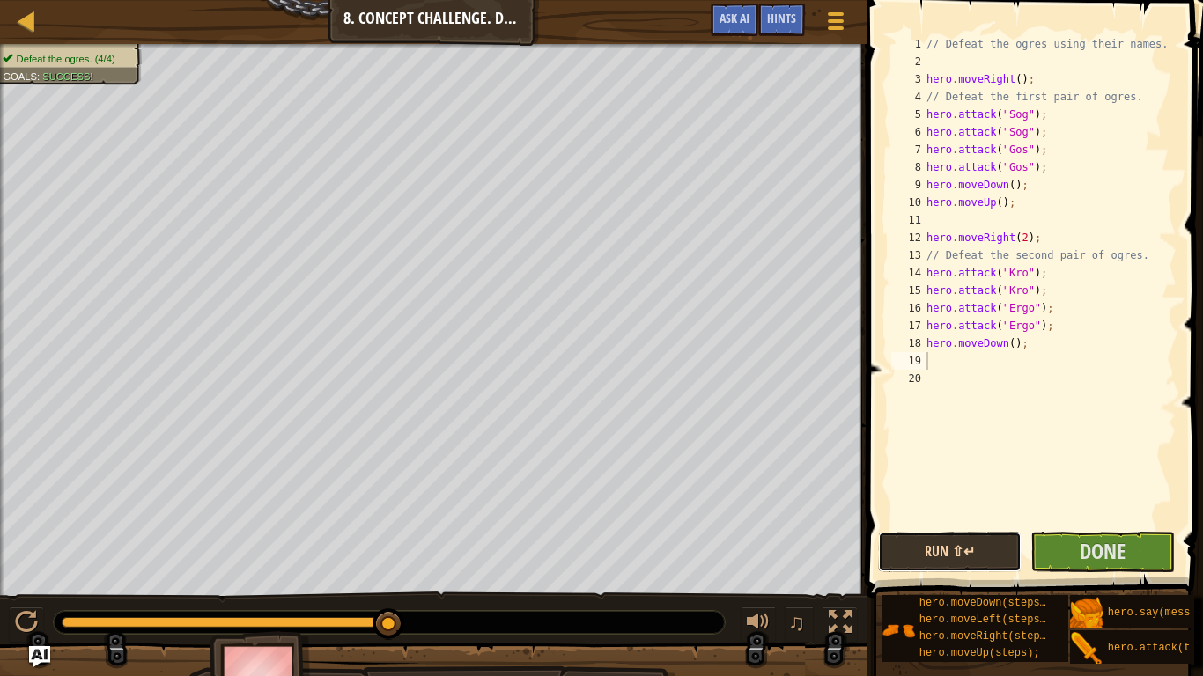
click at [963, 558] on button "Run ⇧↵" at bounding box center [950, 552] width 144 height 41
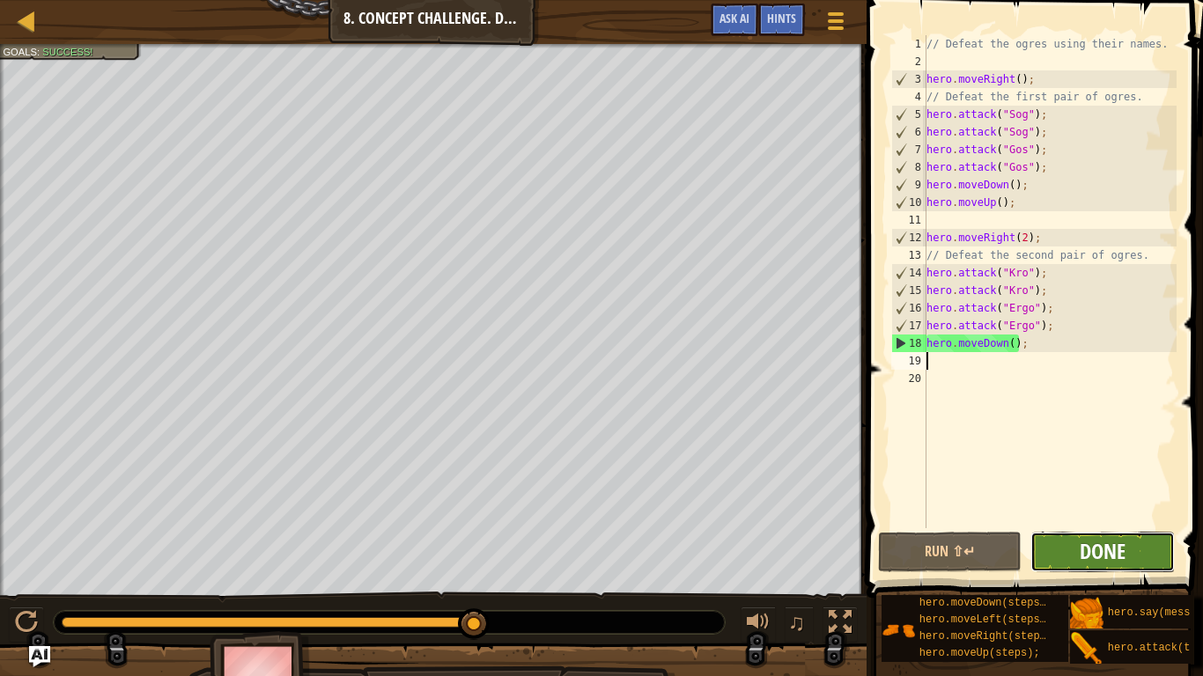
click at [1116, 558] on span "Done" at bounding box center [1102, 551] width 46 height 28
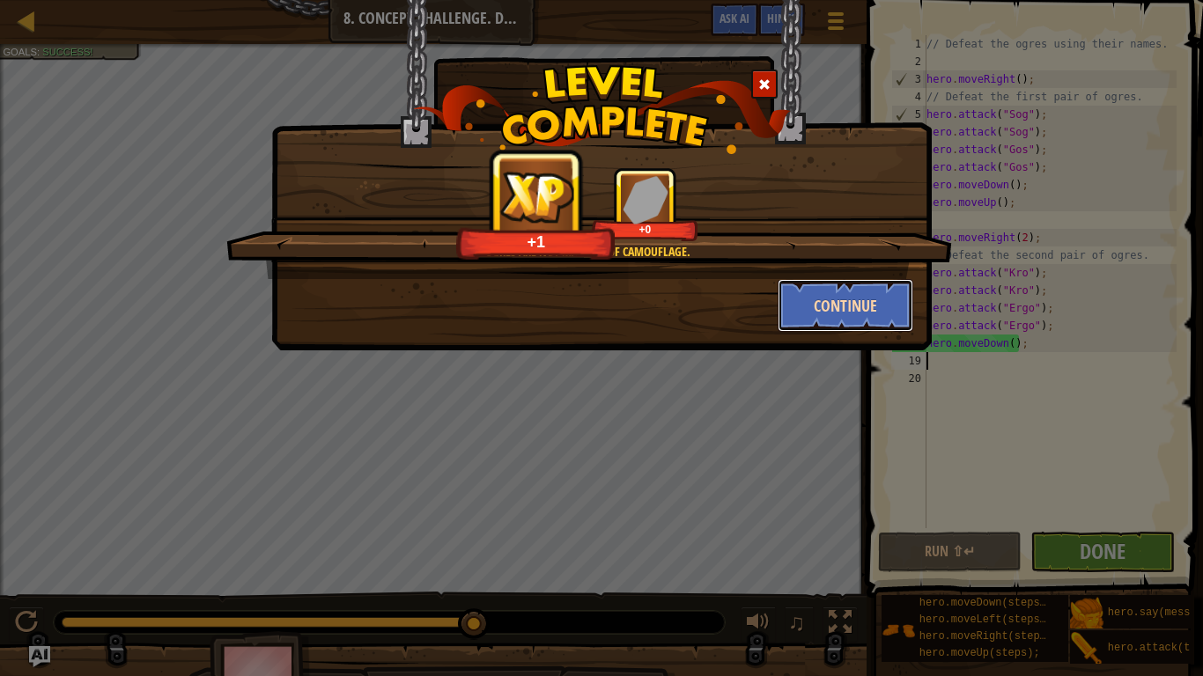
click at [840, 300] on button "Continue" at bounding box center [845, 305] width 136 height 53
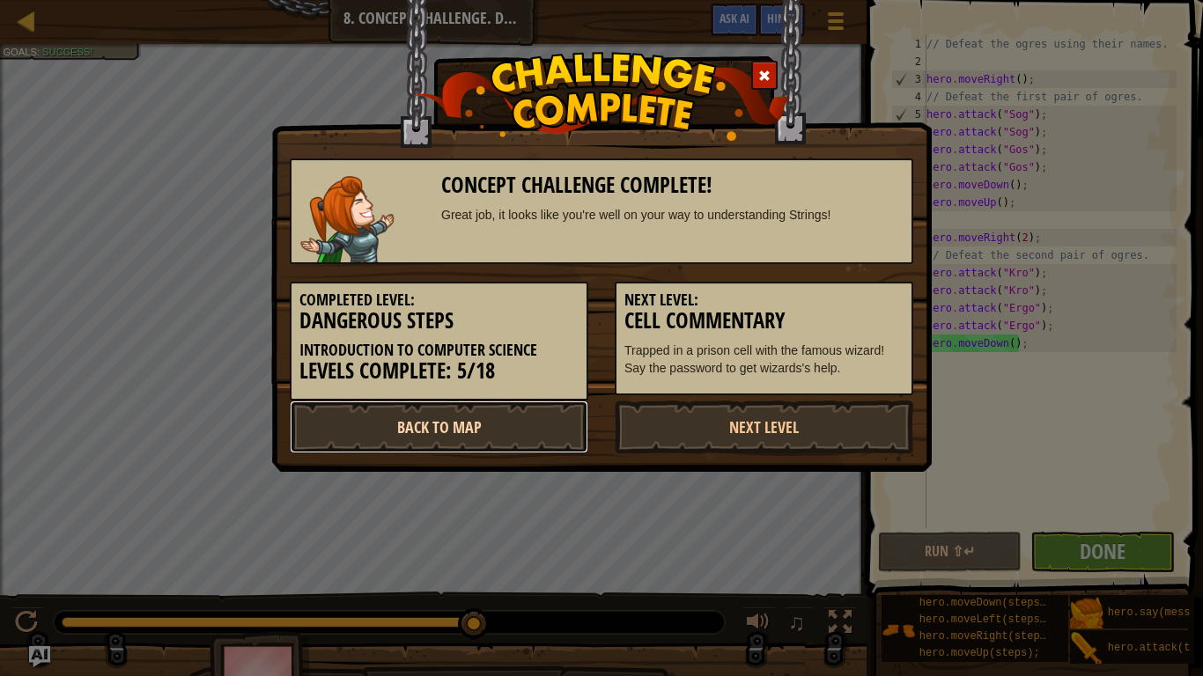
click at [506, 425] on link "Back to Map" at bounding box center [439, 427] width 298 height 53
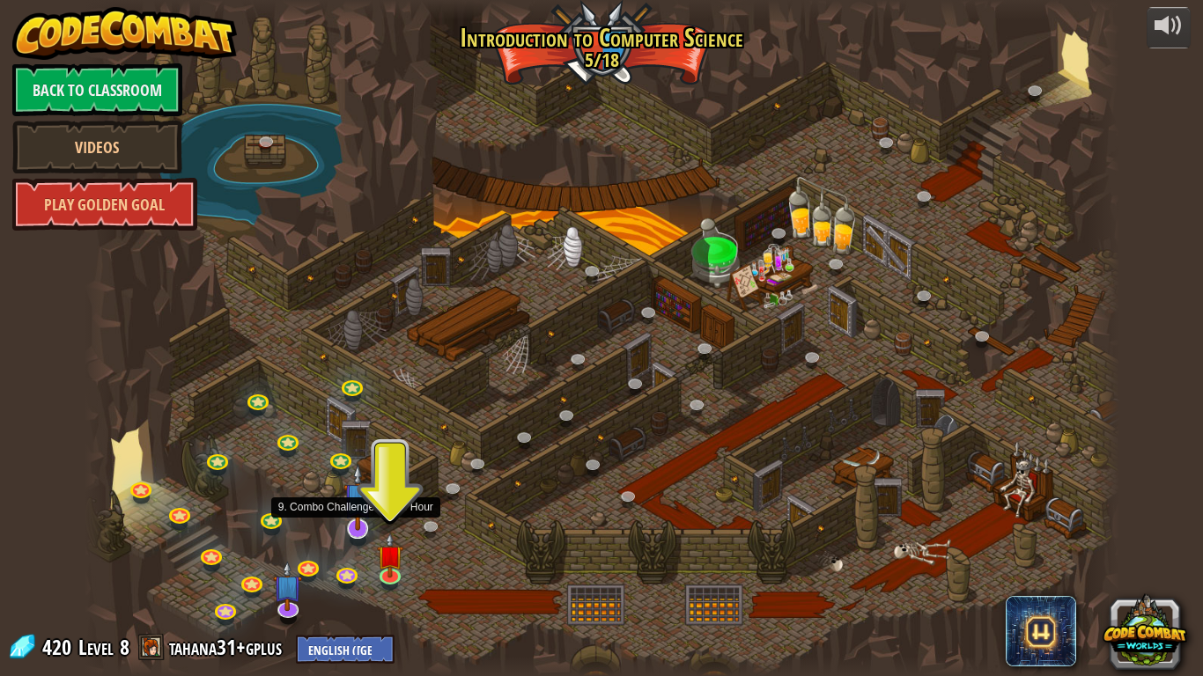
click at [351, 527] on img at bounding box center [357, 497] width 29 height 67
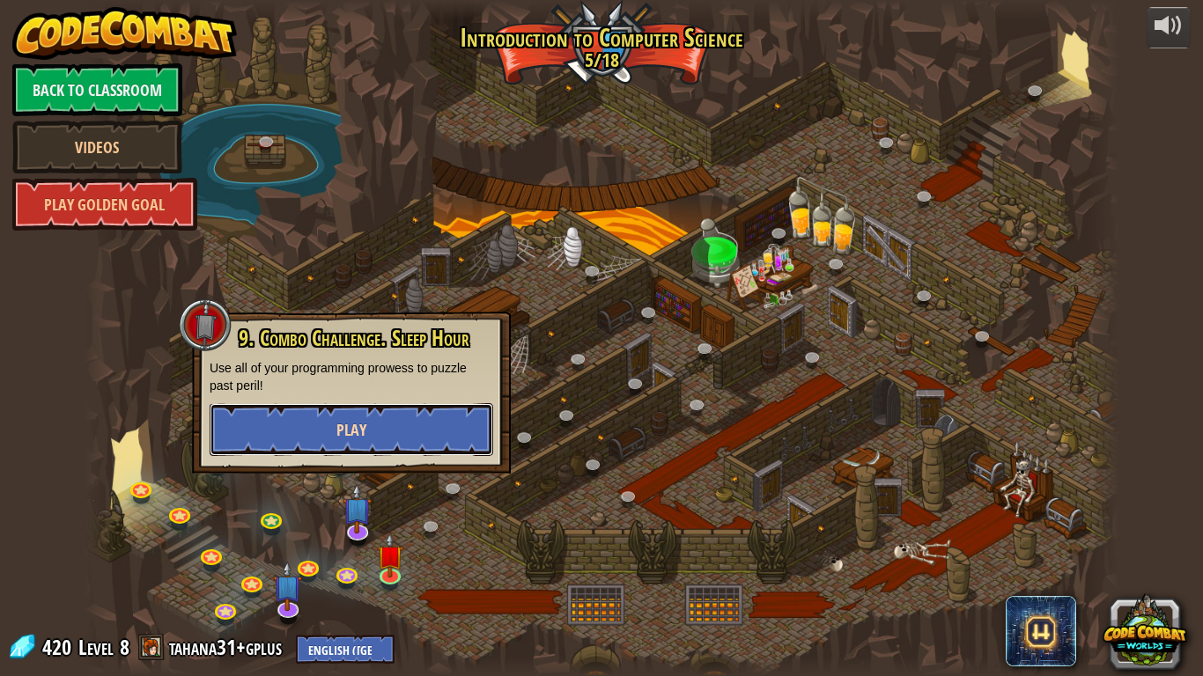
click at [389, 414] on button "Play" at bounding box center [352, 429] width 284 height 53
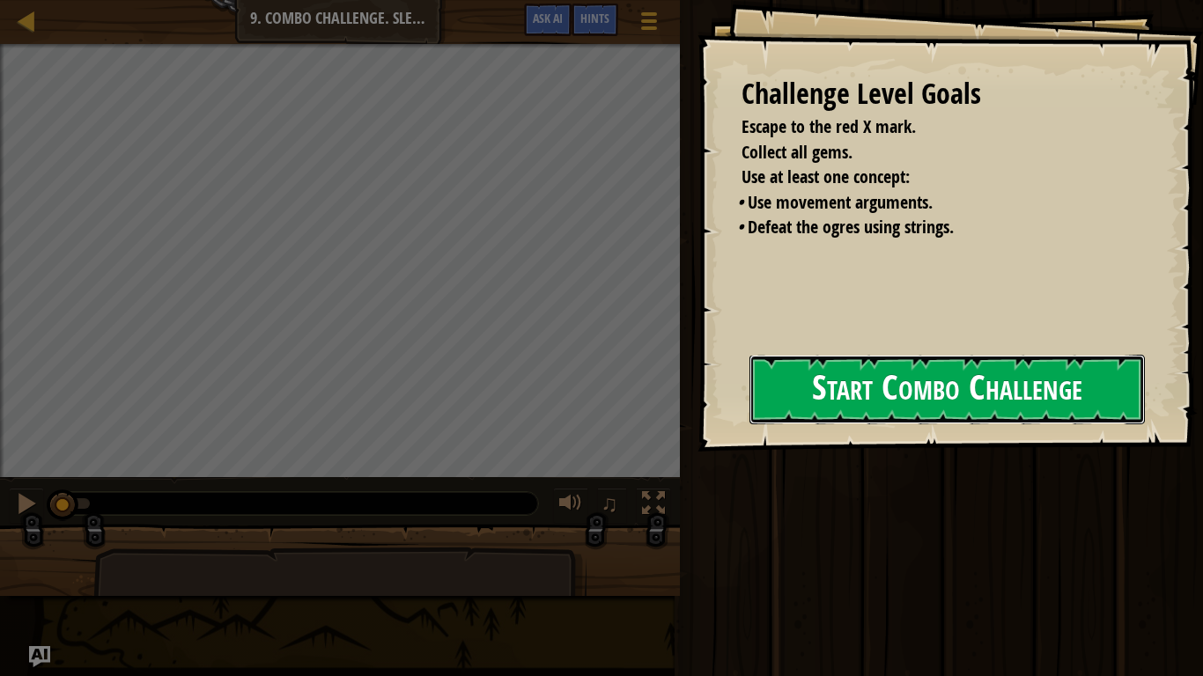
click at [890, 409] on button "Start Combo Challenge" at bounding box center [946, 390] width 395 height 70
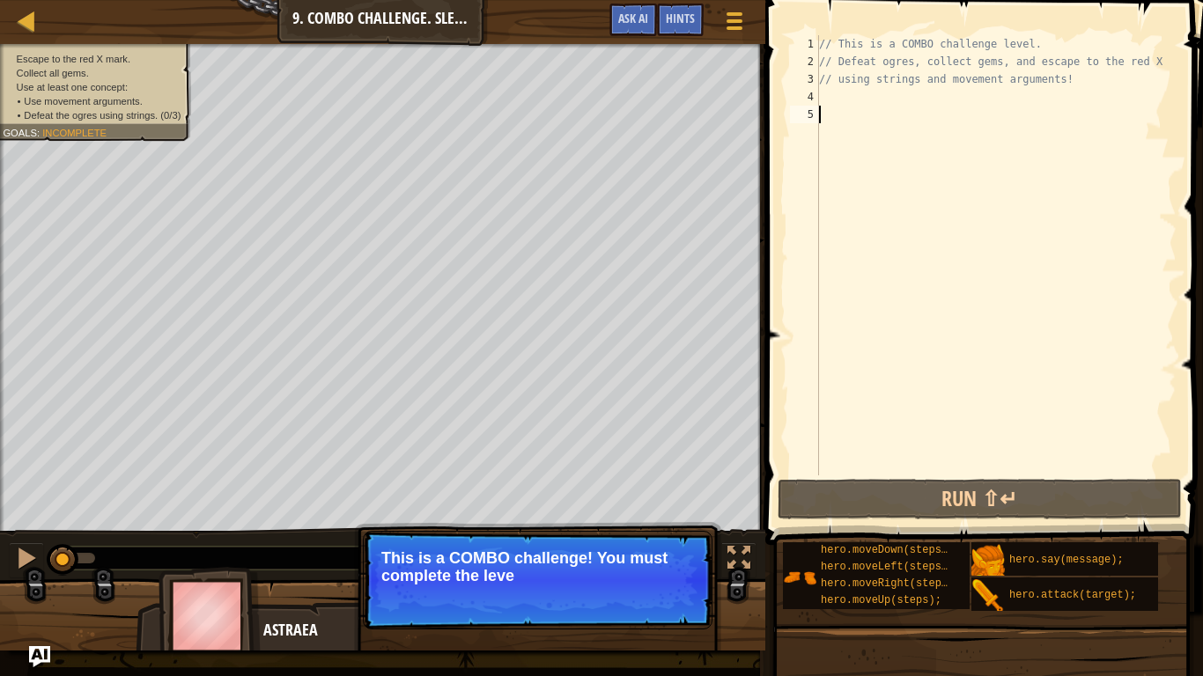
click at [828, 89] on div "// This is a COMBO challenge level. // Defeat ogres, collect gems, and escape t…" at bounding box center [995, 272] width 361 height 475
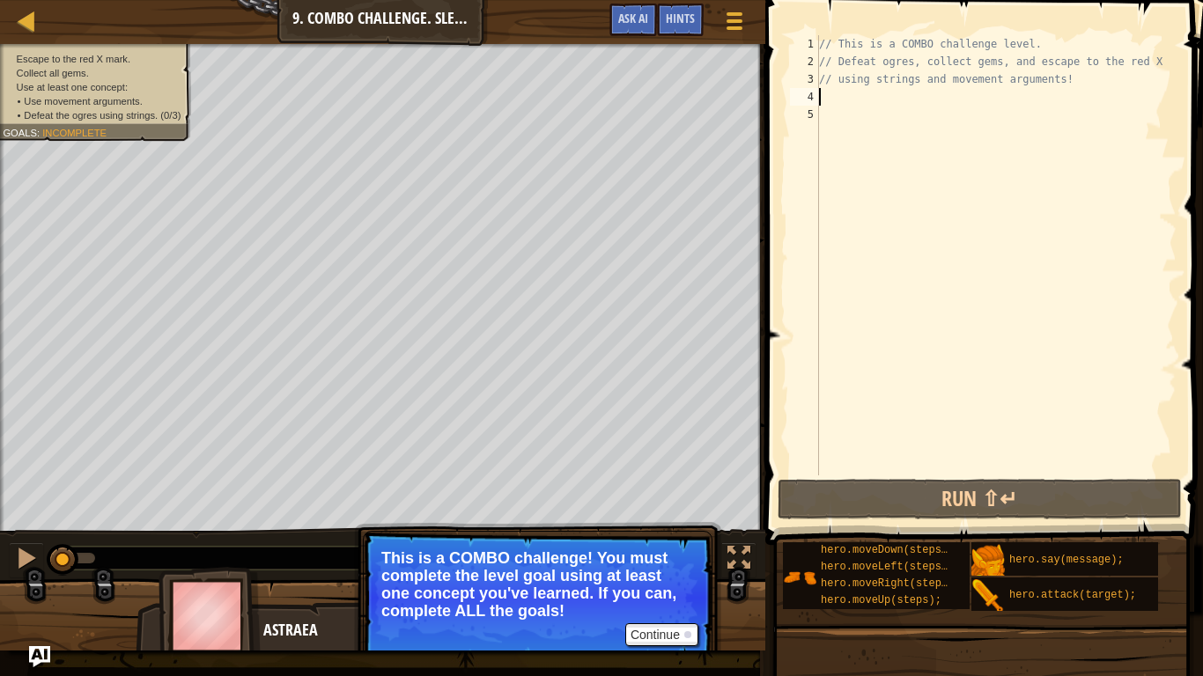
type textarea "h"
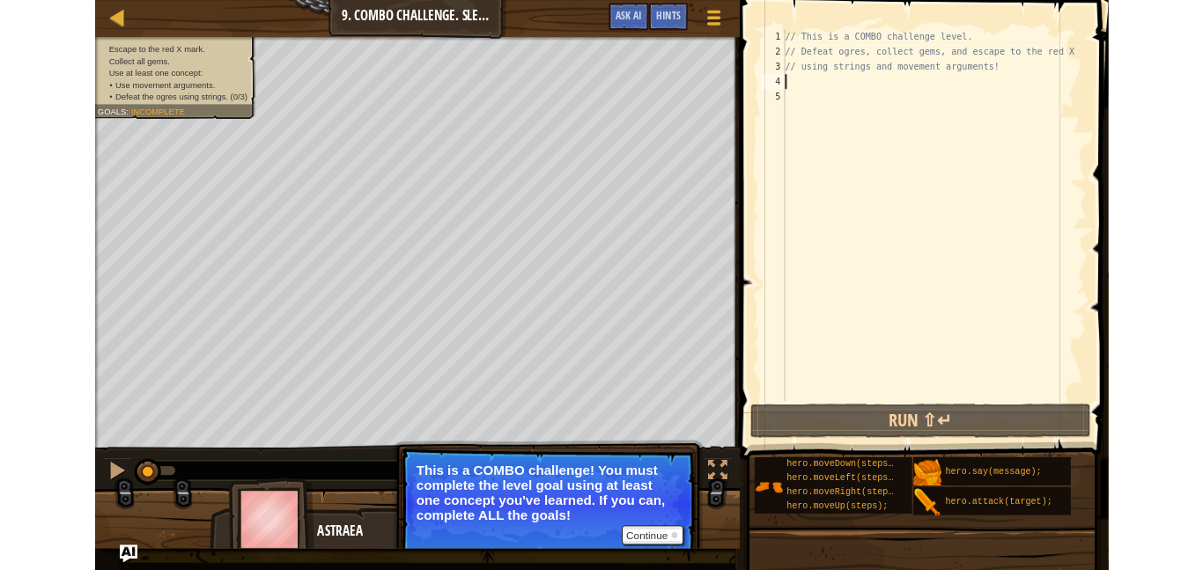
scroll to position [8, 0]
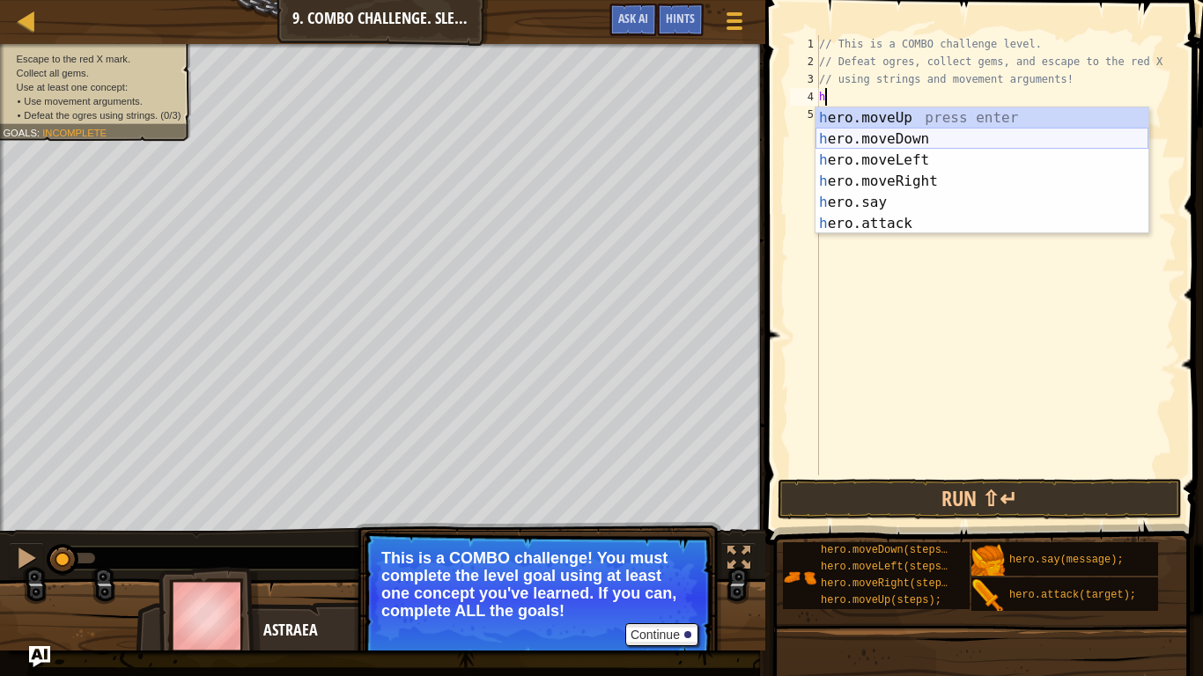
click at [938, 138] on div "h ero.moveUp press enter h ero.moveDown press enter h ero.moveLeft press enter …" at bounding box center [981, 191] width 333 height 169
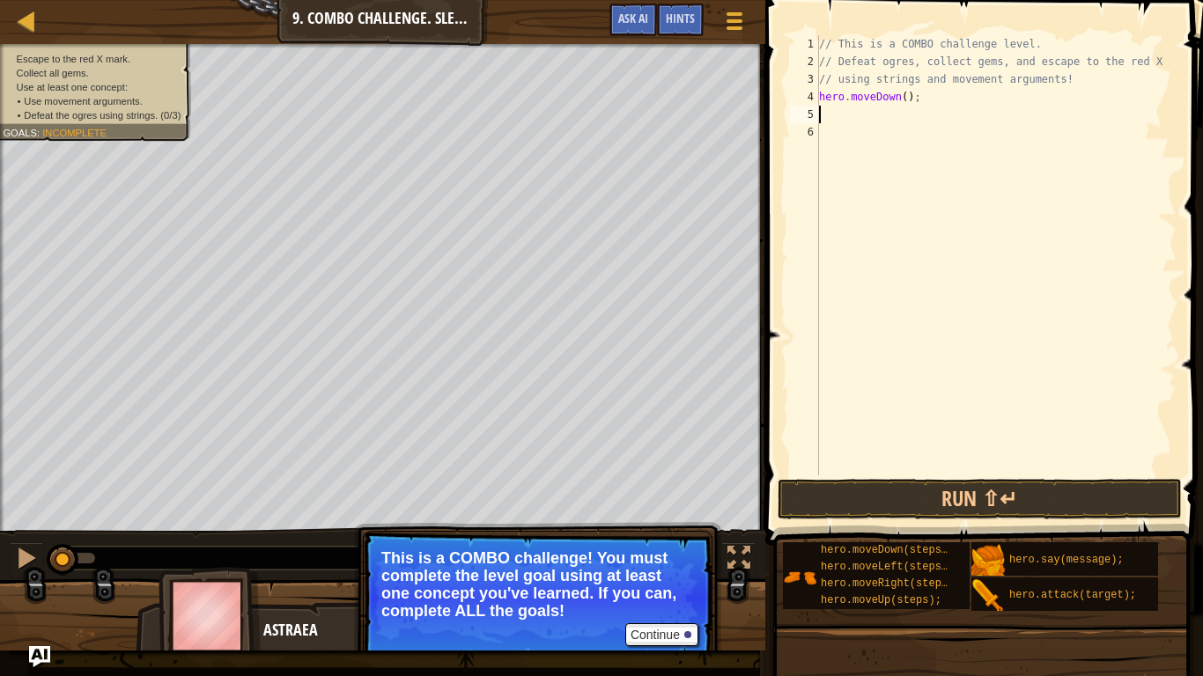
type textarea "h"
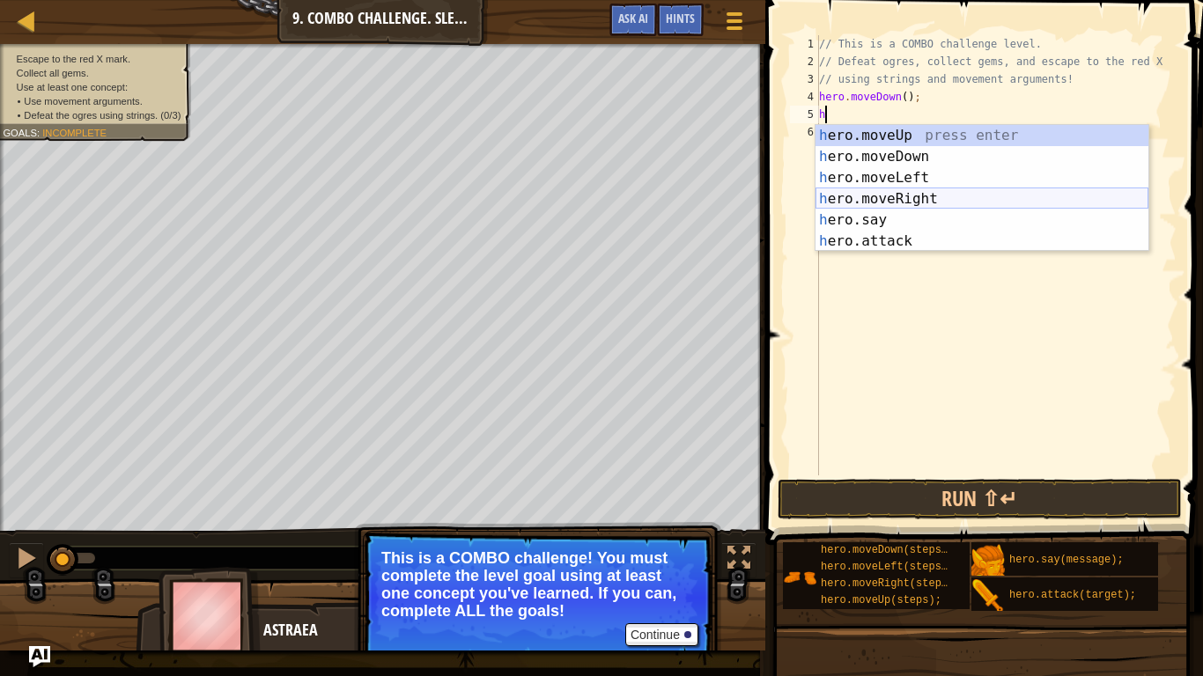
click at [945, 195] on div "h ero.moveUp press enter h ero.moveDown press enter h ero.moveLeft press enter …" at bounding box center [981, 209] width 333 height 169
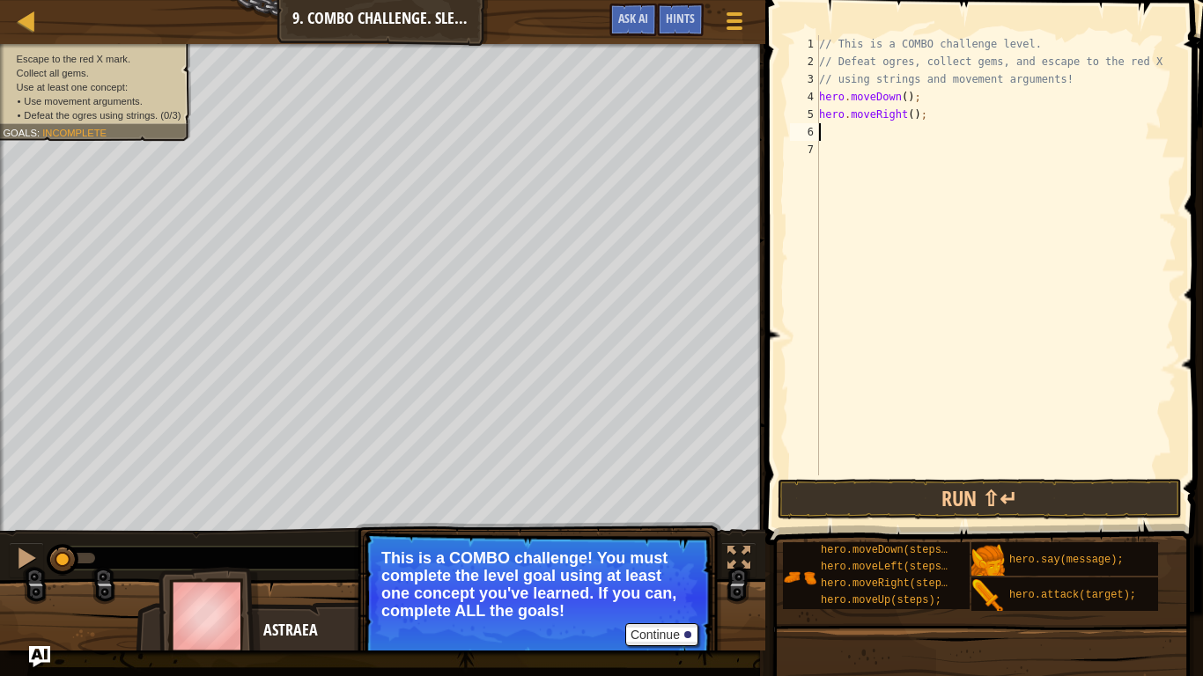
type textarea "h"
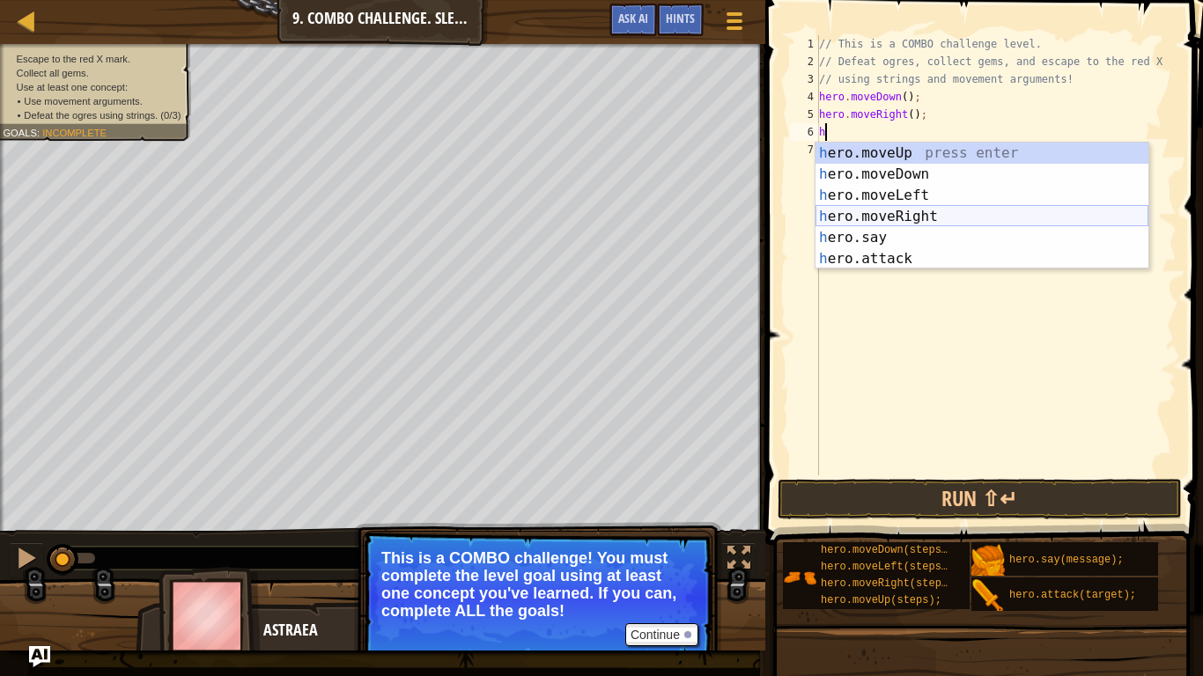
click at [947, 217] on div "h ero.moveUp press enter h ero.moveDown press enter h ero.moveLeft press enter …" at bounding box center [981, 227] width 333 height 169
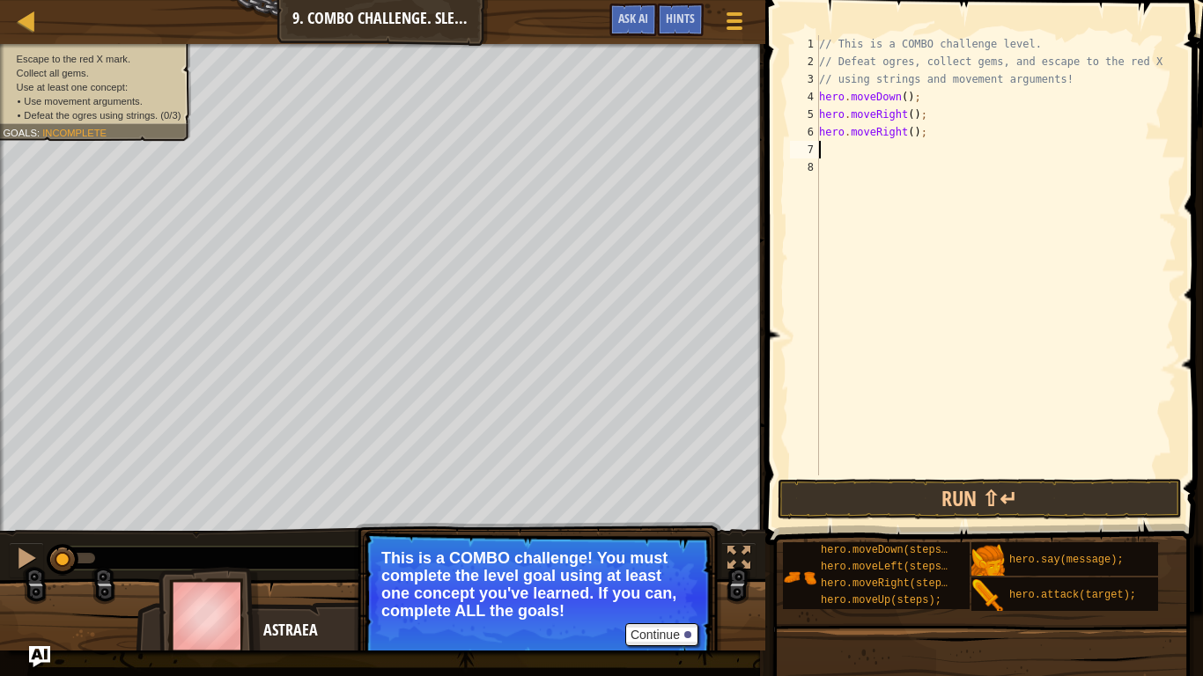
type textarea "h"
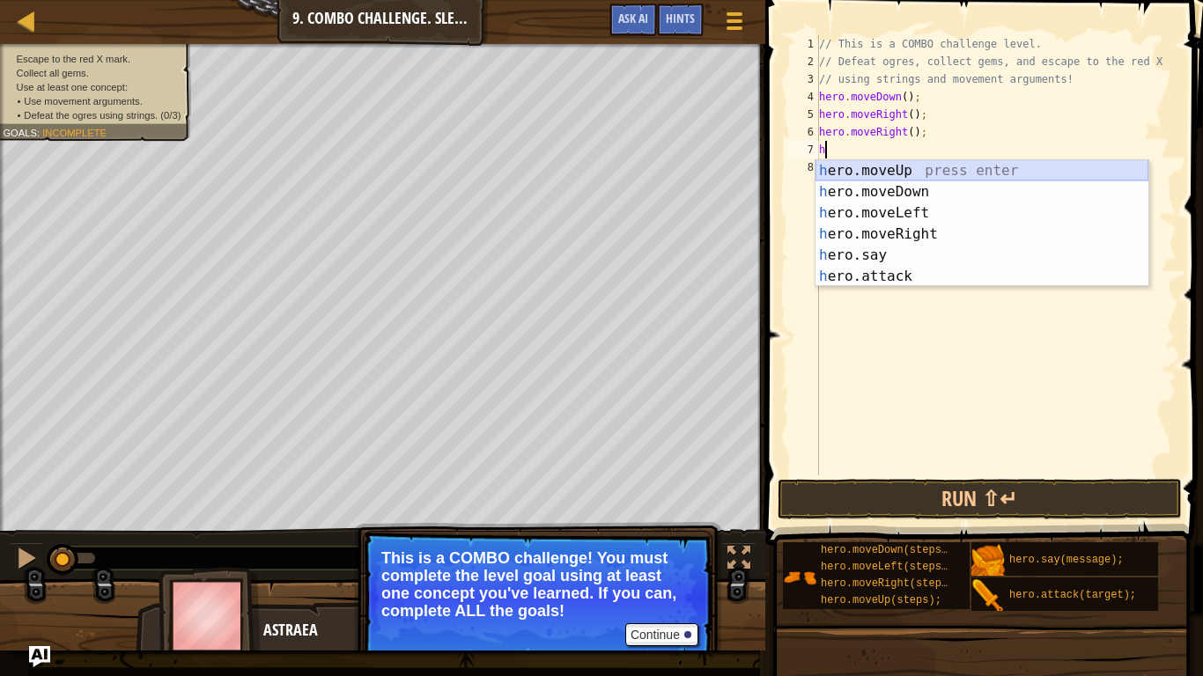
click at [920, 176] on div "h ero.moveUp press enter h ero.moveDown press enter h ero.moveLeft press enter …" at bounding box center [981, 244] width 333 height 169
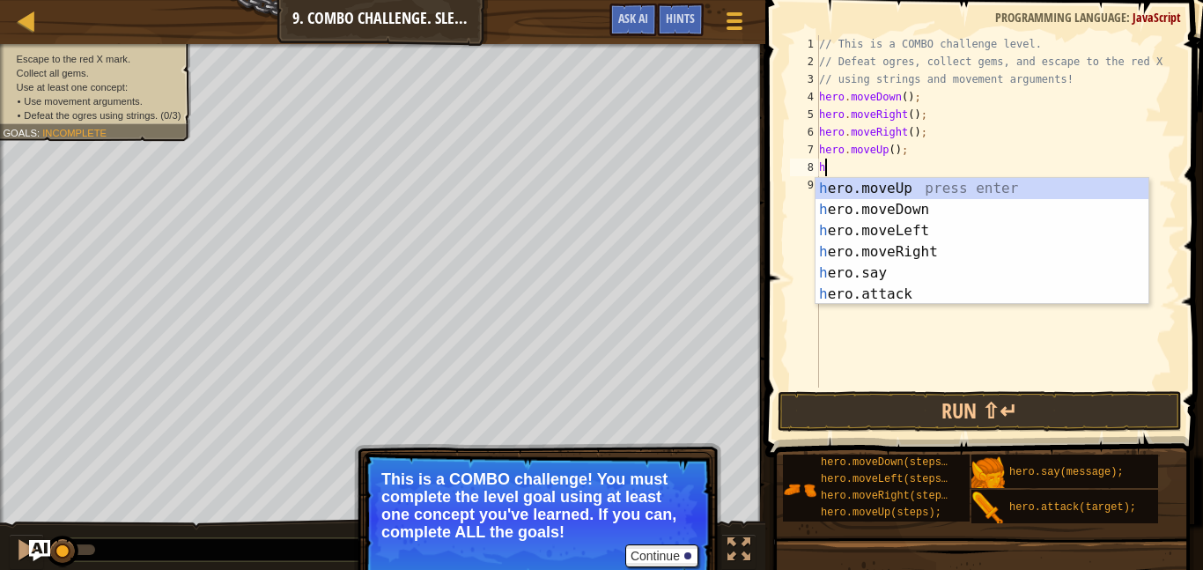
type textarea "h"
